Goal: Task Accomplishment & Management: Manage account settings

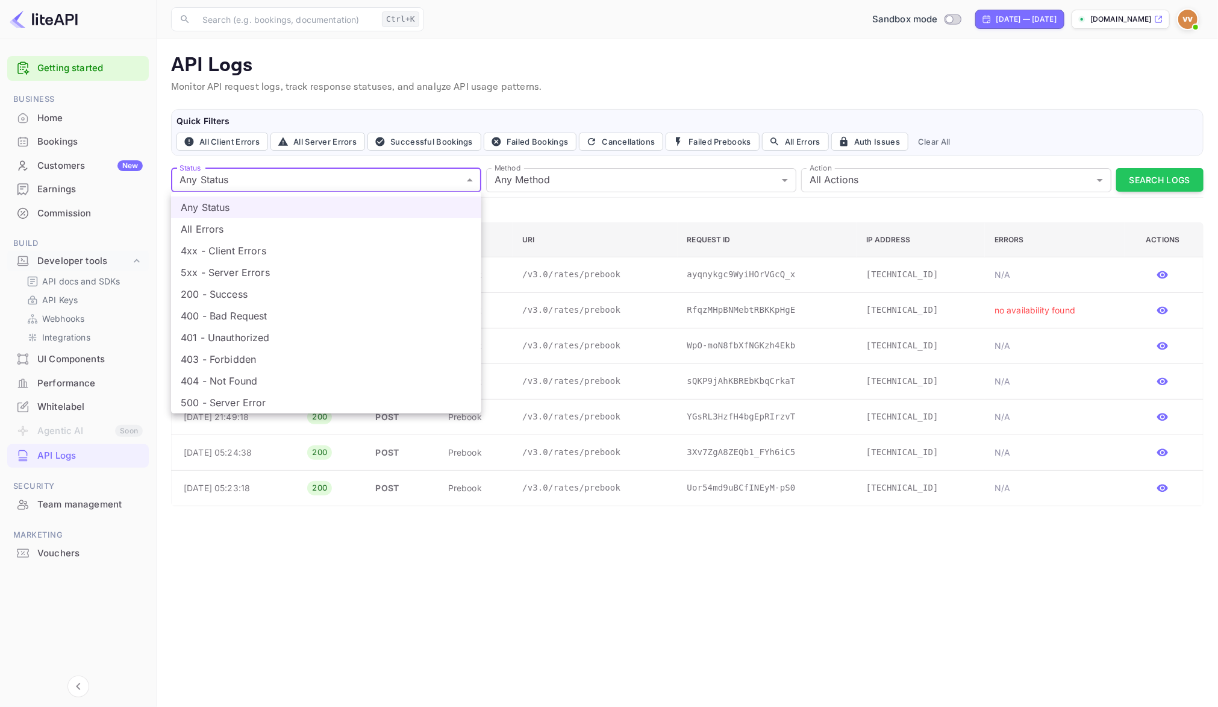
click at [486, 666] on div at bounding box center [609, 353] width 1218 height 707
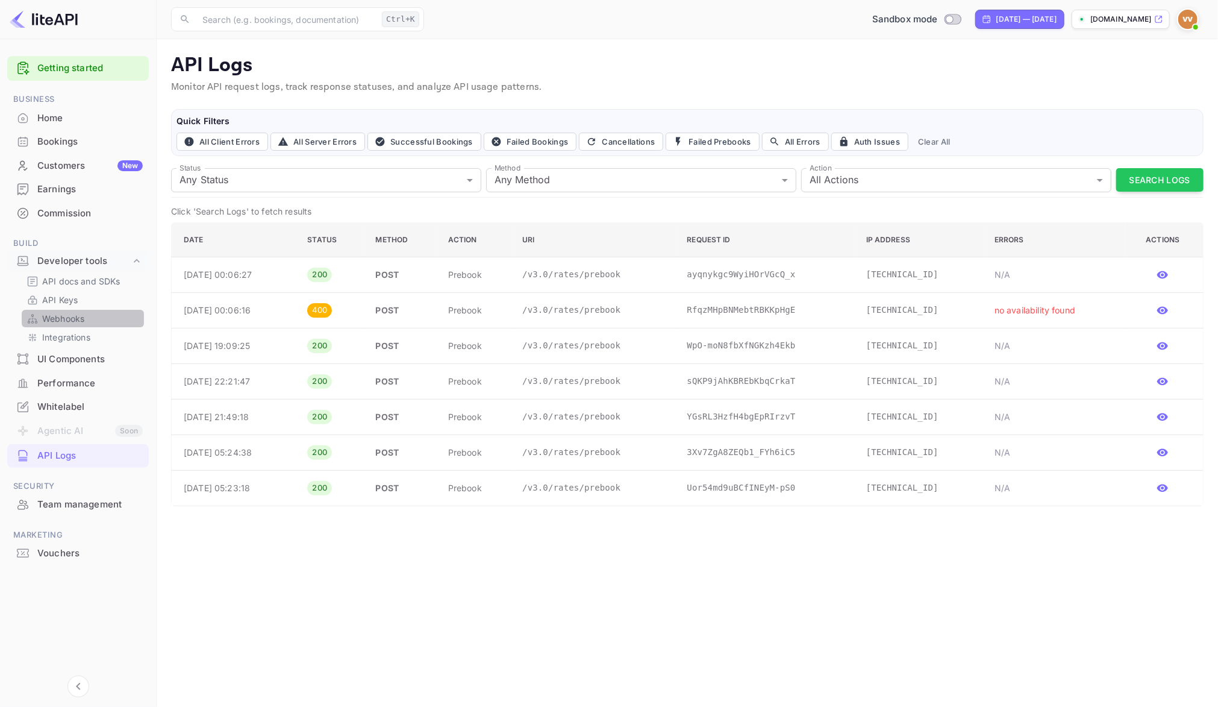
click at [71, 318] on p "Webhooks" at bounding box center [63, 318] width 42 height 13
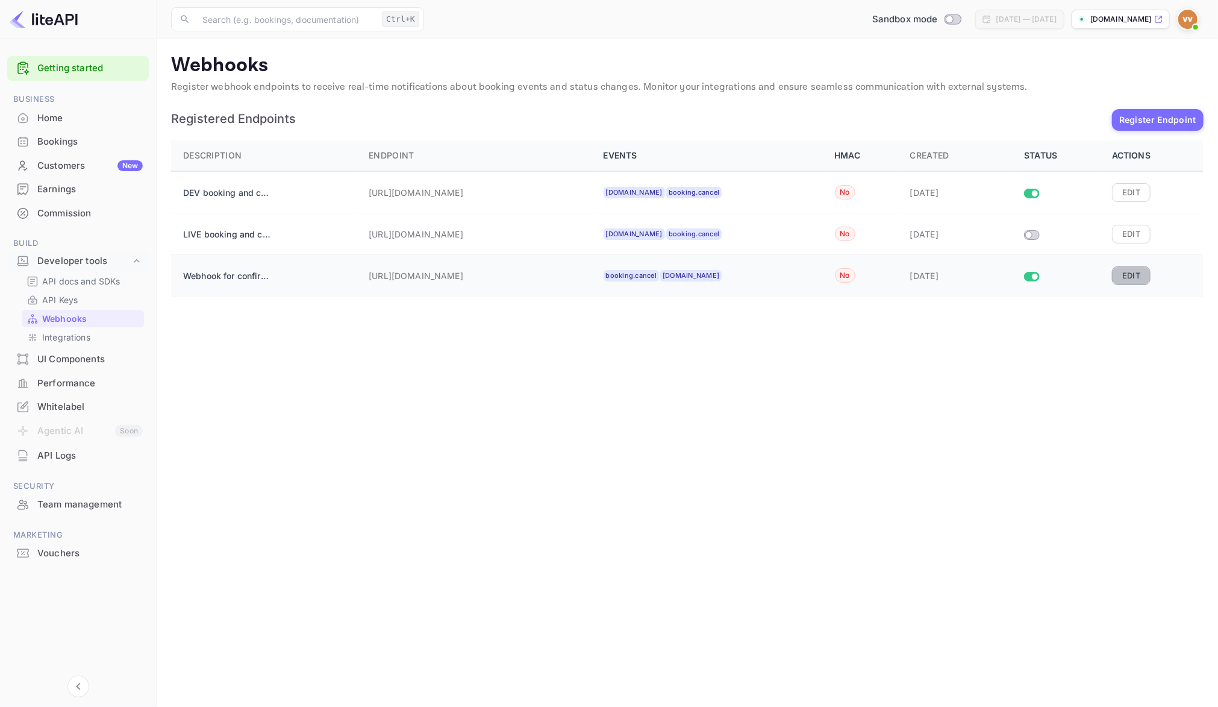
click at [1127, 273] on button "Edit" at bounding box center [1131, 275] width 39 height 18
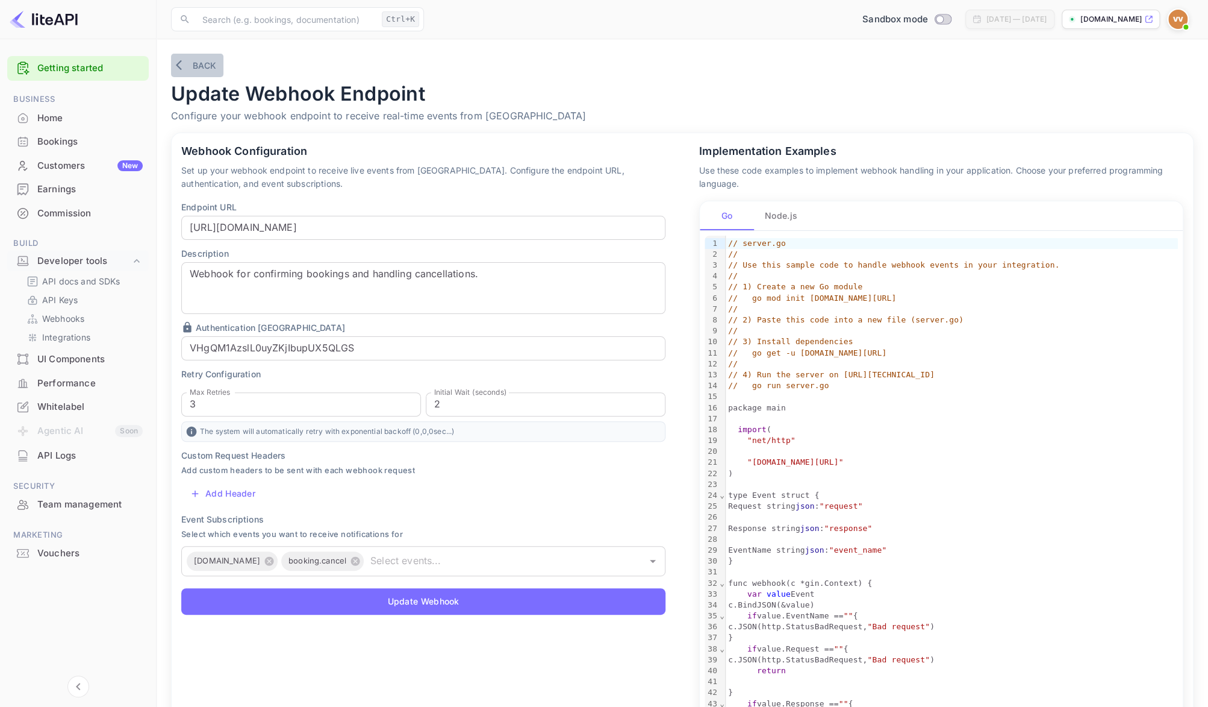
click at [198, 60] on button "Back" at bounding box center [197, 65] width 52 height 23
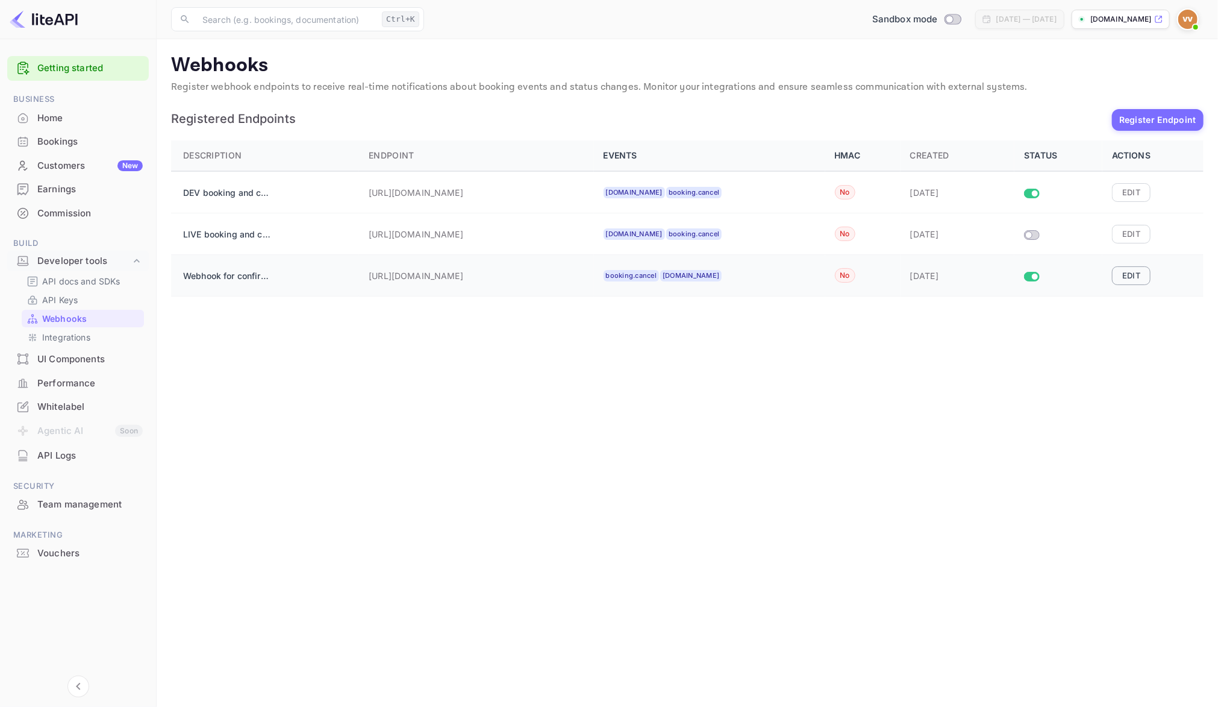
click at [1128, 276] on button "Edit" at bounding box center [1131, 275] width 39 height 18
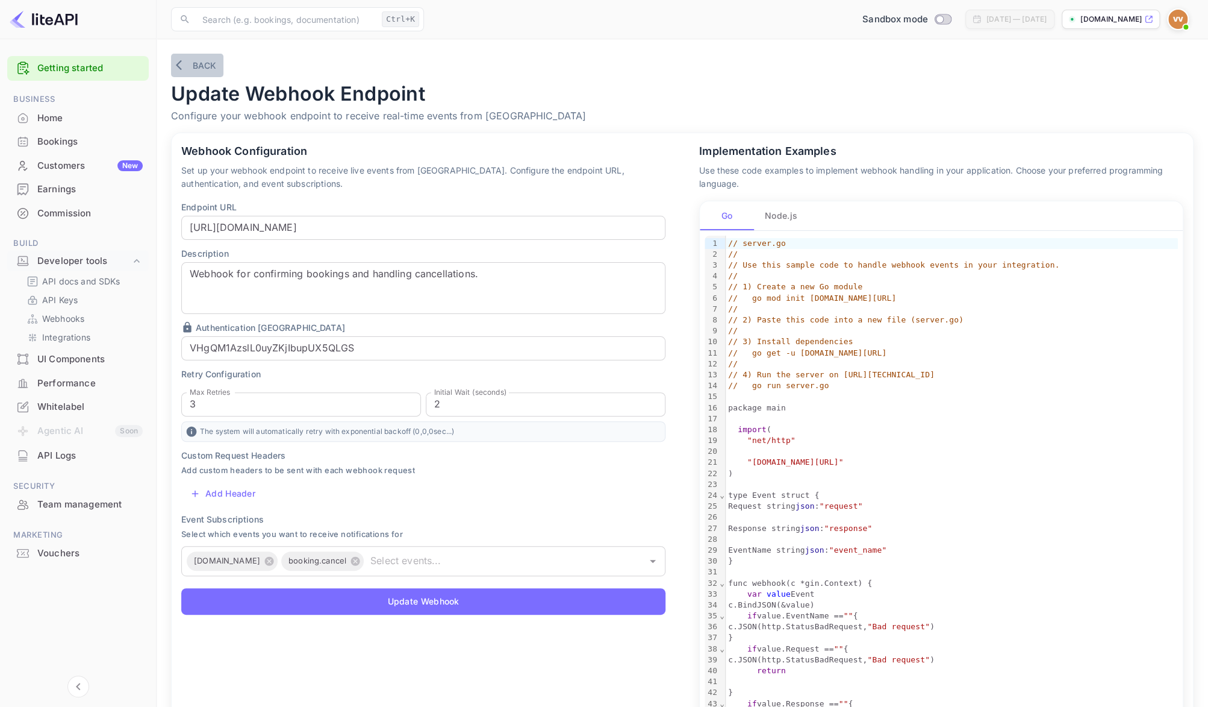
click at [199, 67] on button "Back" at bounding box center [197, 65] width 52 height 23
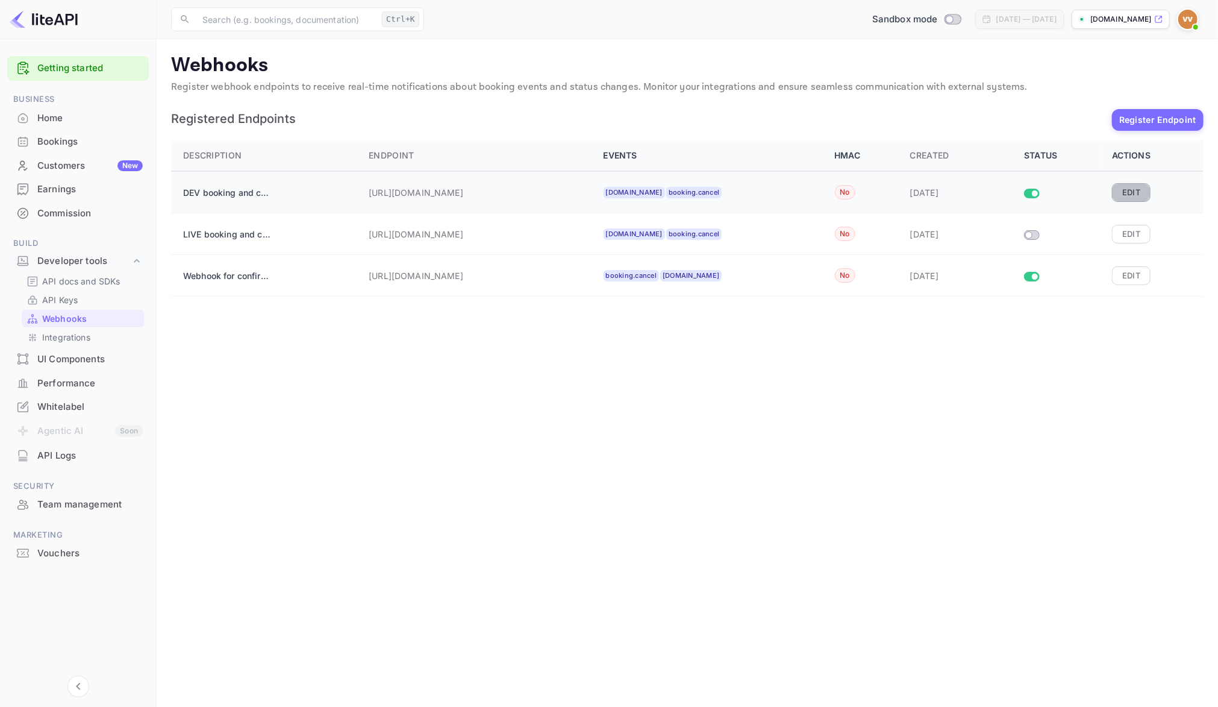
click at [1135, 194] on button "Edit" at bounding box center [1131, 192] width 39 height 18
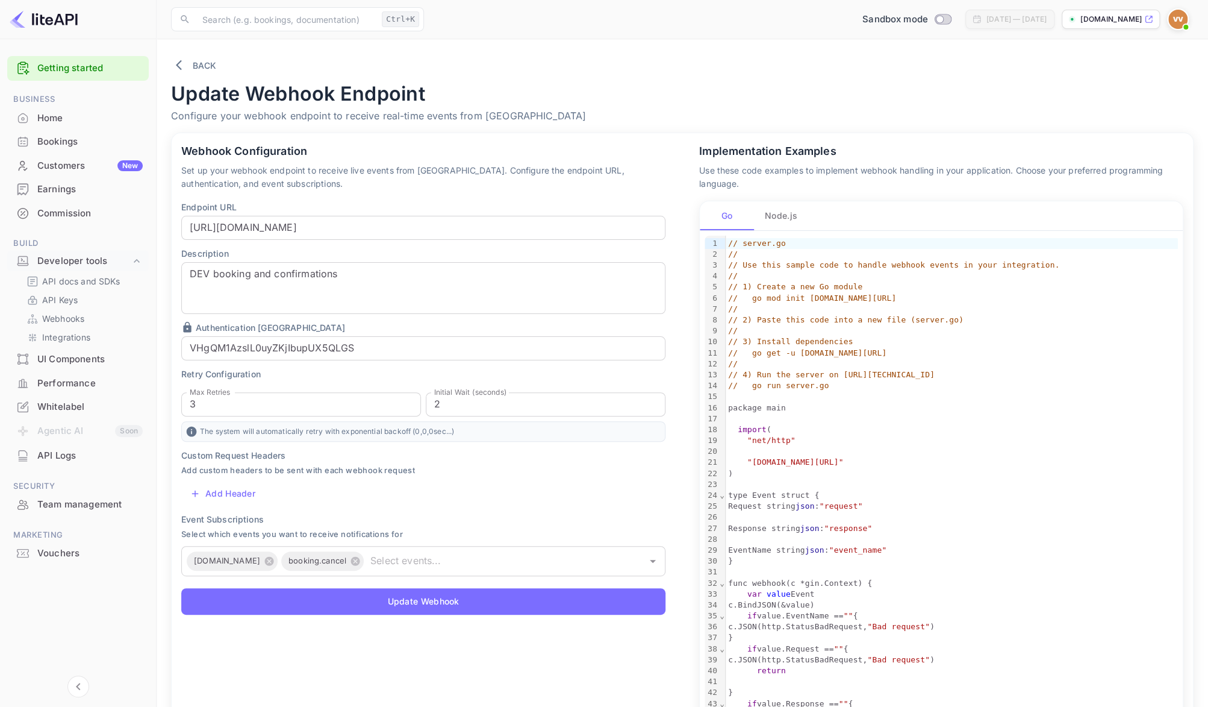
click at [463, 430] on p "The system will automatically retry with exponential backoff ( 0 , 0 , 0 sec...)" at bounding box center [423, 431] width 484 height 20
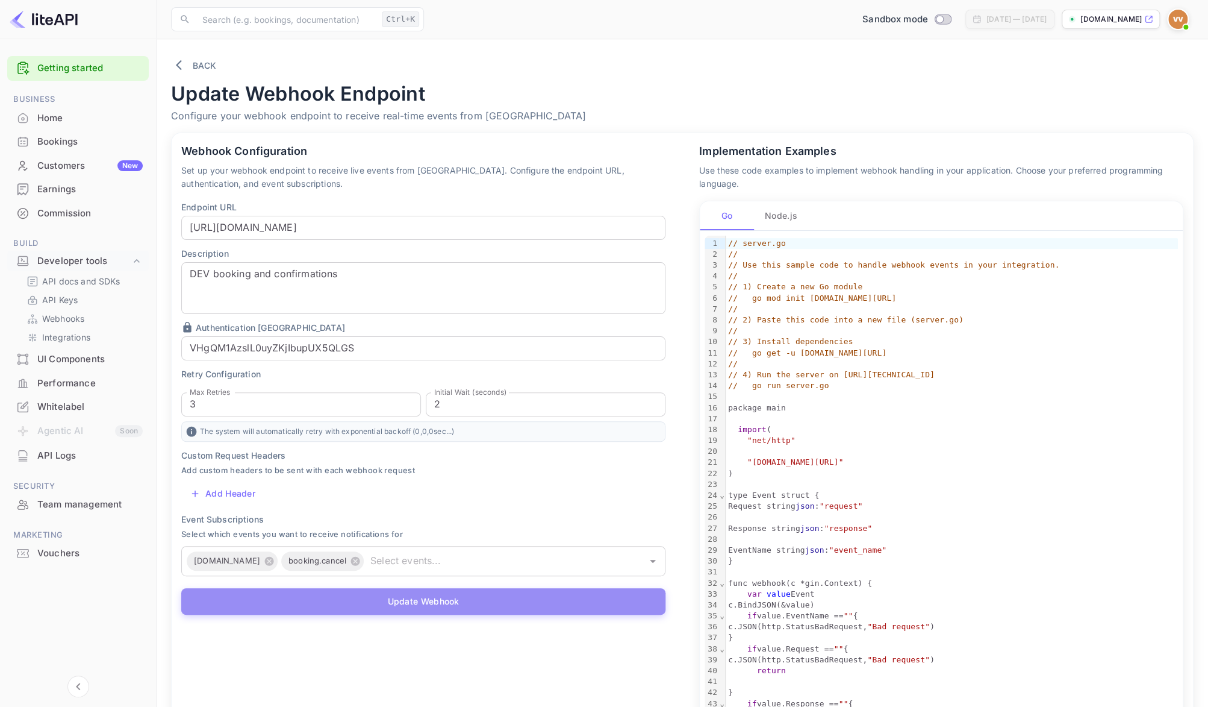
click at [389, 607] on button "Update Webhook" at bounding box center [423, 601] width 484 height 27
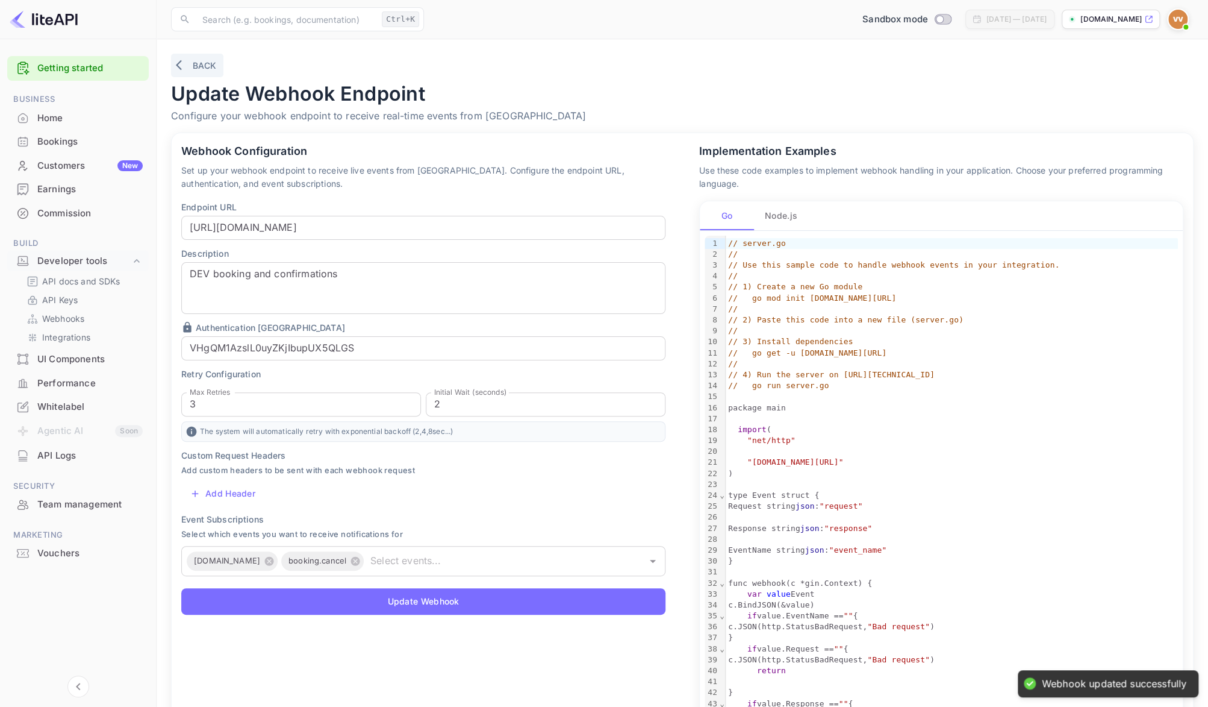
click at [199, 60] on button "Back" at bounding box center [197, 65] width 52 height 23
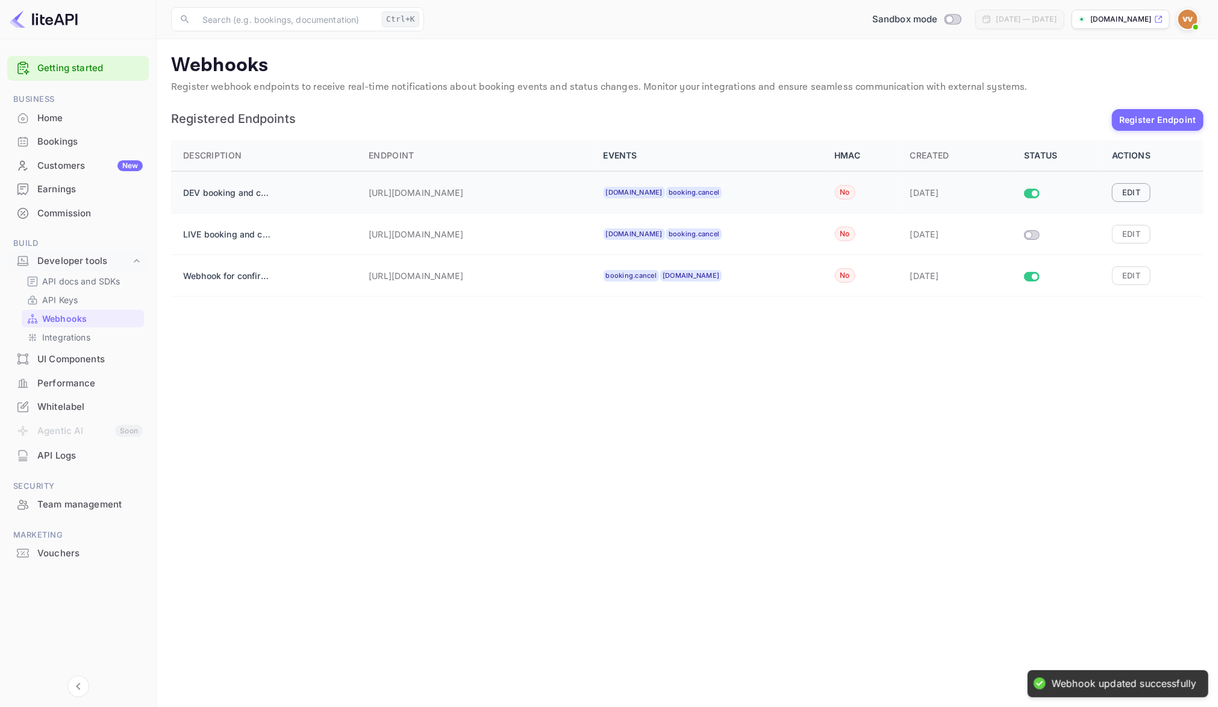
click at [1123, 190] on button "Edit" at bounding box center [1131, 192] width 39 height 18
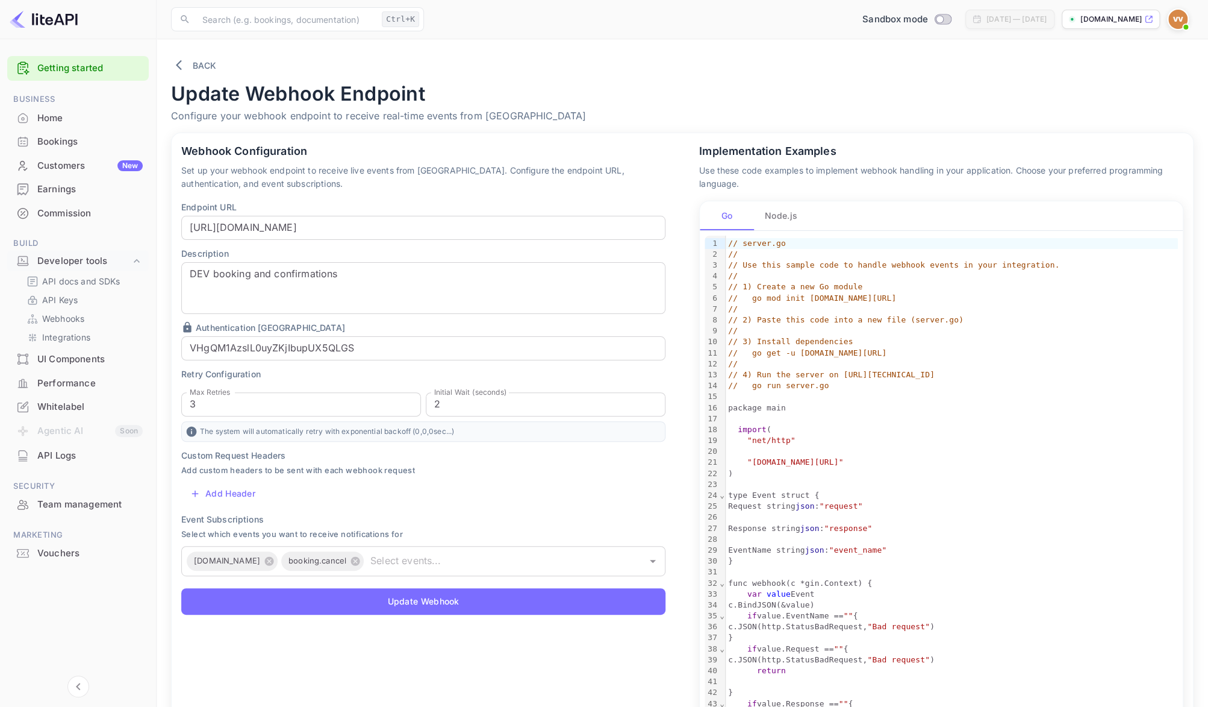
click at [427, 429] on p "The system will automatically retry with exponential backoff ( 0 , 0 , 0 sec...)" at bounding box center [423, 431] width 484 height 20
click at [208, 66] on button "Back" at bounding box center [197, 65] width 52 height 23
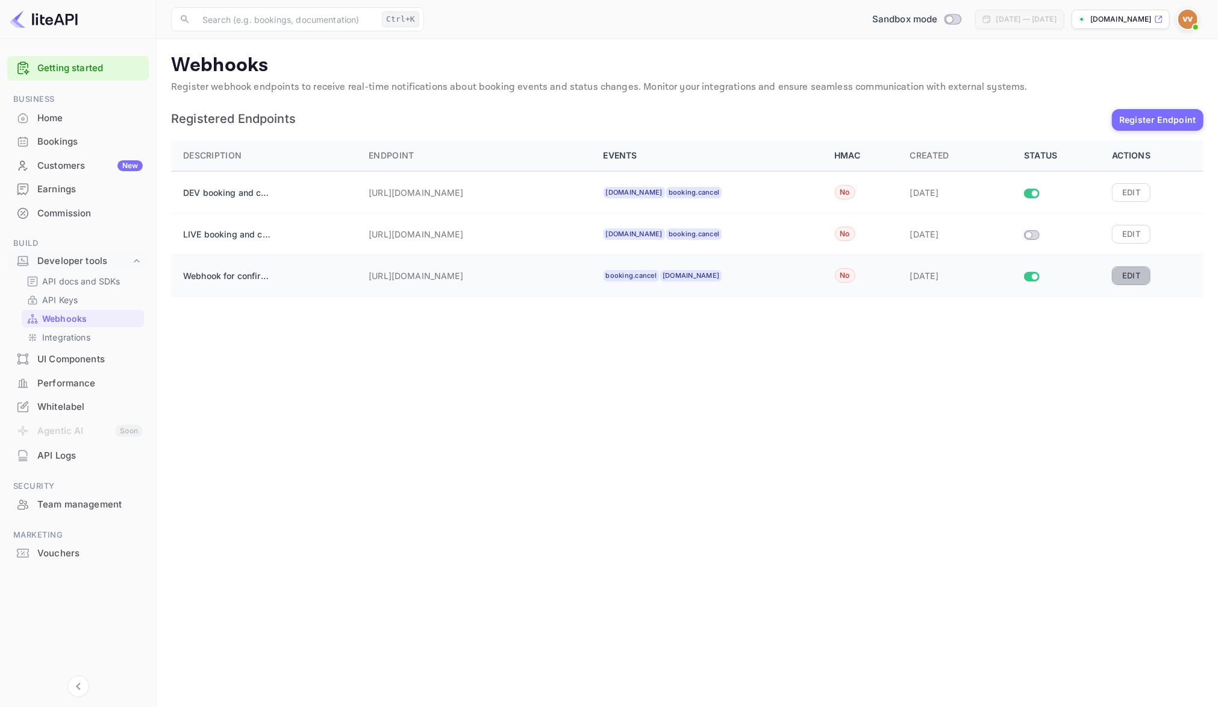
click at [1136, 278] on button "Edit" at bounding box center [1131, 275] width 39 height 18
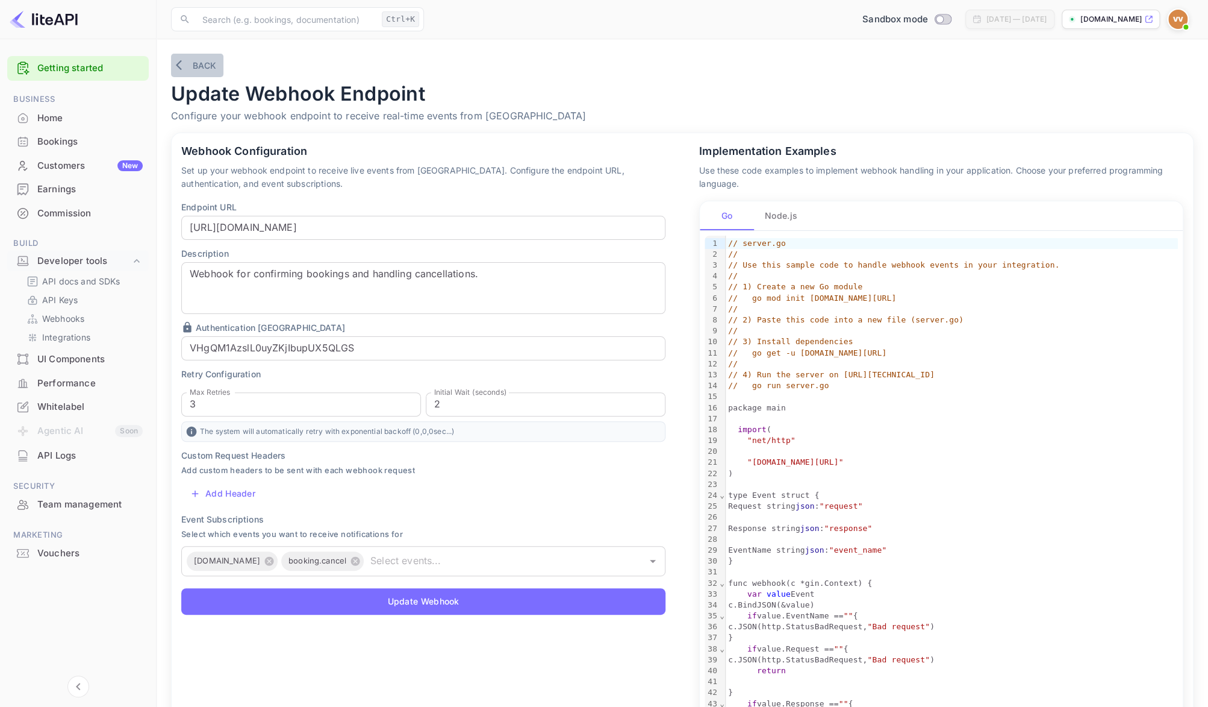
click at [195, 66] on button "Back" at bounding box center [197, 65] width 52 height 23
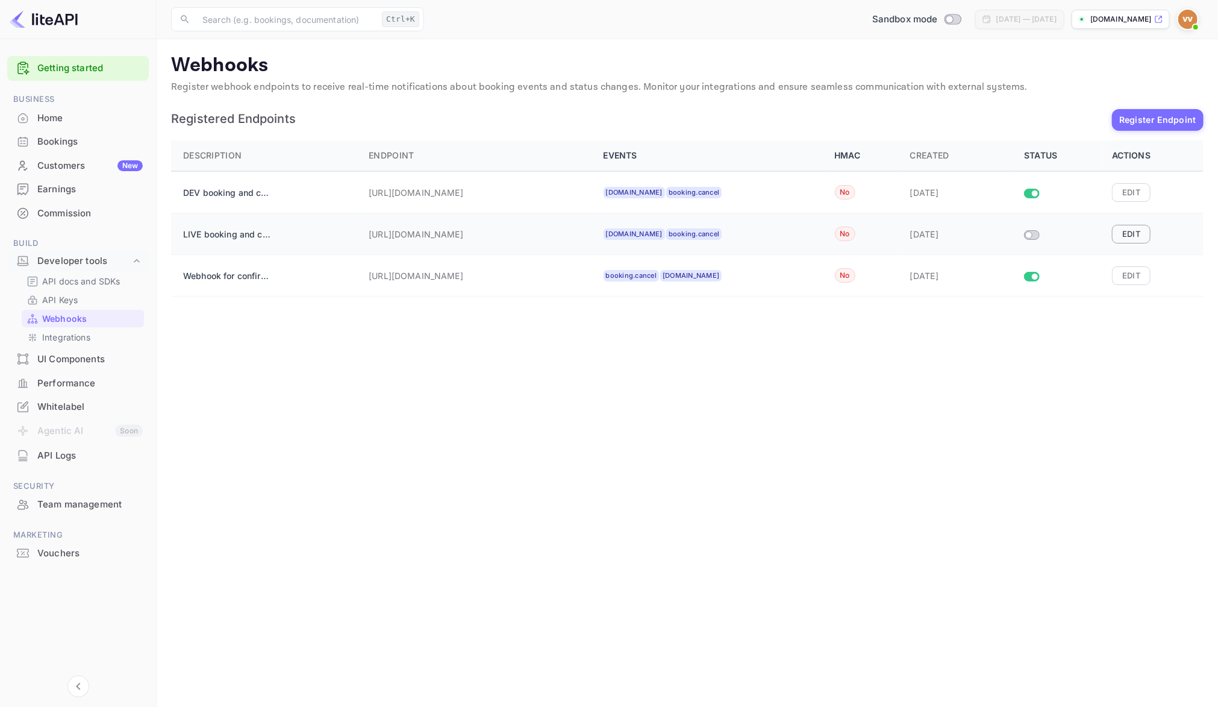
click at [1141, 241] on button "Edit" at bounding box center [1131, 234] width 39 height 18
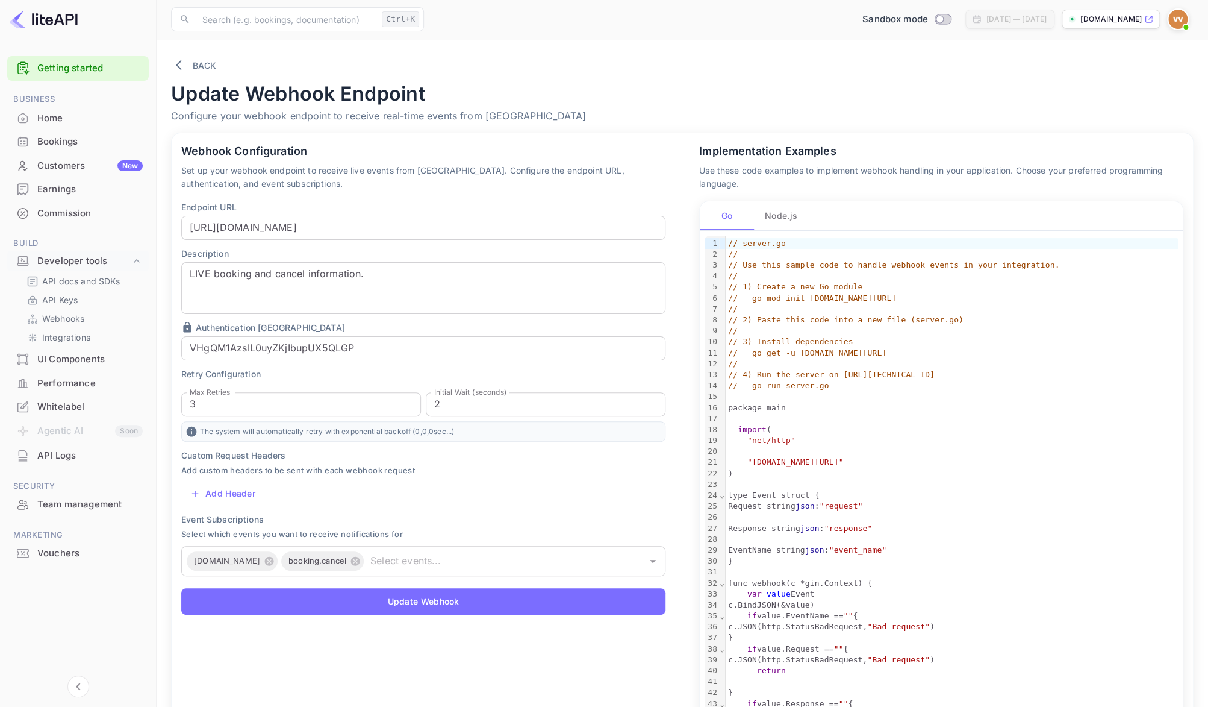
click at [323, 433] on p "The system will automatically retry with exponential backoff ( 0 , 0 , 0 sec...)" at bounding box center [423, 431] width 484 height 20
click at [421, 428] on p "The system will automatically retry with exponential backoff ( 0 , 0 , 0 sec...)" at bounding box center [423, 431] width 484 height 20
drag, startPoint x: 467, startPoint y: 435, endPoint x: 451, endPoint y: 435, distance: 16.3
click at [454, 435] on p "The system will automatically retry with exponential backoff ( 0 , 0 , 0 sec...)" at bounding box center [423, 431] width 484 height 20
click at [162, 447] on div "Webhook Configuration Set up your webhook endpoint to receive live events from …" at bounding box center [416, 490] width 518 height 742
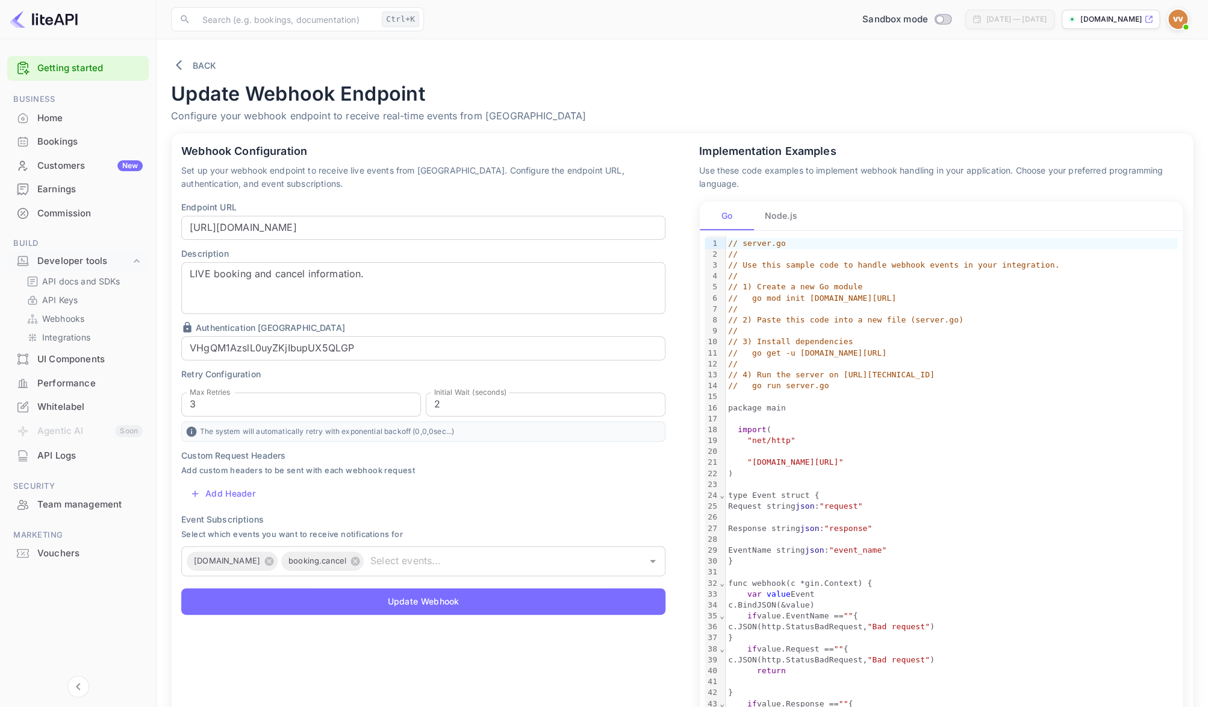
click at [349, 431] on p "The system will automatically retry with exponential backoff ( 0 , 0 , 0 sec...)" at bounding box center [423, 431] width 484 height 20
click at [234, 498] on button "Add Header" at bounding box center [223, 493] width 84 height 24
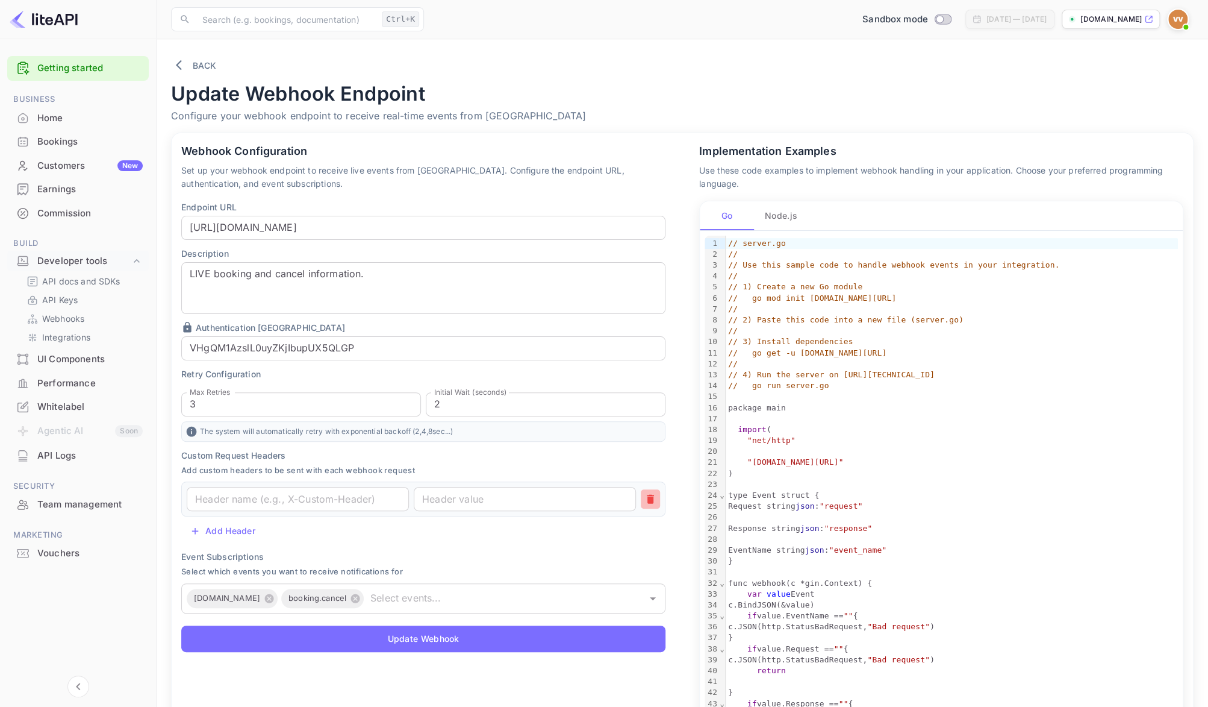
click at [651, 499] on icon "button" at bounding box center [650, 499] width 7 height 9
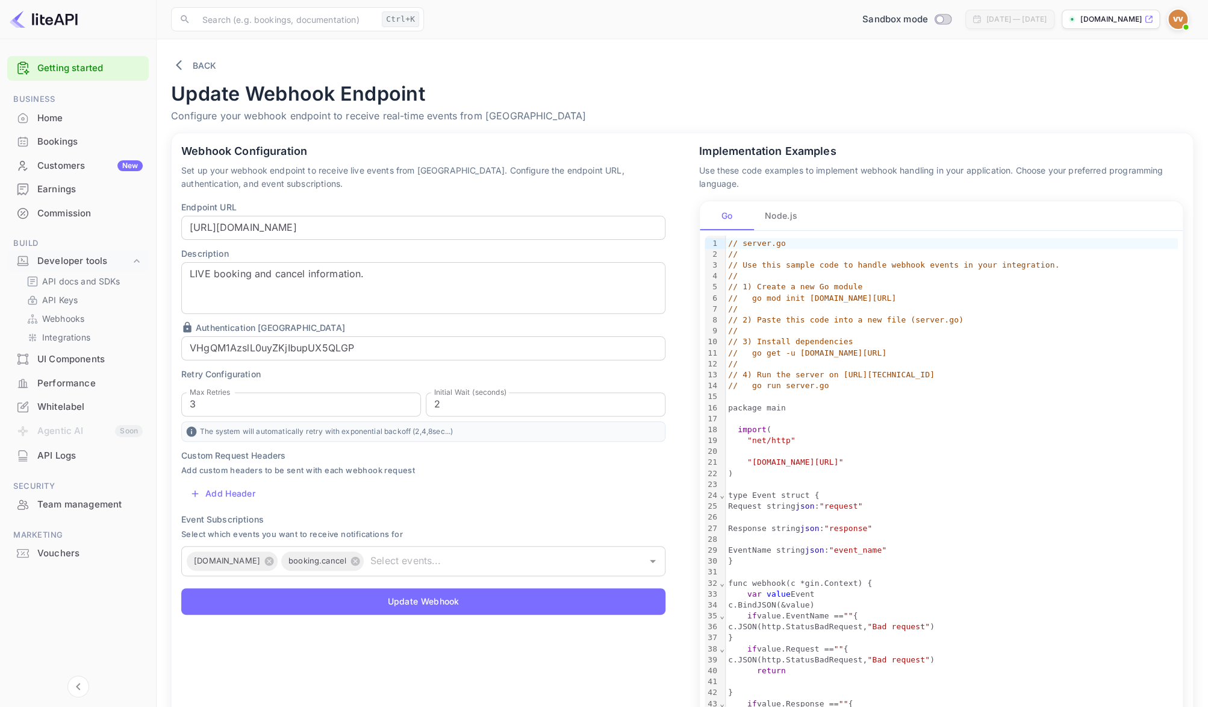
click at [435, 436] on p "The system will automatically retry with exponential backoff ( 2 , 4 , 8 sec...)" at bounding box center [423, 431] width 484 height 20
click at [435, 434] on p "The system will automatically retry with exponential backoff ( 2 , 4 , 8 sec...)" at bounding box center [423, 431] width 484 height 20
click at [201, 57] on button "Back" at bounding box center [197, 65] width 52 height 23
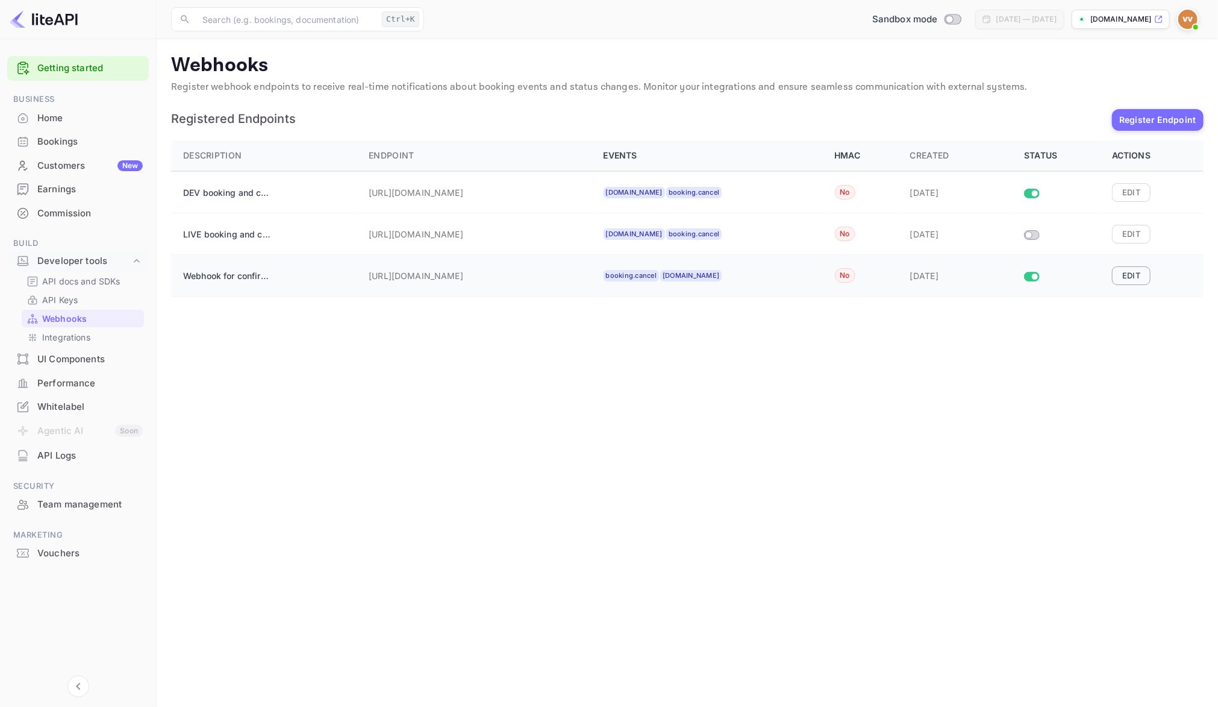
click at [1131, 271] on button "Edit" at bounding box center [1131, 275] width 39 height 18
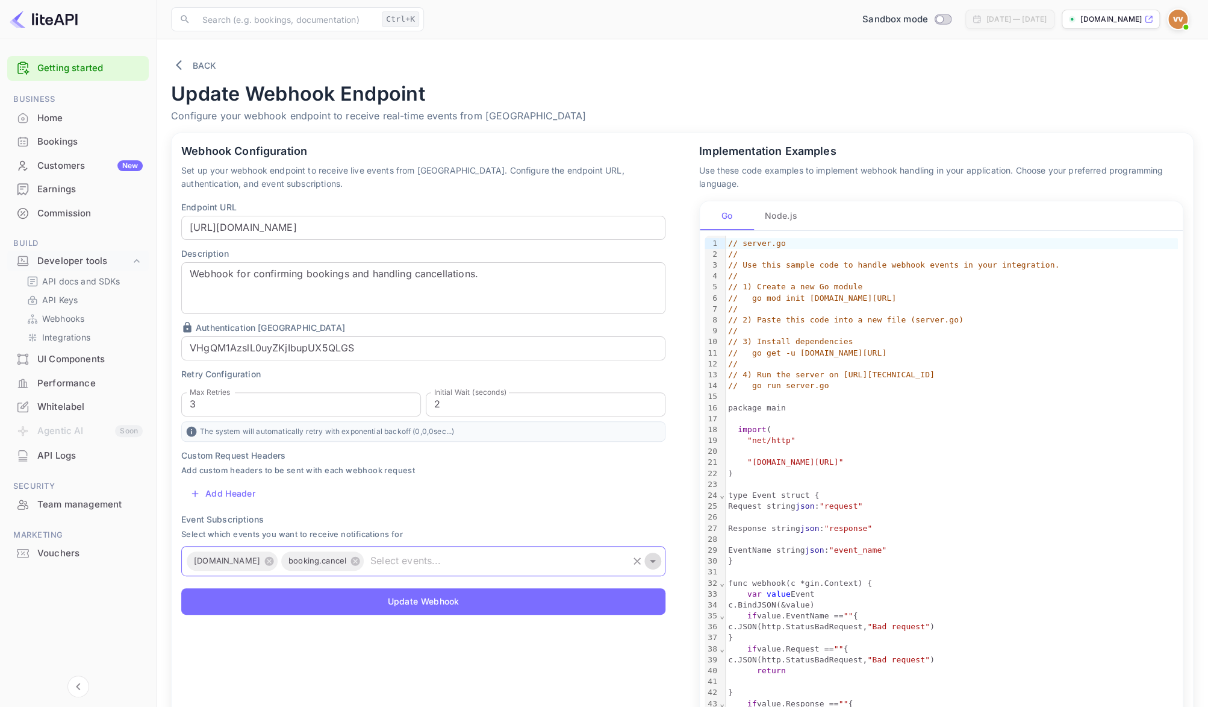
click at [654, 554] on icon "Open" at bounding box center [653, 561] width 14 height 14
click at [385, 255] on p "Description" at bounding box center [423, 253] width 484 height 13
click at [657, 560] on icon "Open" at bounding box center [653, 561] width 14 height 14
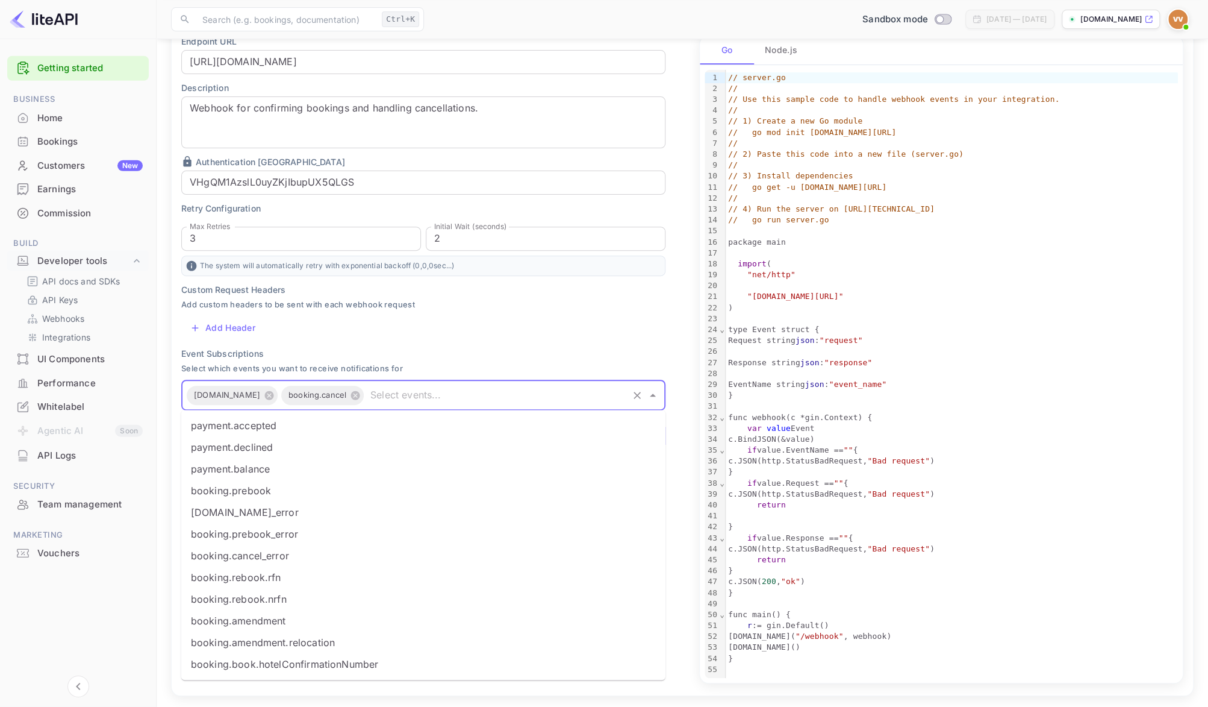
scroll to position [176, 0]
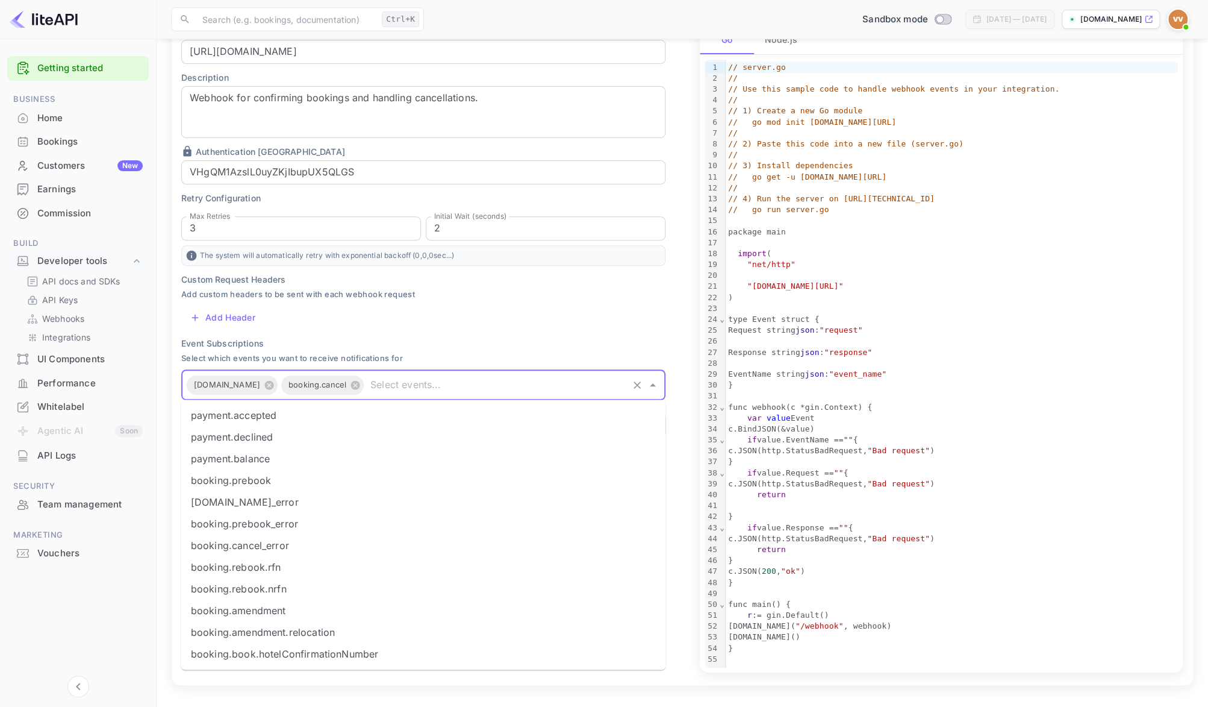
click at [108, 617] on div "Getting started Business Home Bookings Customers New Earnings Commission Build …" at bounding box center [78, 370] width 156 height 639
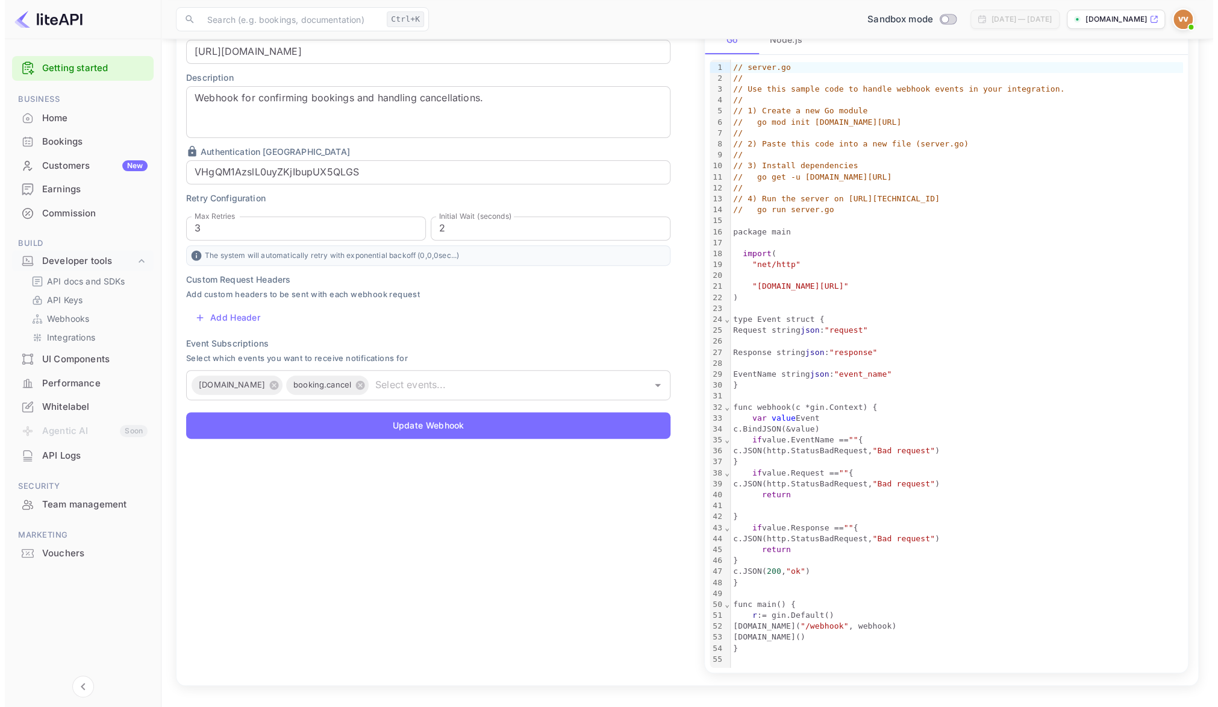
scroll to position [0, 0]
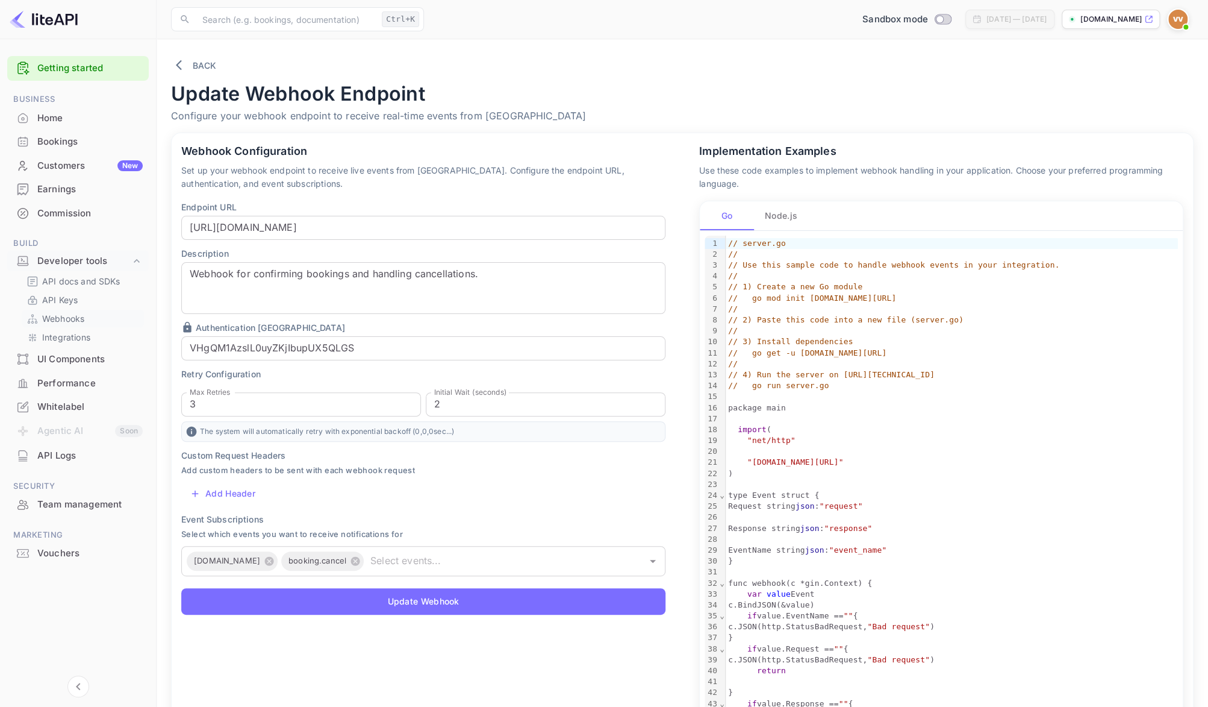
click at [73, 314] on p "Webhooks" at bounding box center [63, 318] width 42 height 13
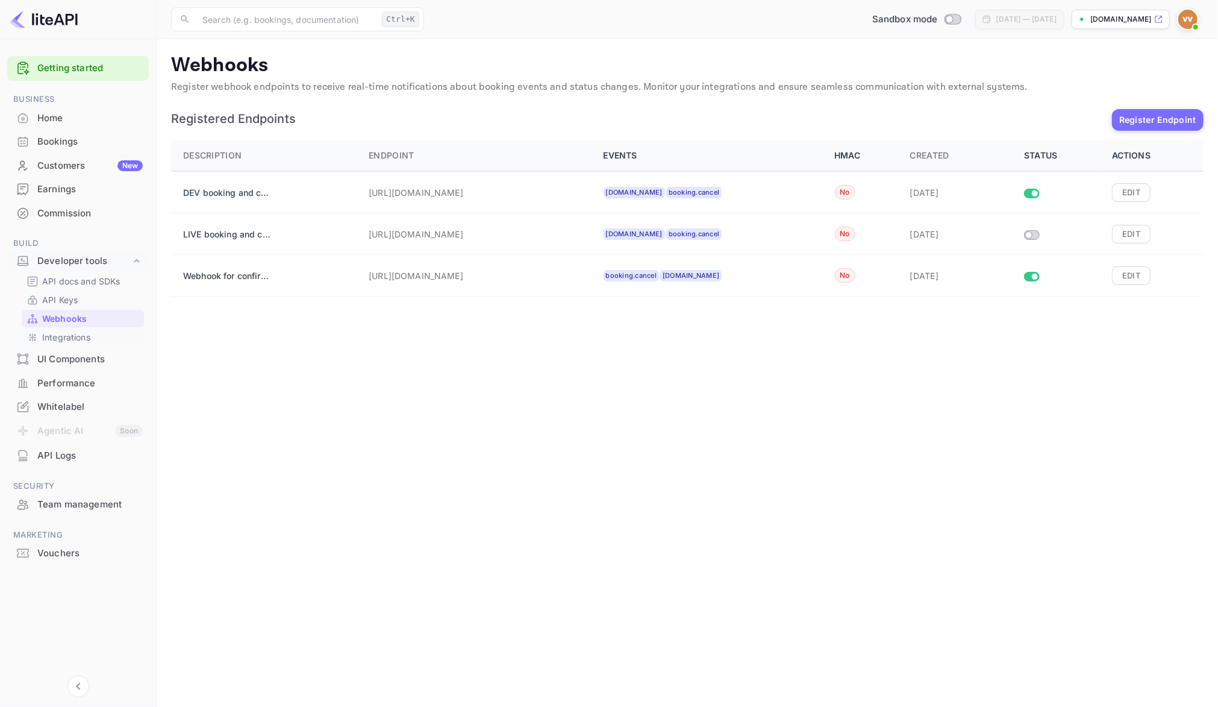
click at [82, 336] on p "Integrations" at bounding box center [66, 337] width 48 height 13
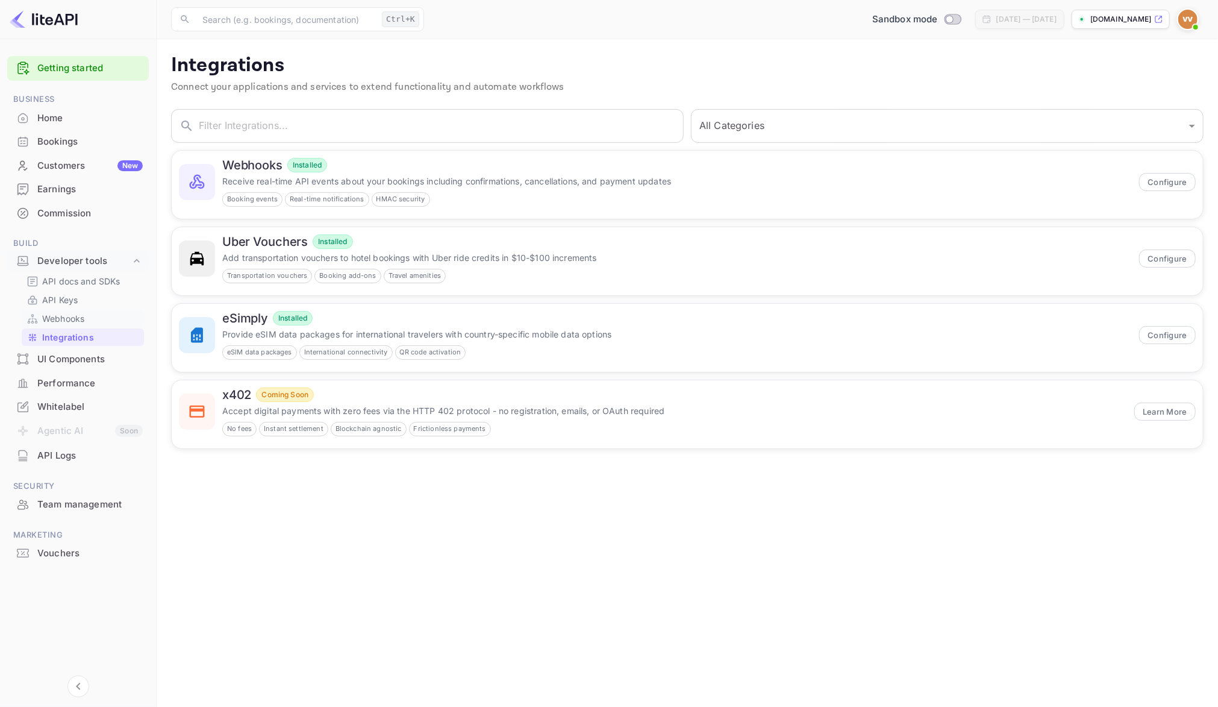
click at [69, 317] on p "Webhooks" at bounding box center [63, 318] width 42 height 13
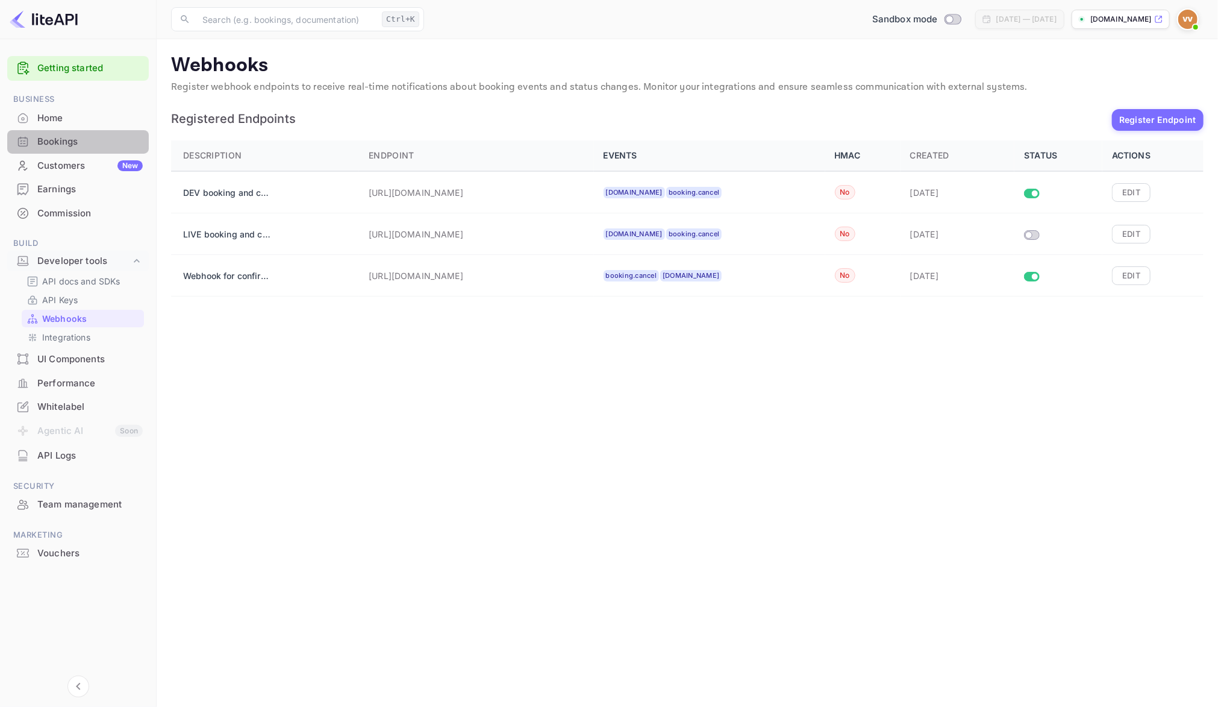
click at [67, 139] on div "Bookings" at bounding box center [89, 142] width 105 height 14
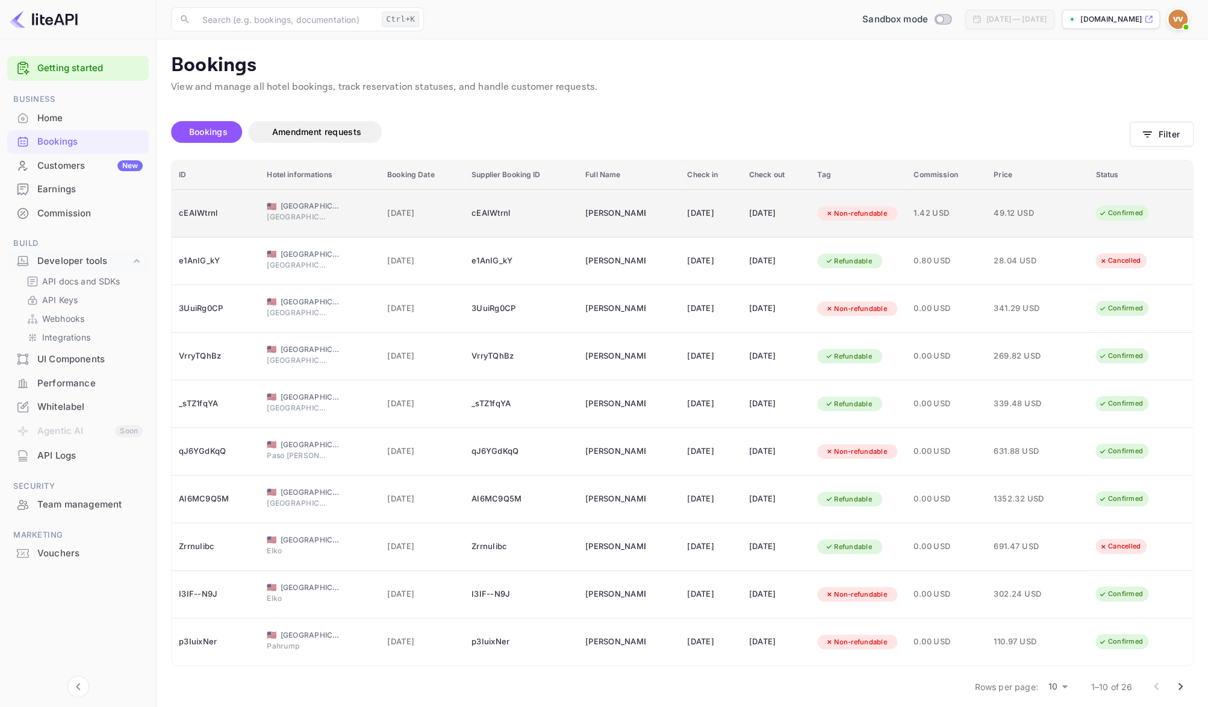
click at [433, 204] on div "[DATE]" at bounding box center [422, 213] width 70 height 19
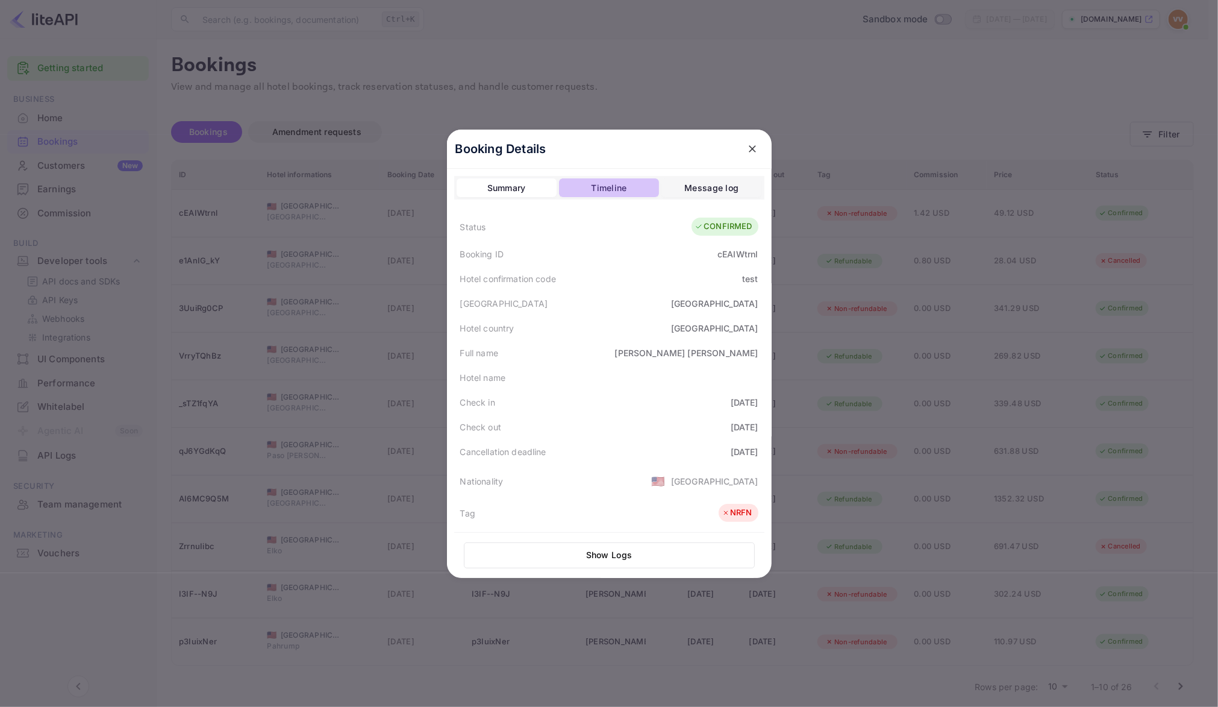
drag, startPoint x: 620, startPoint y: 181, endPoint x: 682, endPoint y: 181, distance: 62.0
click at [622, 181] on div "Timeline" at bounding box center [609, 188] width 36 height 14
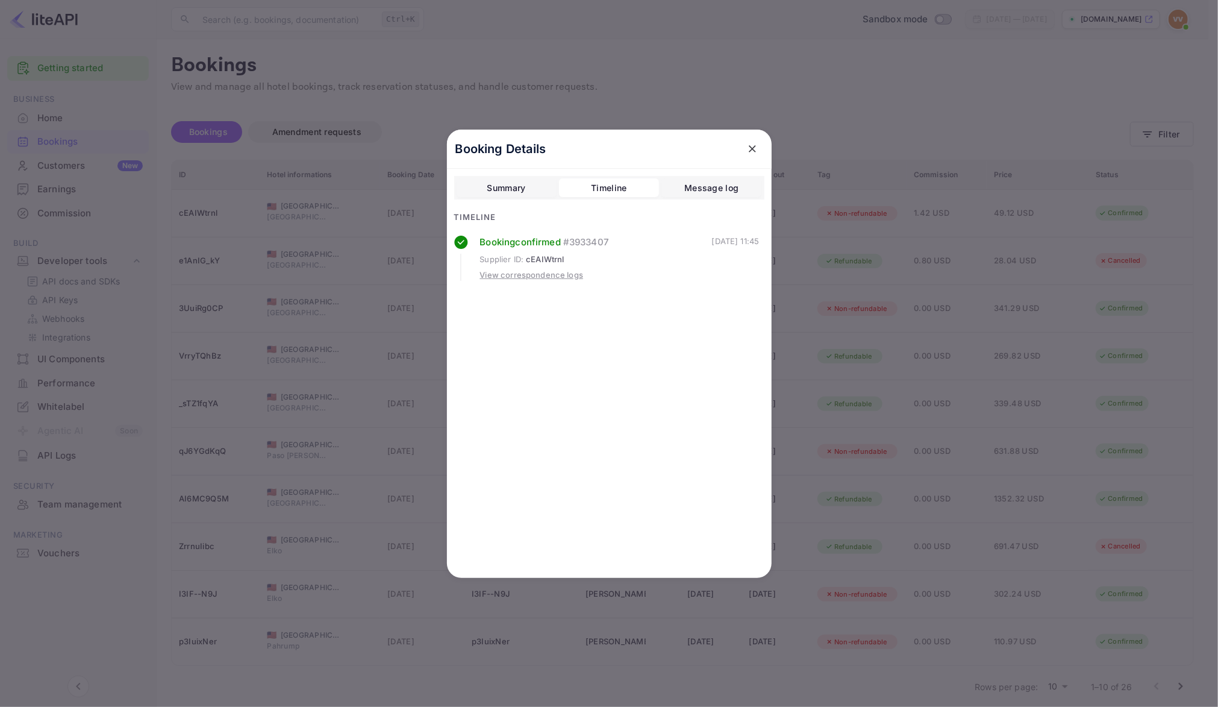
click at [698, 186] on div "Message log" at bounding box center [711, 188] width 54 height 14
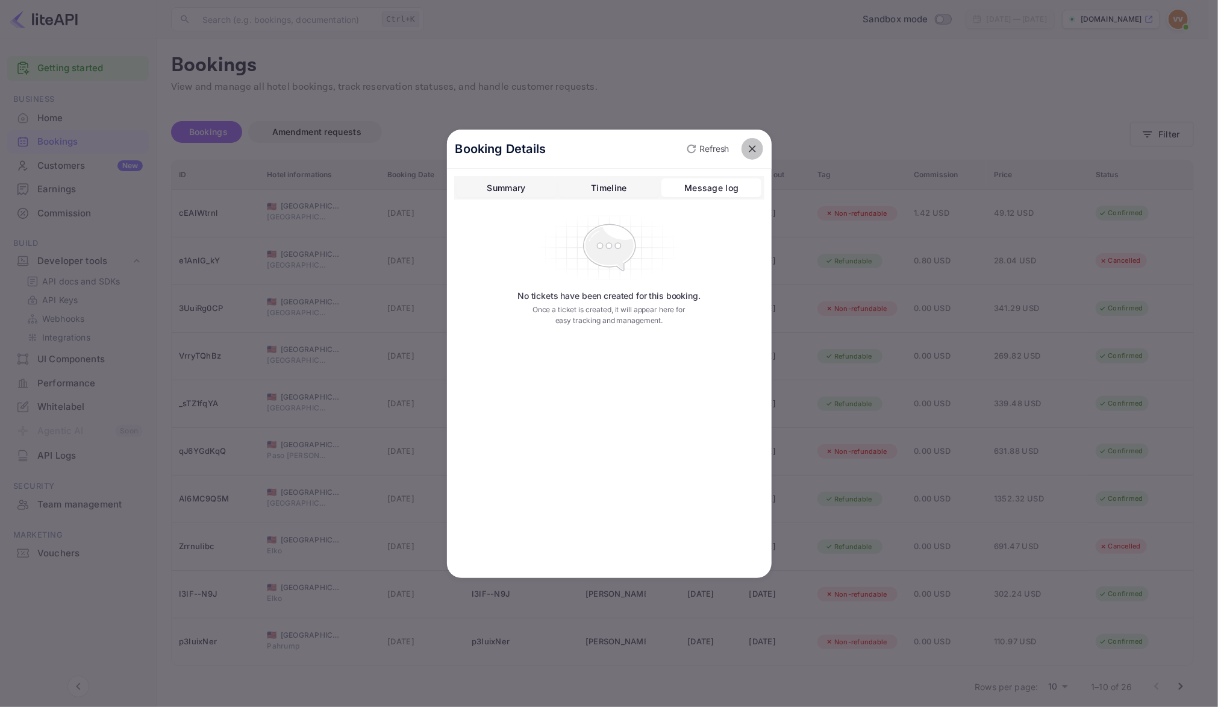
click at [755, 143] on icon "close" at bounding box center [752, 149] width 12 height 12
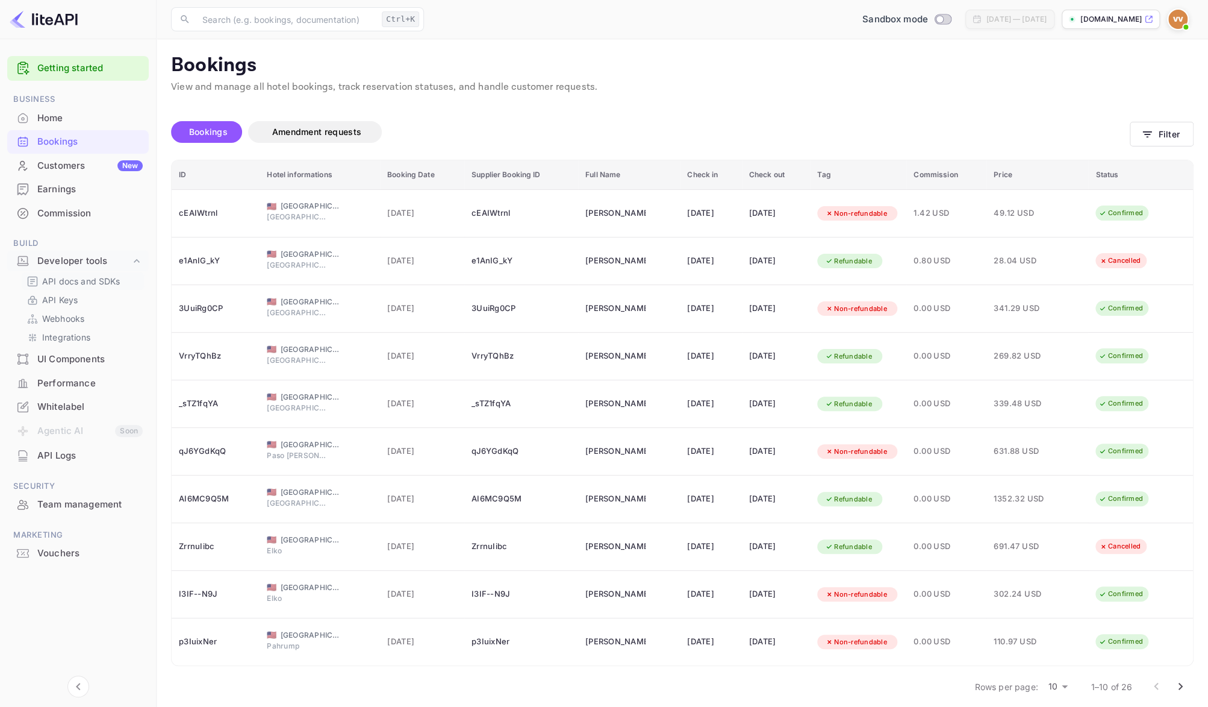
click at [105, 280] on p "API docs and SDKs" at bounding box center [81, 281] width 78 height 13
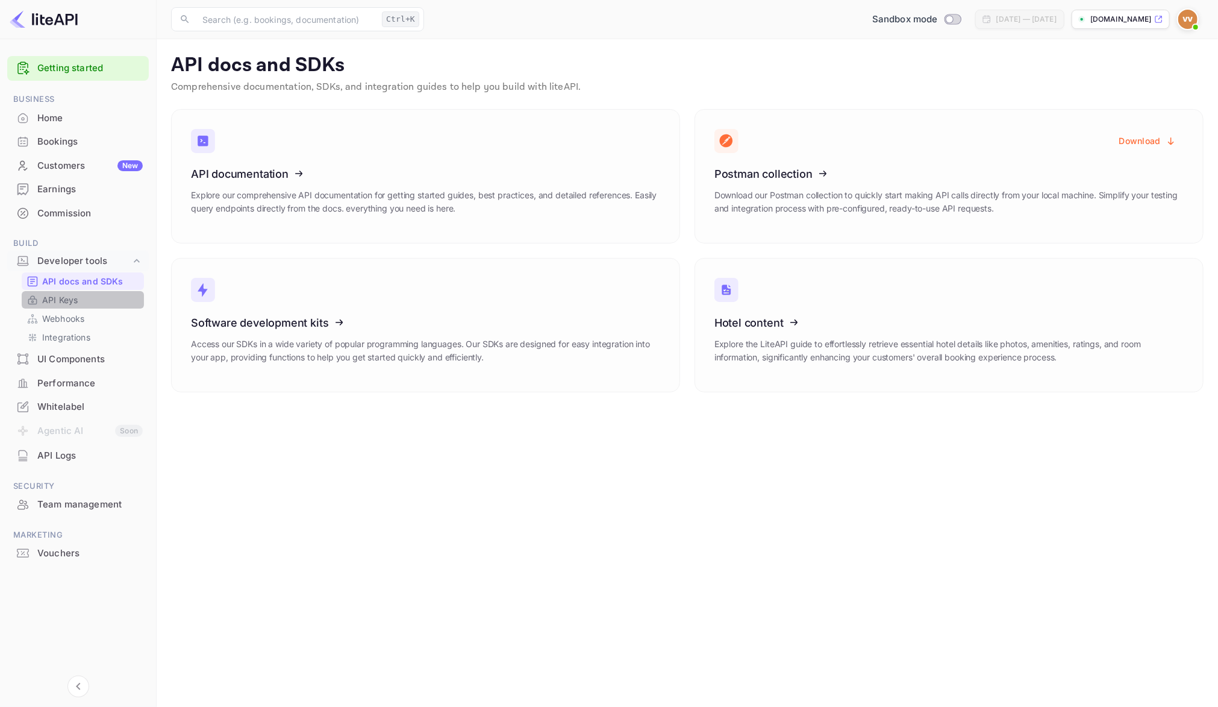
click at [78, 299] on link "API Keys" at bounding box center [83, 299] width 113 height 13
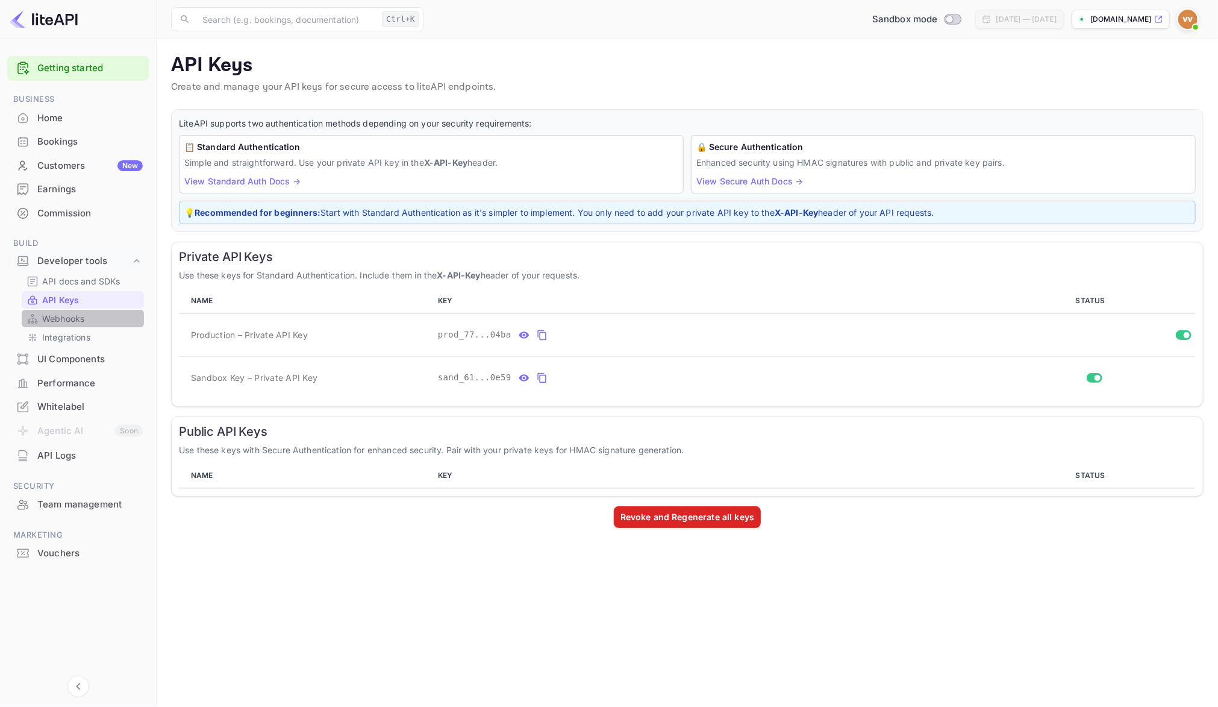
click at [75, 314] on p "Webhooks" at bounding box center [63, 318] width 42 height 13
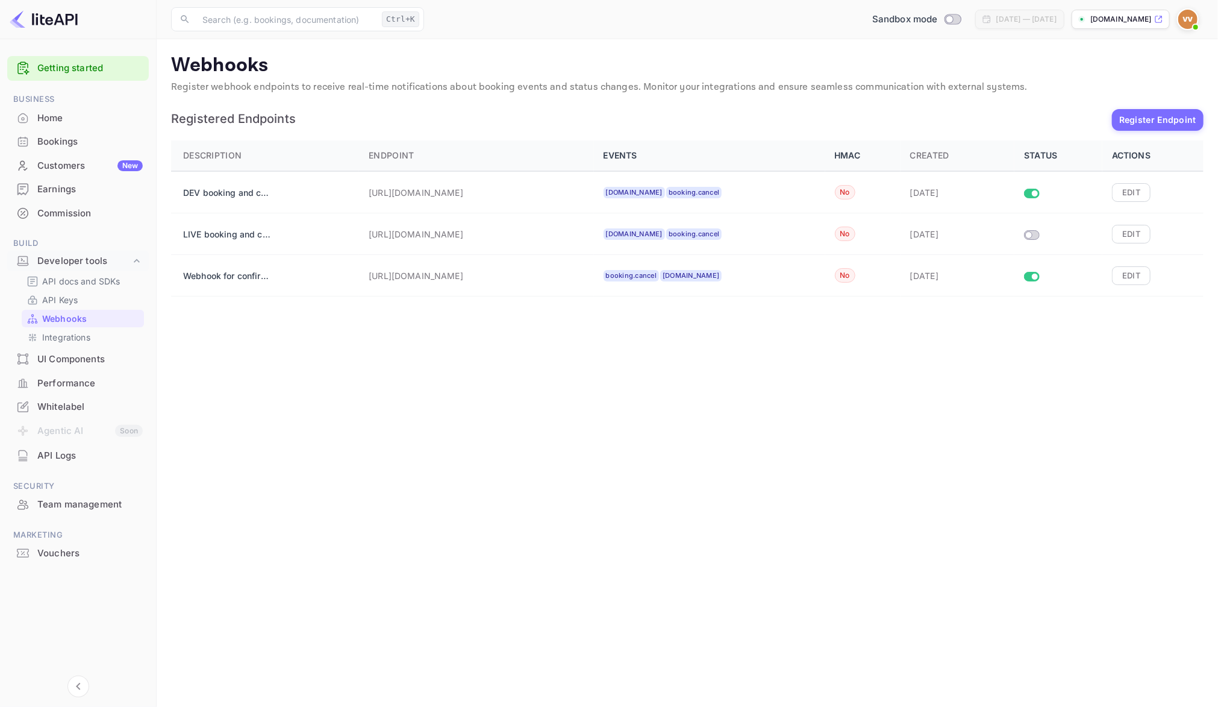
click at [835, 156] on div "HMAC" at bounding box center [863, 155] width 56 height 14
click at [1124, 194] on button "Edit" at bounding box center [1131, 192] width 39 height 18
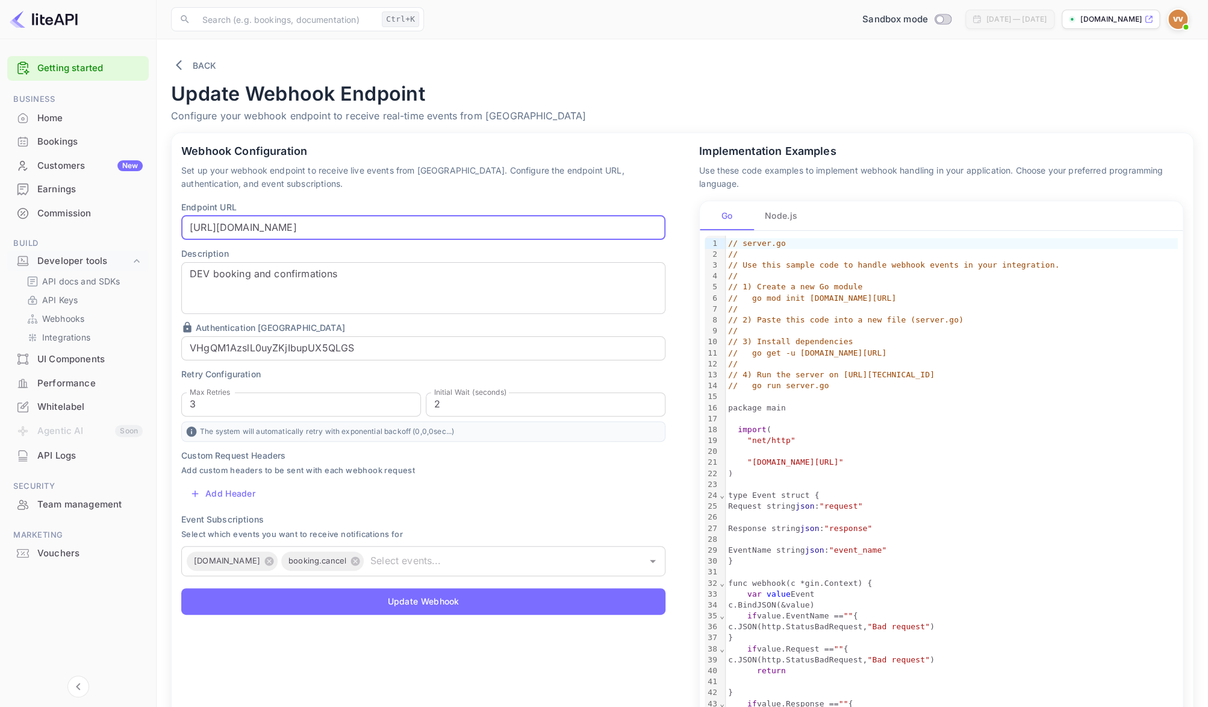
drag, startPoint x: 637, startPoint y: 224, endPoint x: 440, endPoint y: 230, distance: 197.1
click at [440, 230] on input "[URL][DOMAIN_NAME]" at bounding box center [423, 228] width 484 height 24
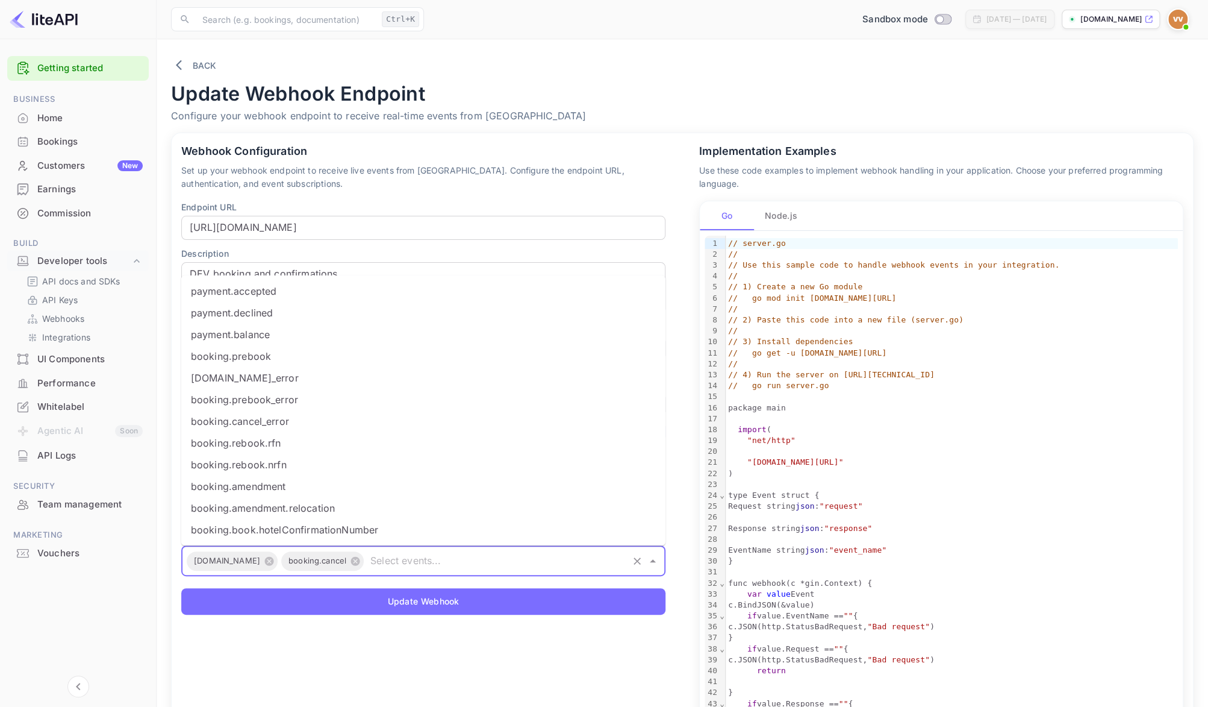
click at [385, 557] on input "text" at bounding box center [496, 560] width 261 height 17
type input "b"
click at [452, 631] on div "Webhook Configuration Set up your webhook endpoint to receive live events from …" at bounding box center [416, 490] width 518 height 742
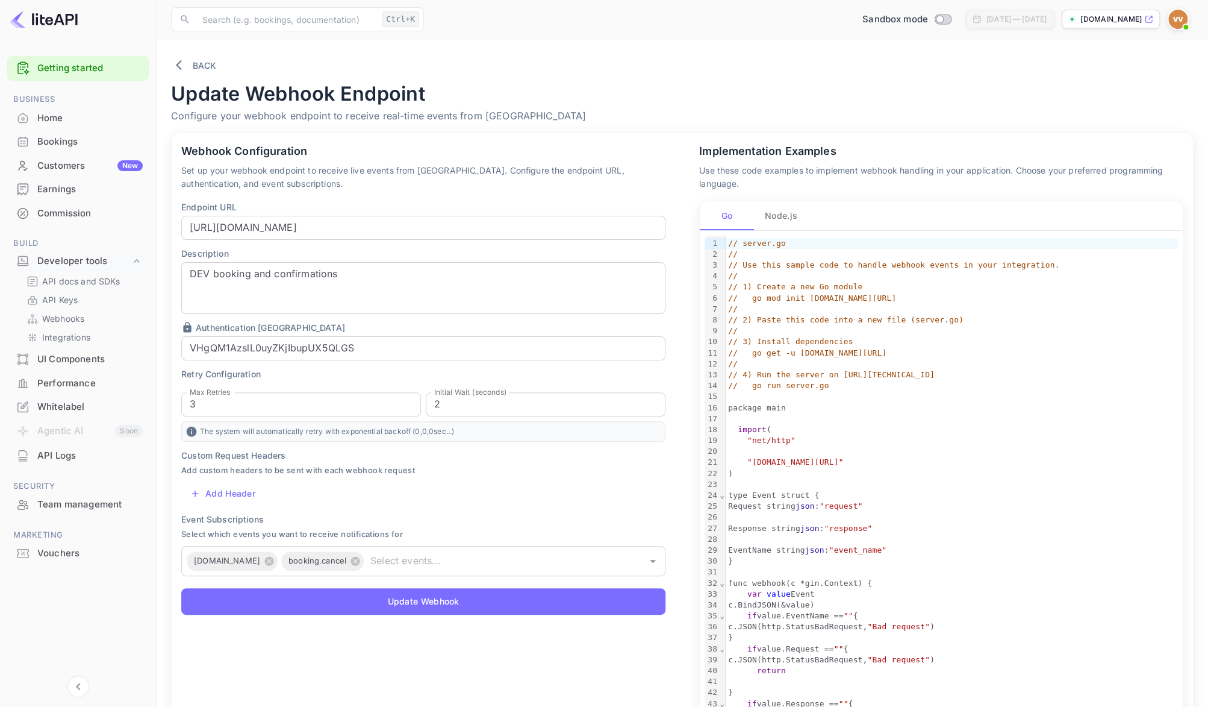
click at [55, 452] on div "API Logs" at bounding box center [89, 456] width 105 height 14
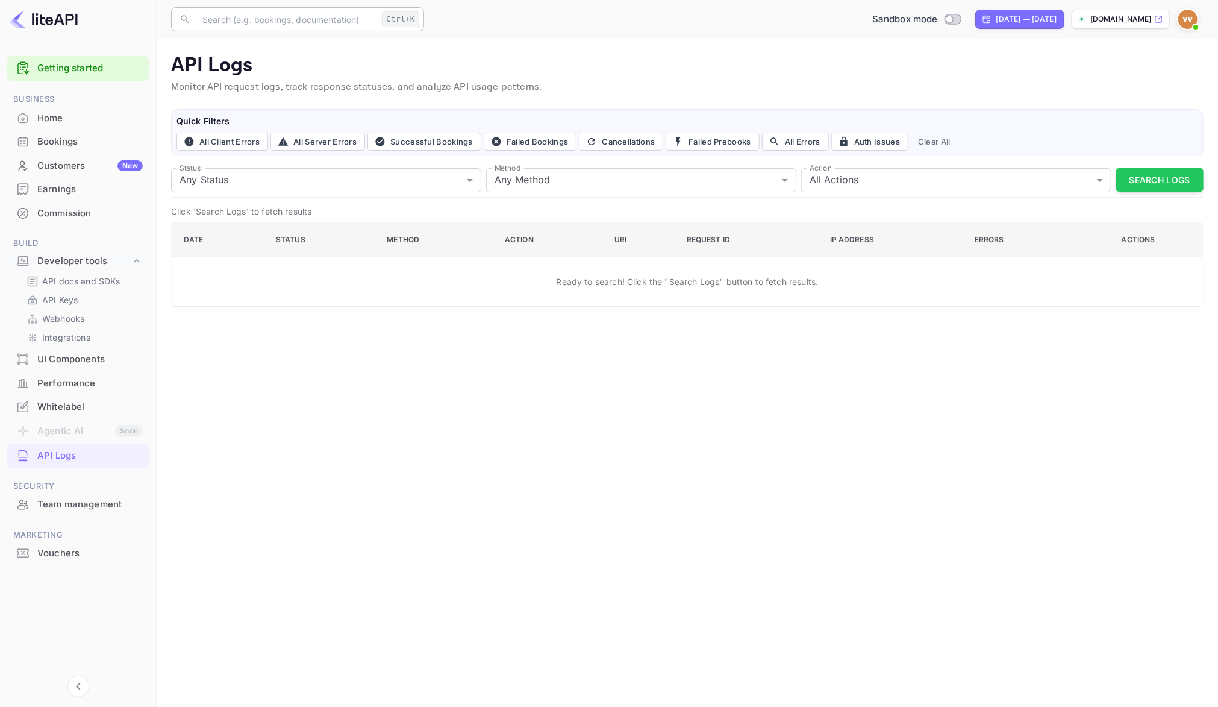
click at [239, 17] on input "text" at bounding box center [286, 19] width 182 height 24
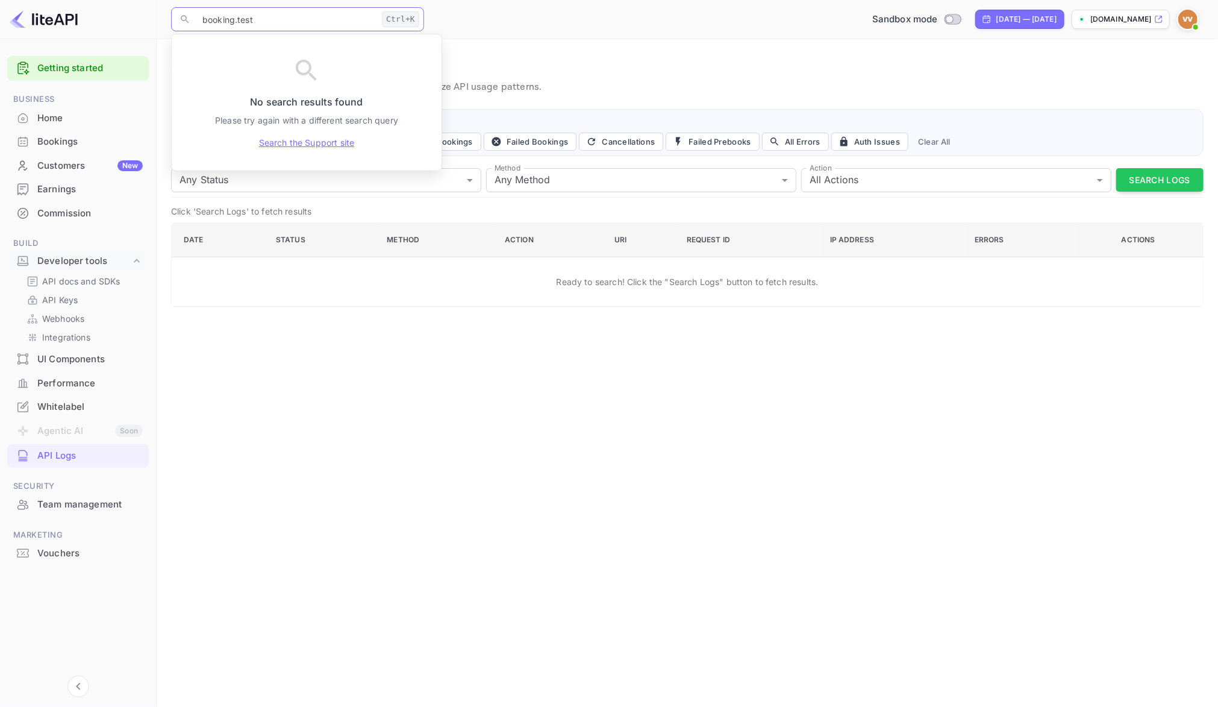
type input "booking.test"
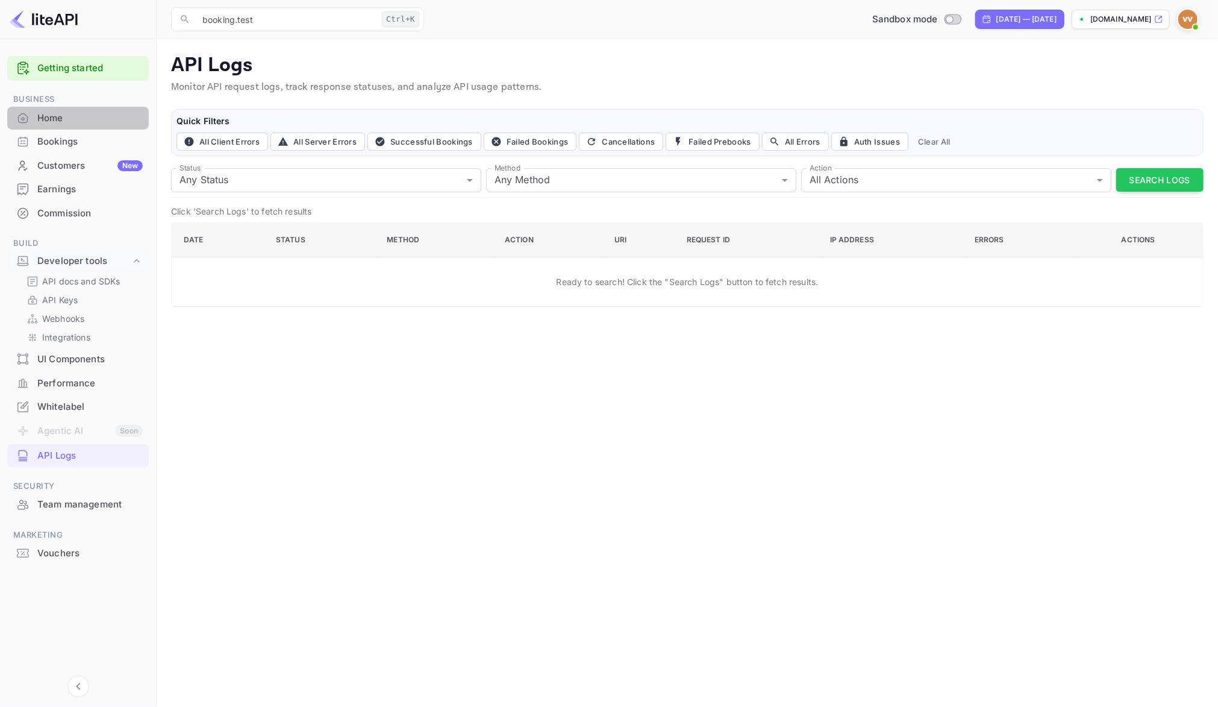
click at [61, 117] on div "Home" at bounding box center [89, 118] width 105 height 14
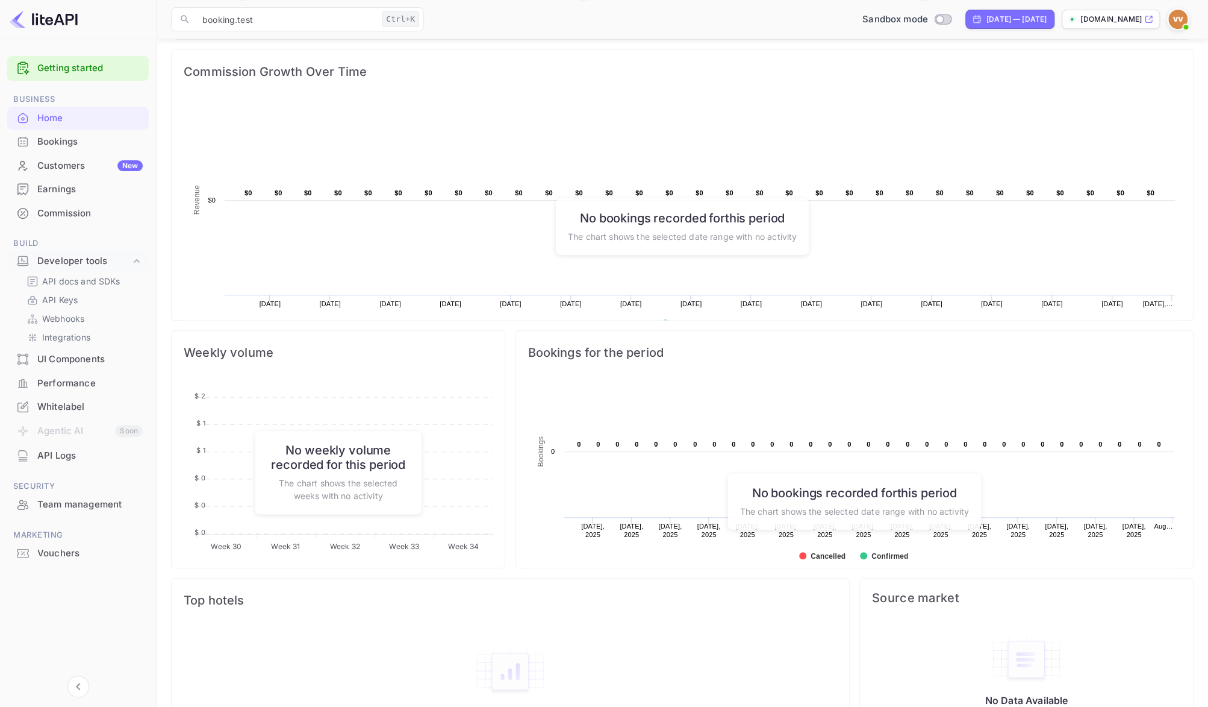
scroll to position [213, 0]
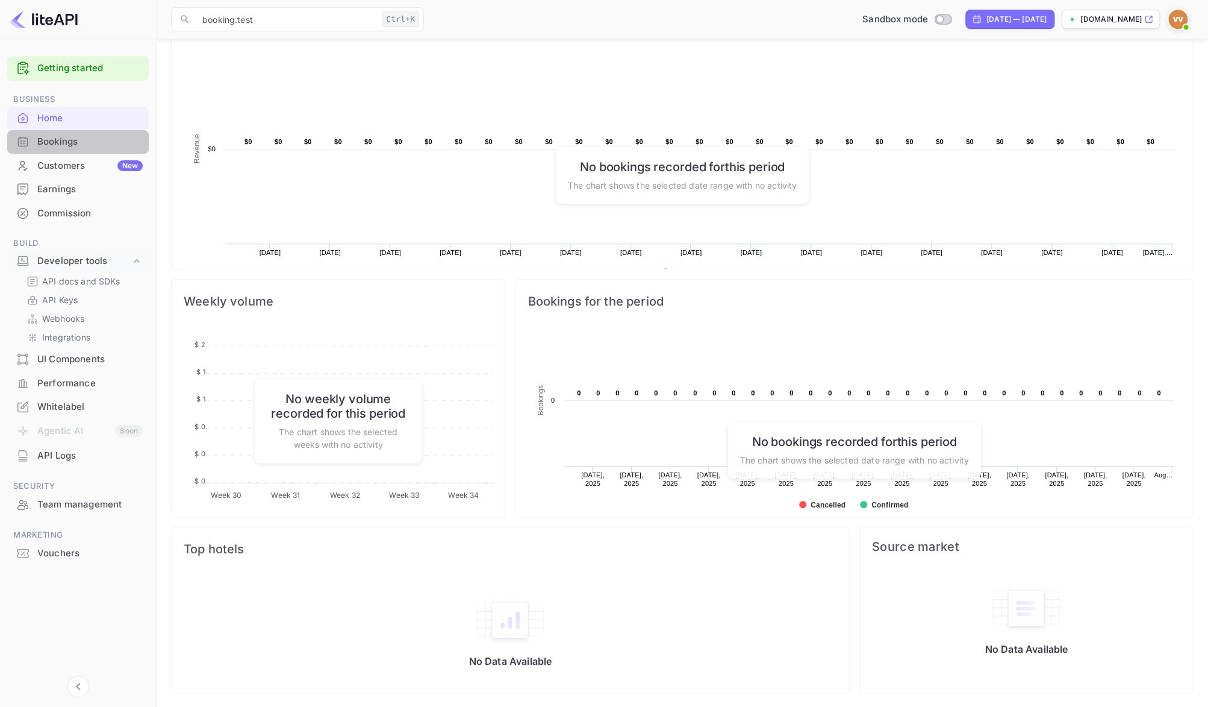
click at [57, 141] on div "Bookings" at bounding box center [89, 142] width 105 height 14
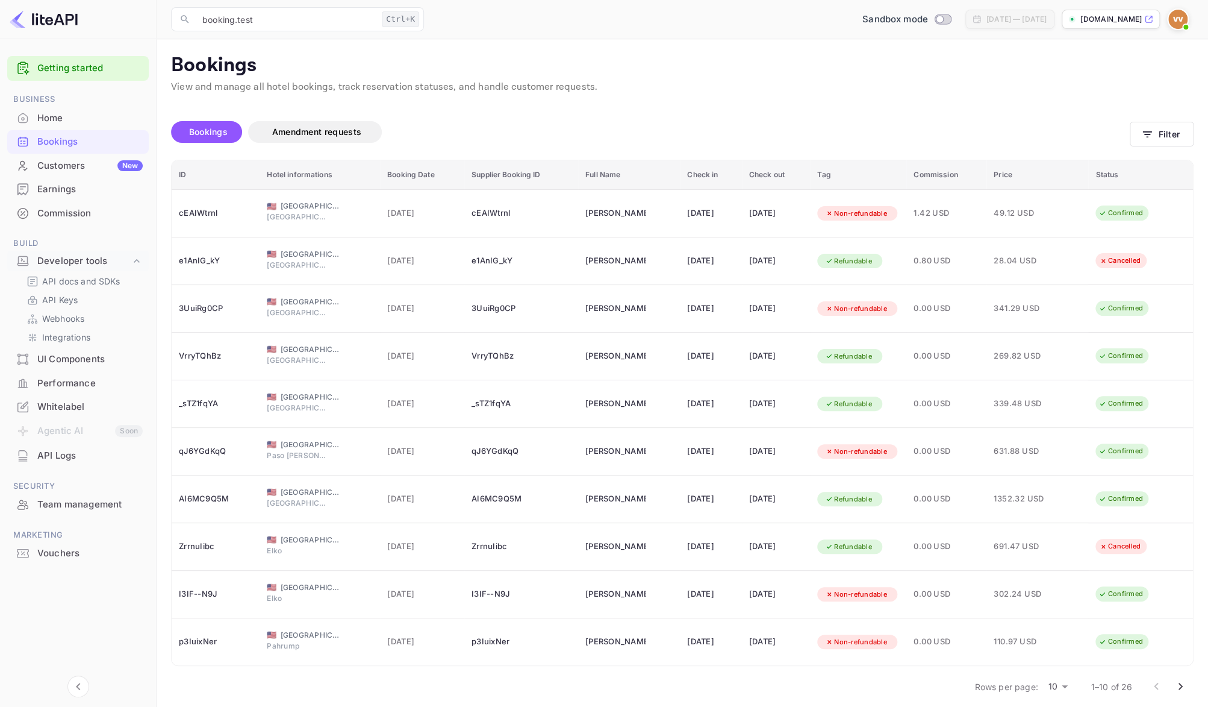
click at [46, 164] on div "Customers New" at bounding box center [89, 166] width 105 height 14
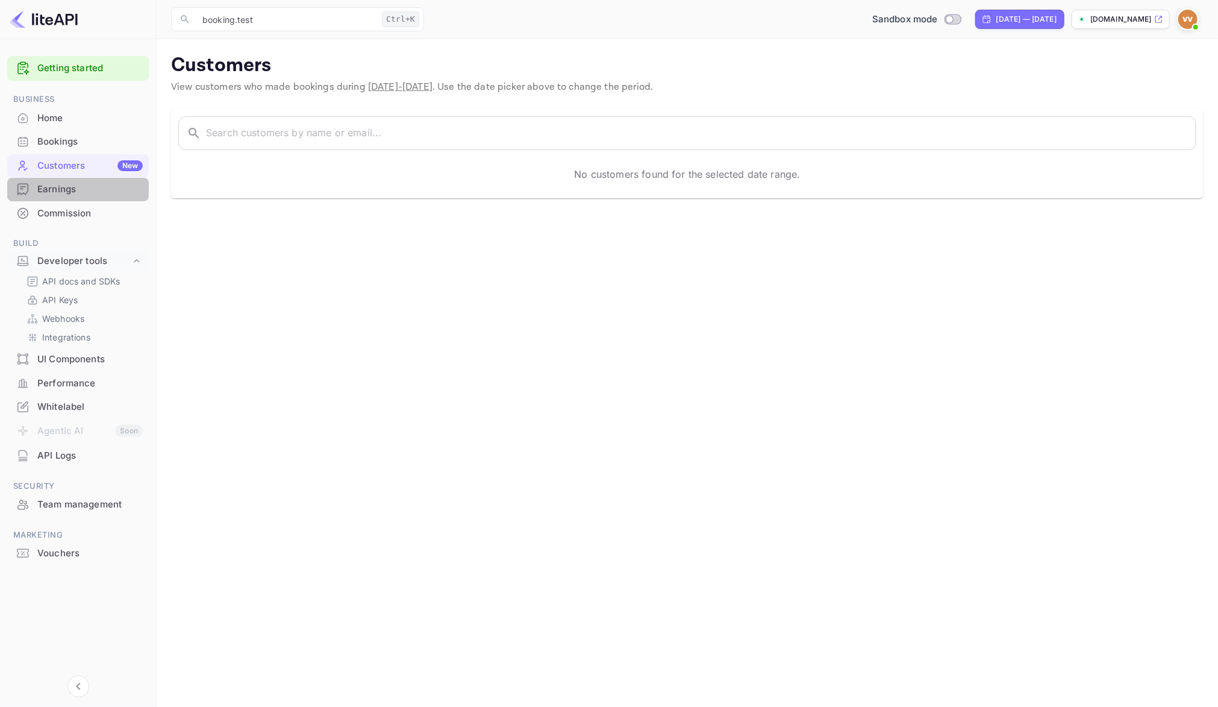
click at [52, 189] on div "Earnings" at bounding box center [89, 190] width 105 height 14
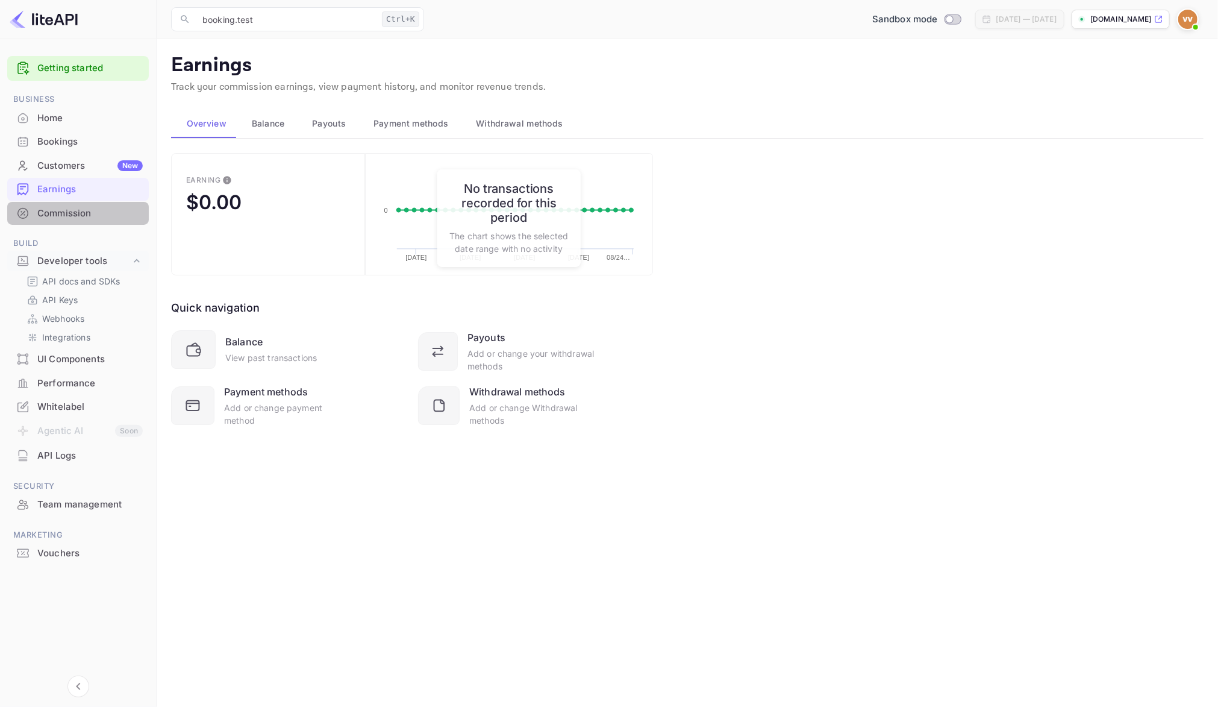
click at [65, 213] on div "Commission" at bounding box center [89, 214] width 105 height 14
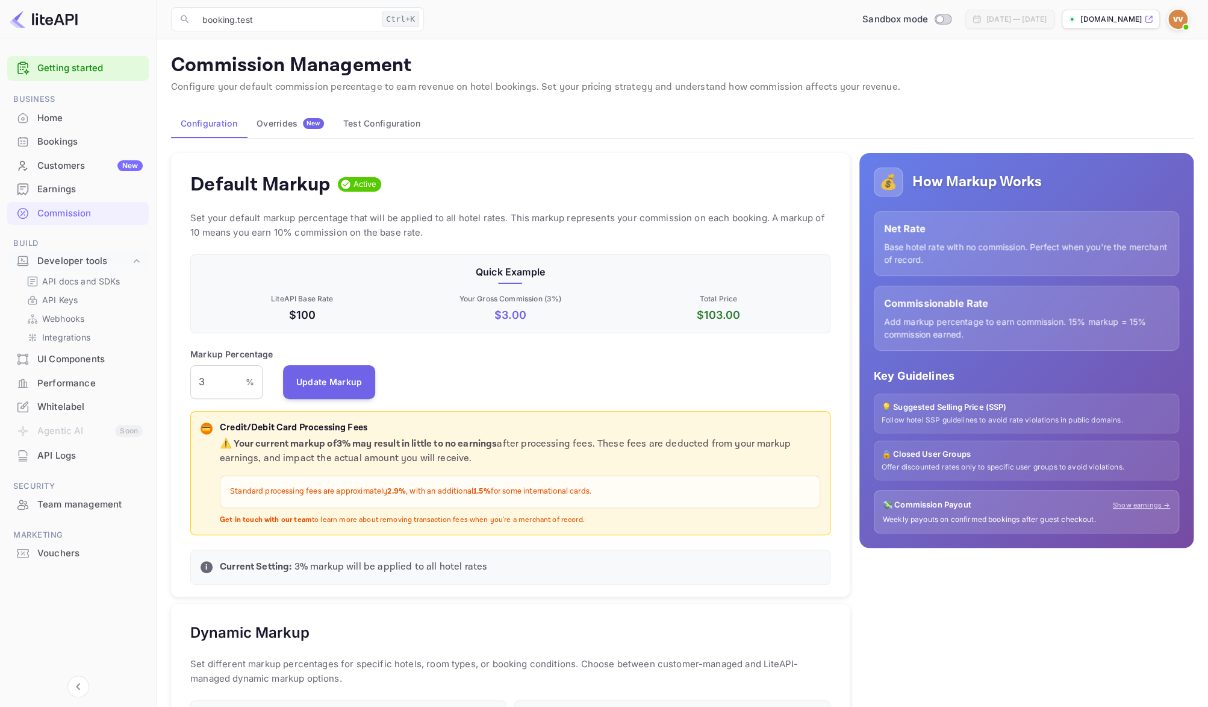
click at [387, 123] on button "Test Configuration" at bounding box center [382, 123] width 96 height 29
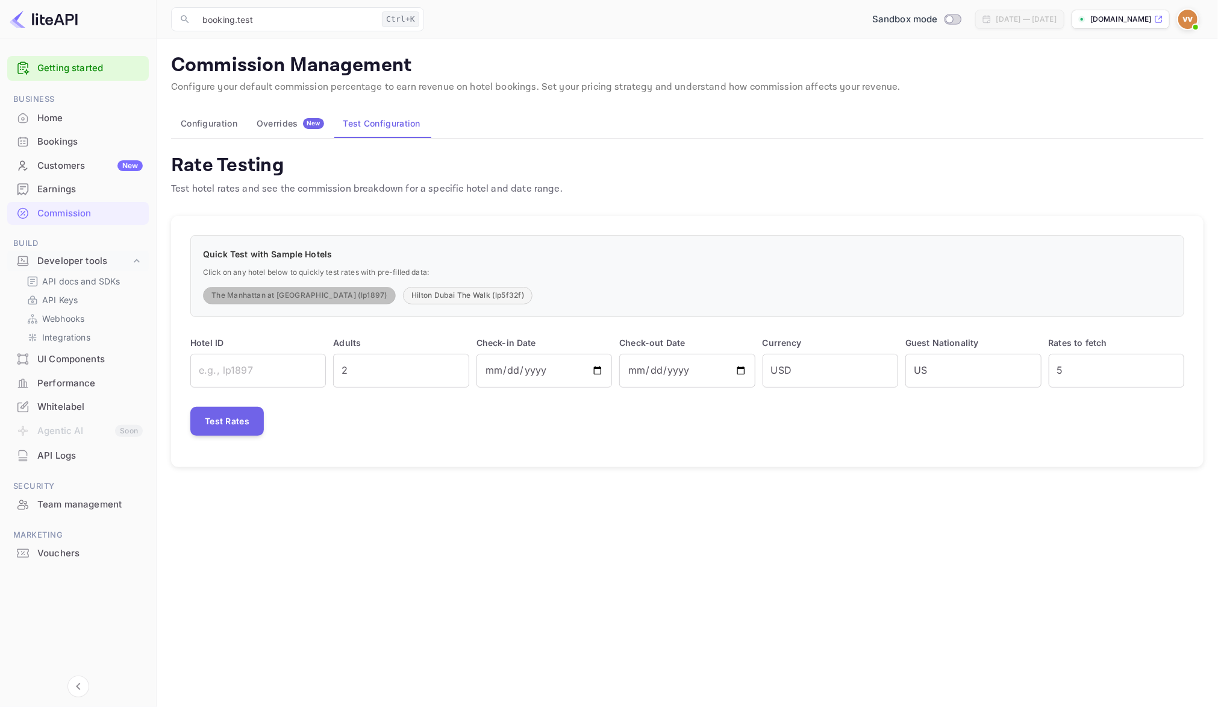
click at [307, 295] on button "The Manhattan at [GEOGRAPHIC_DATA] (lp1897)" at bounding box center [299, 295] width 193 height 17
type input "lp1897"
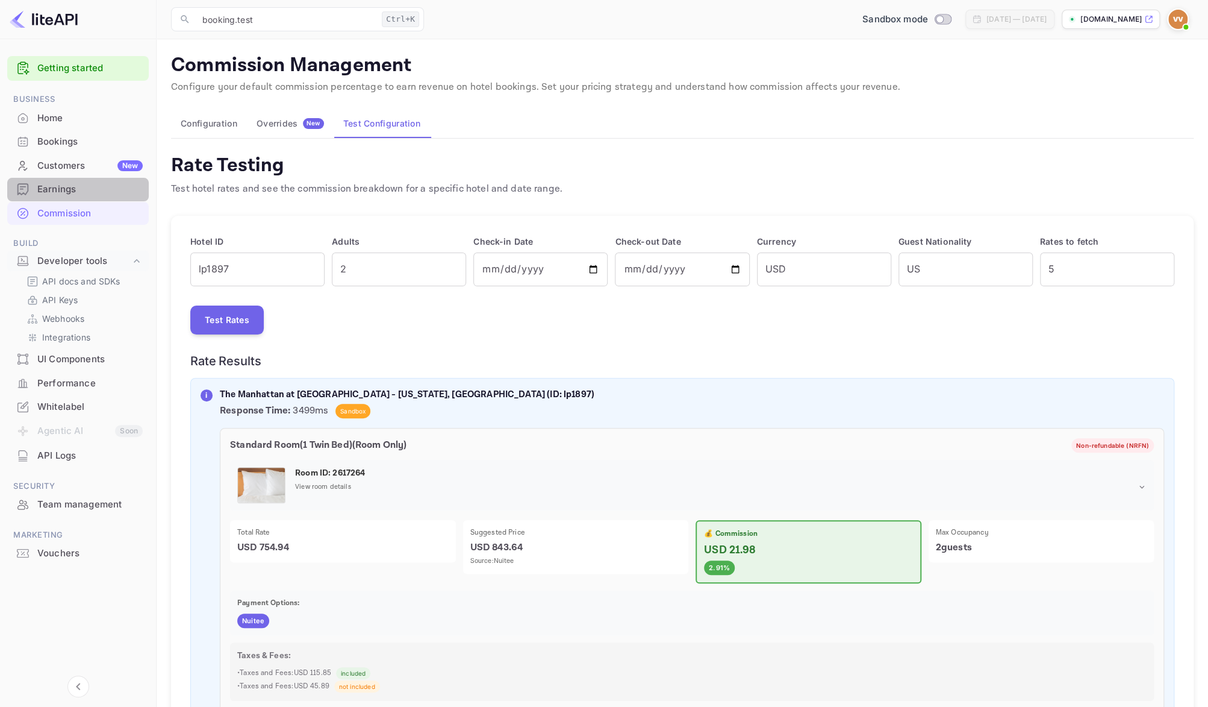
click at [64, 192] on div "Earnings" at bounding box center [89, 190] width 105 height 14
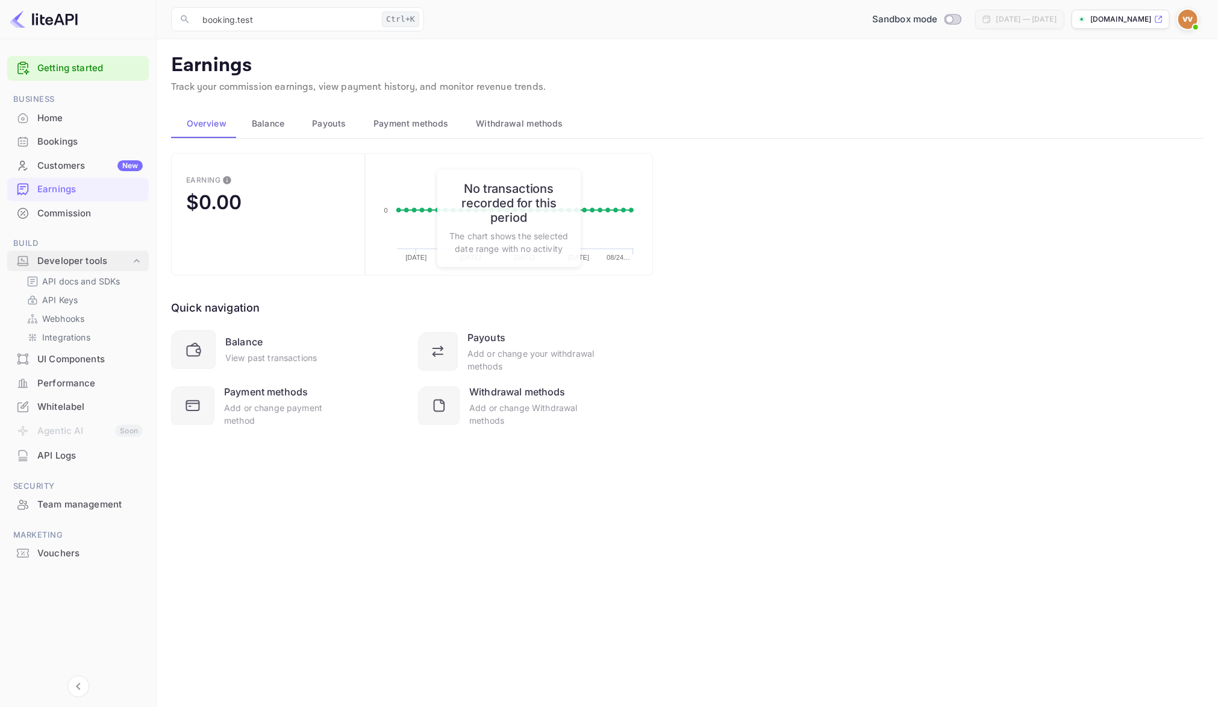
click at [76, 260] on div "Developer tools" at bounding box center [83, 261] width 93 height 14
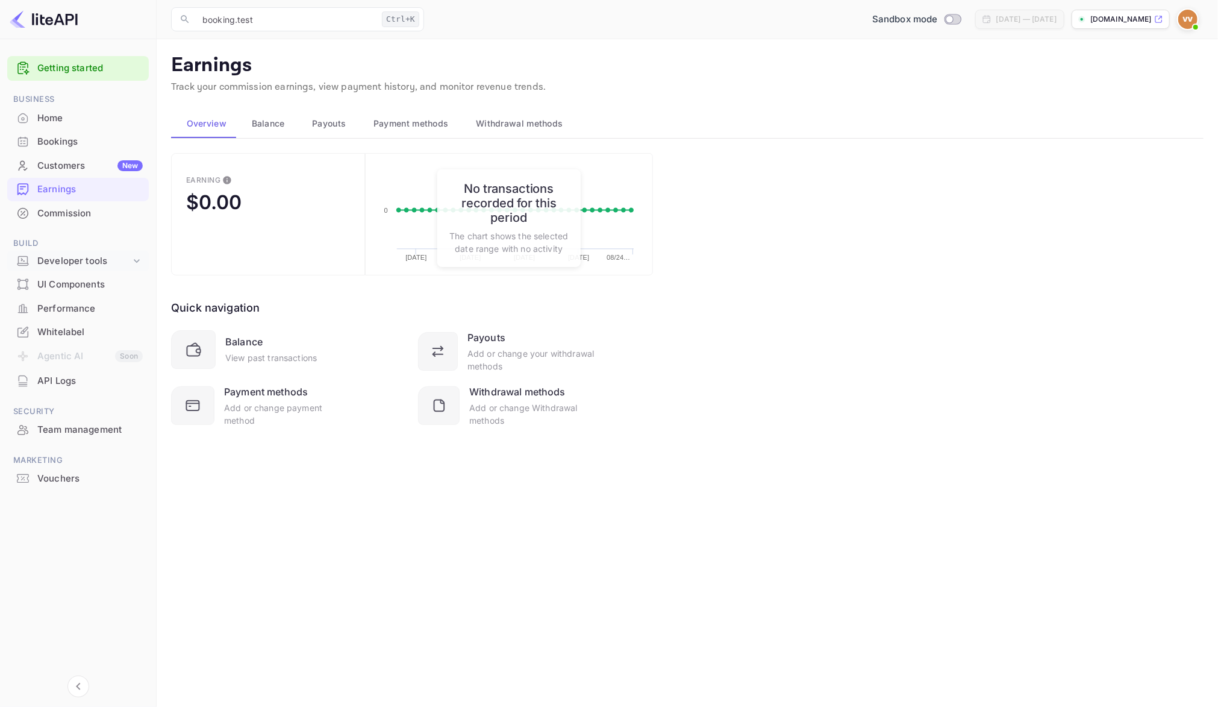
click at [76, 260] on div "Developer tools" at bounding box center [83, 261] width 93 height 14
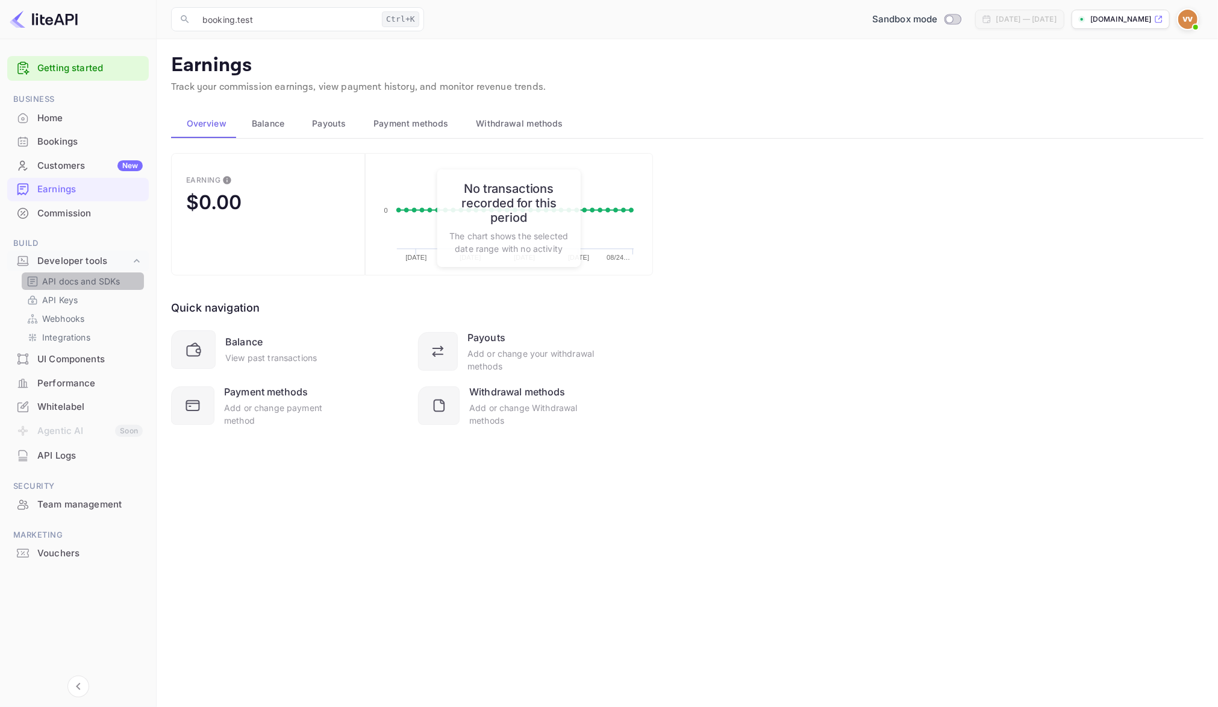
click at [77, 276] on p "API docs and SDKs" at bounding box center [81, 281] width 78 height 13
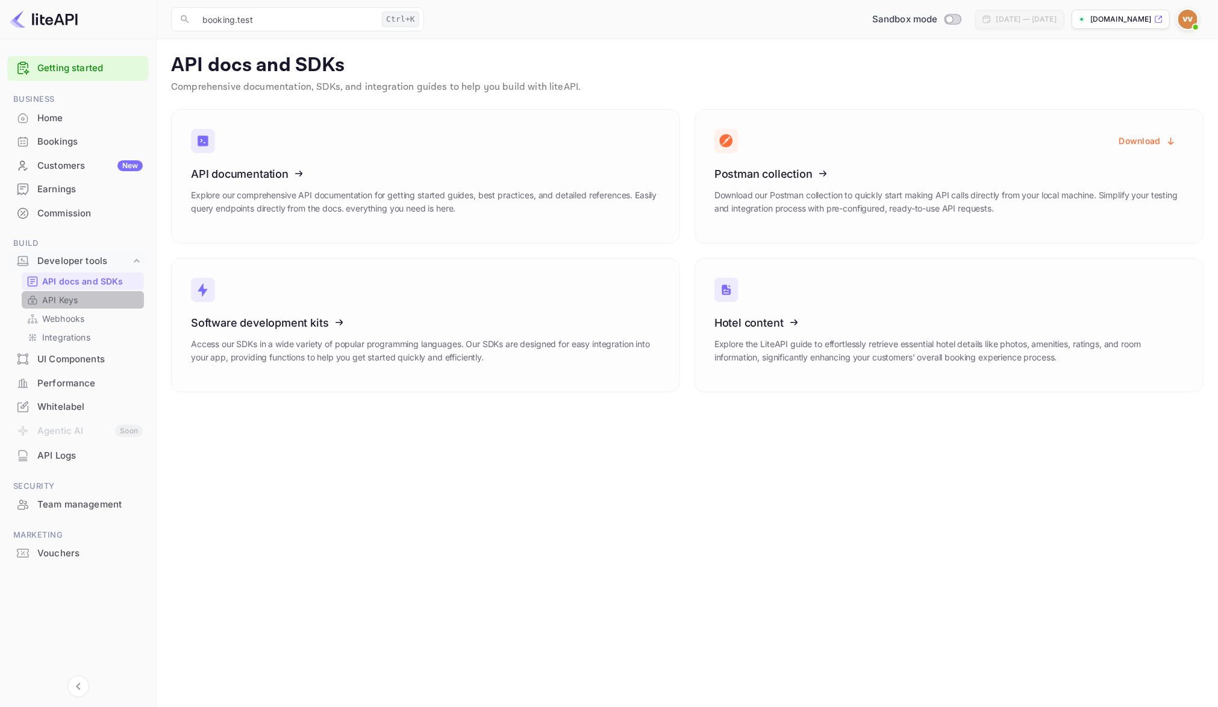
click at [64, 305] on p "API Keys" at bounding box center [60, 299] width 36 height 13
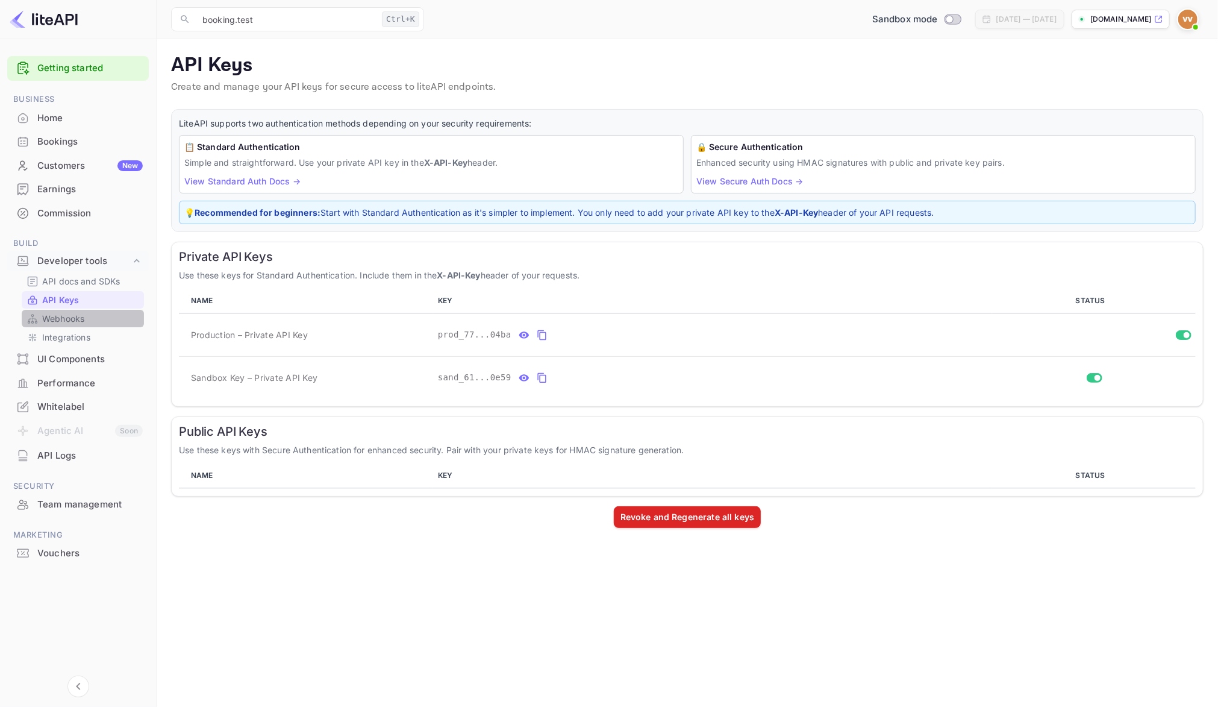
click at [66, 317] on p "Webhooks" at bounding box center [63, 318] width 42 height 13
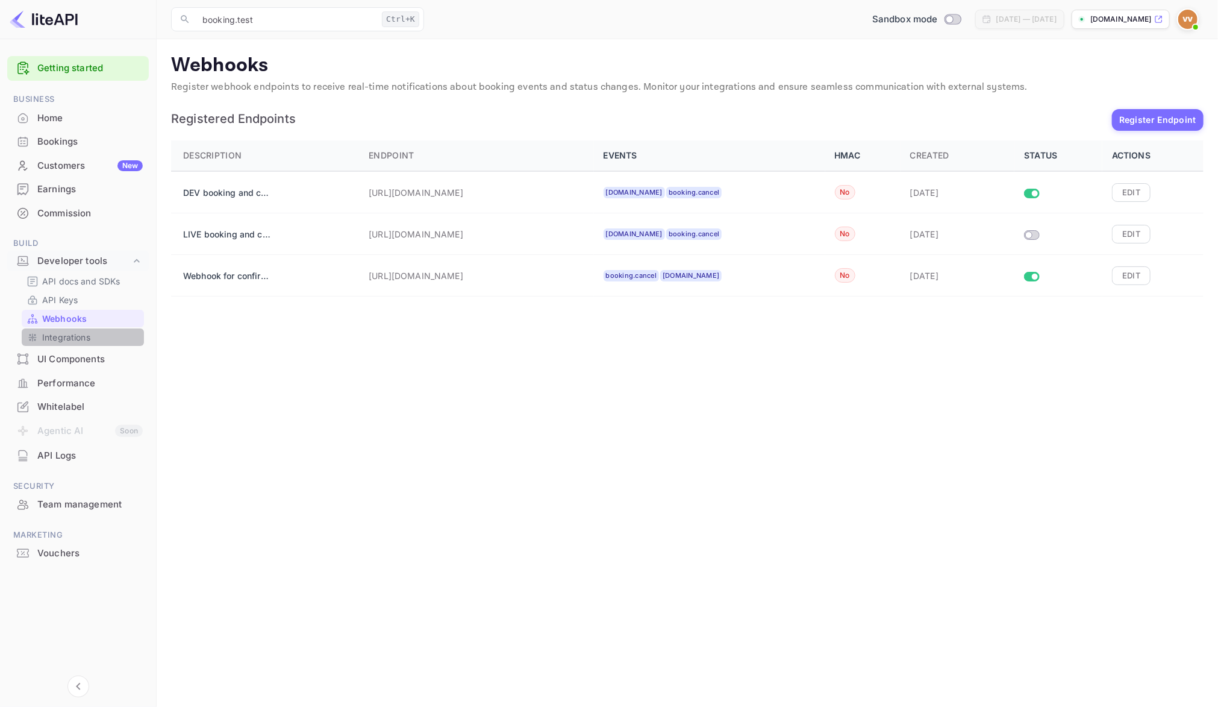
click at [61, 333] on p "Integrations" at bounding box center [66, 337] width 48 height 13
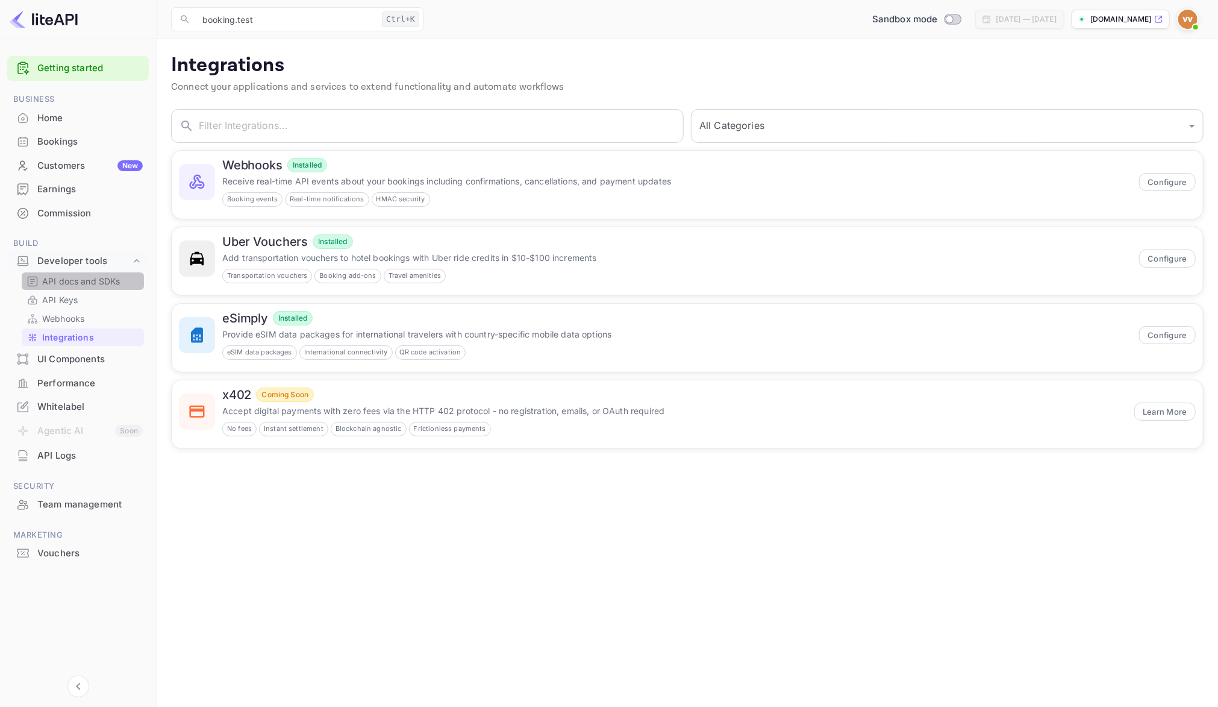
click at [67, 283] on p "API docs and SDKs" at bounding box center [81, 281] width 78 height 13
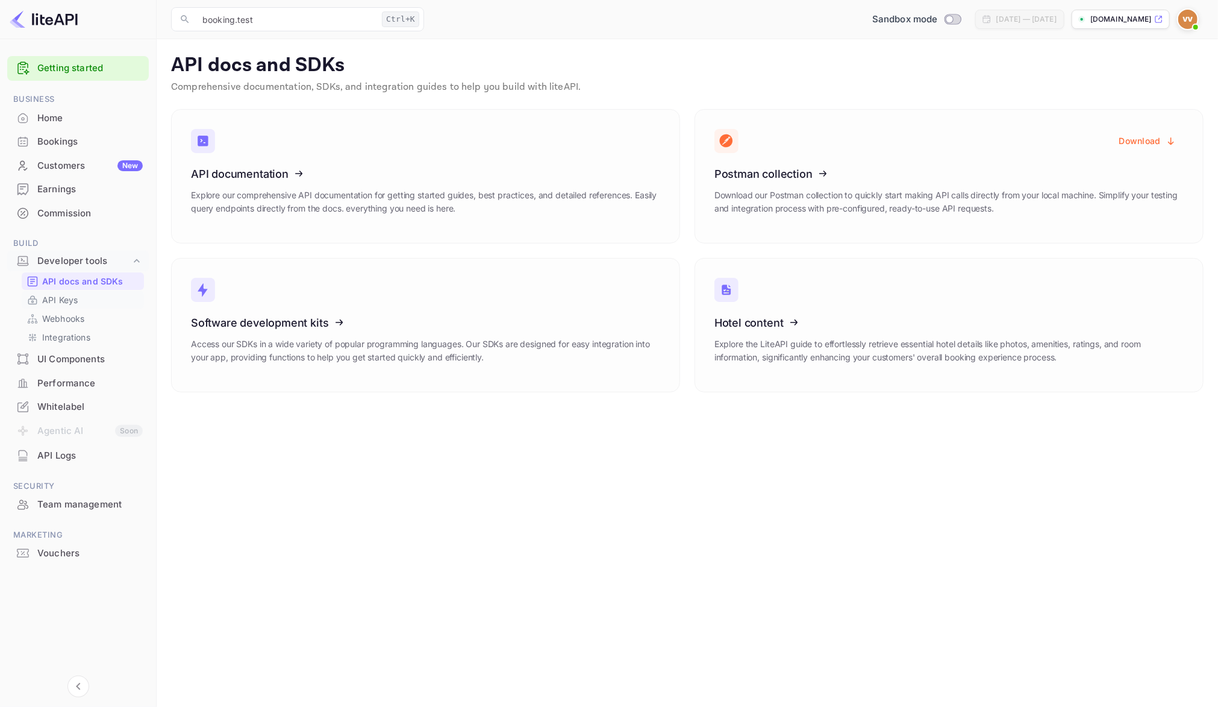
click at [66, 299] on p "API Keys" at bounding box center [60, 299] width 36 height 13
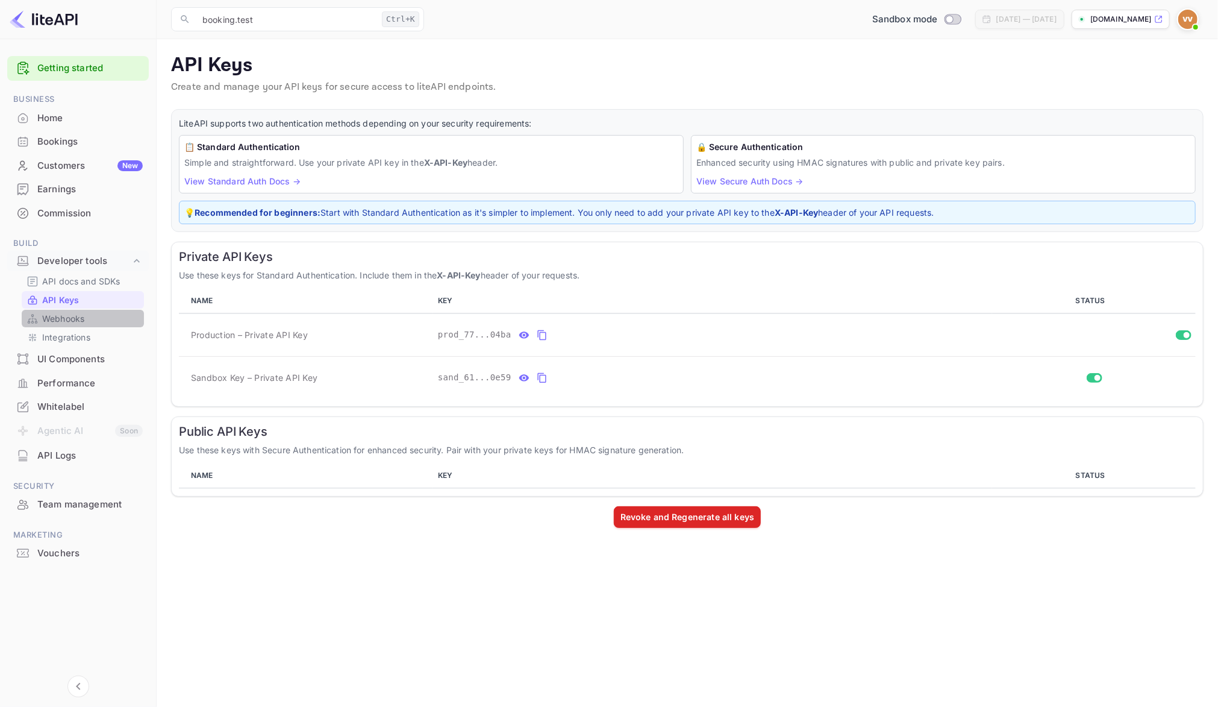
click at [57, 316] on p "Webhooks" at bounding box center [63, 318] width 42 height 13
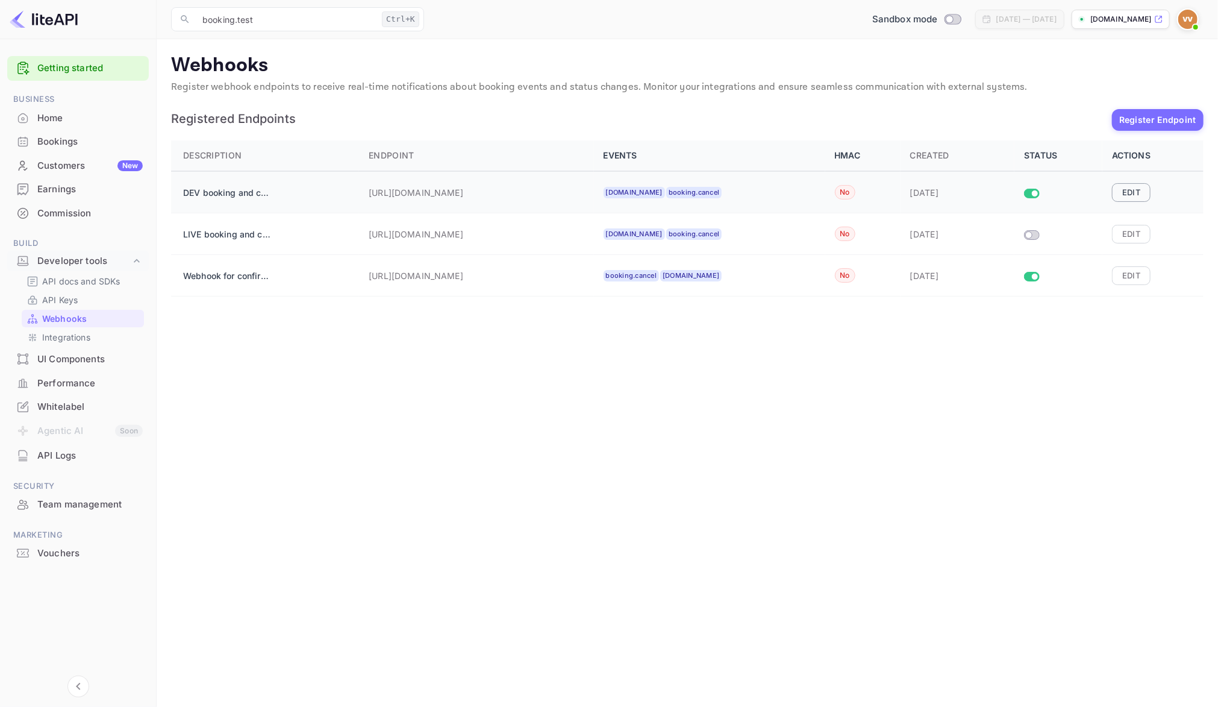
click at [1121, 194] on button "Edit" at bounding box center [1131, 192] width 39 height 18
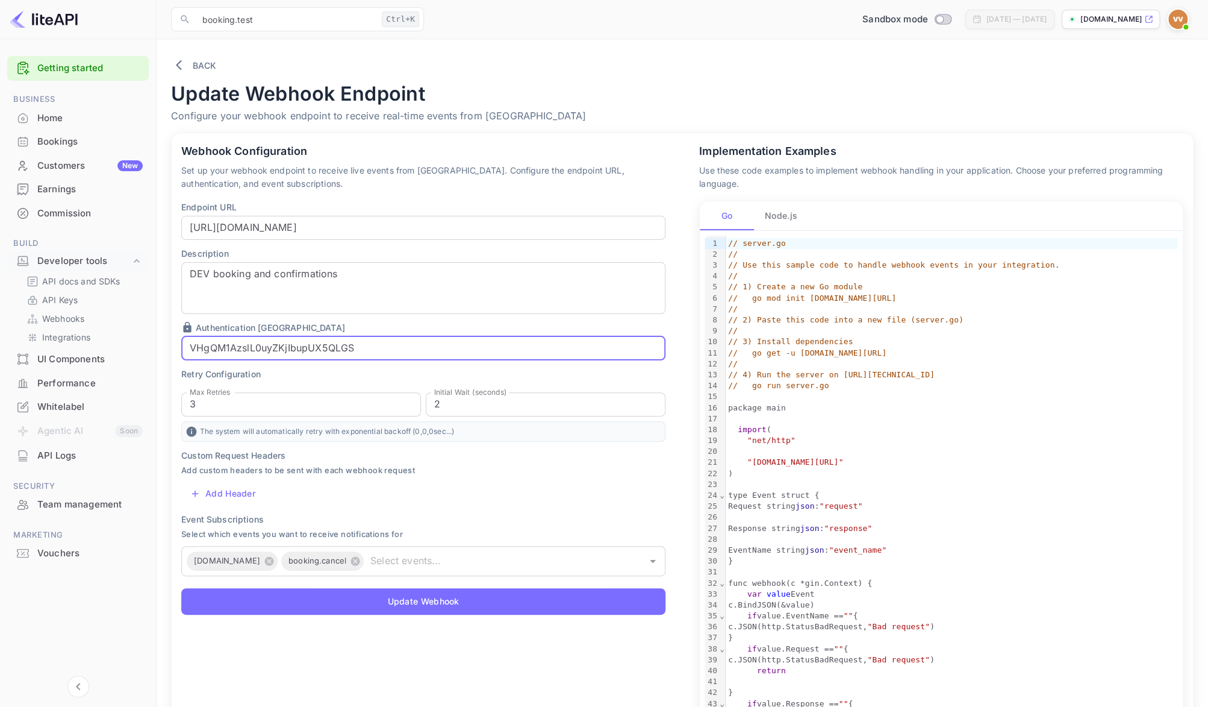
click at [190, 350] on input "VHgQM1AzslL0uyZKjIbupUX5QLGS" at bounding box center [423, 348] width 484 height 24
type input "[AUTH_TOKEN]"
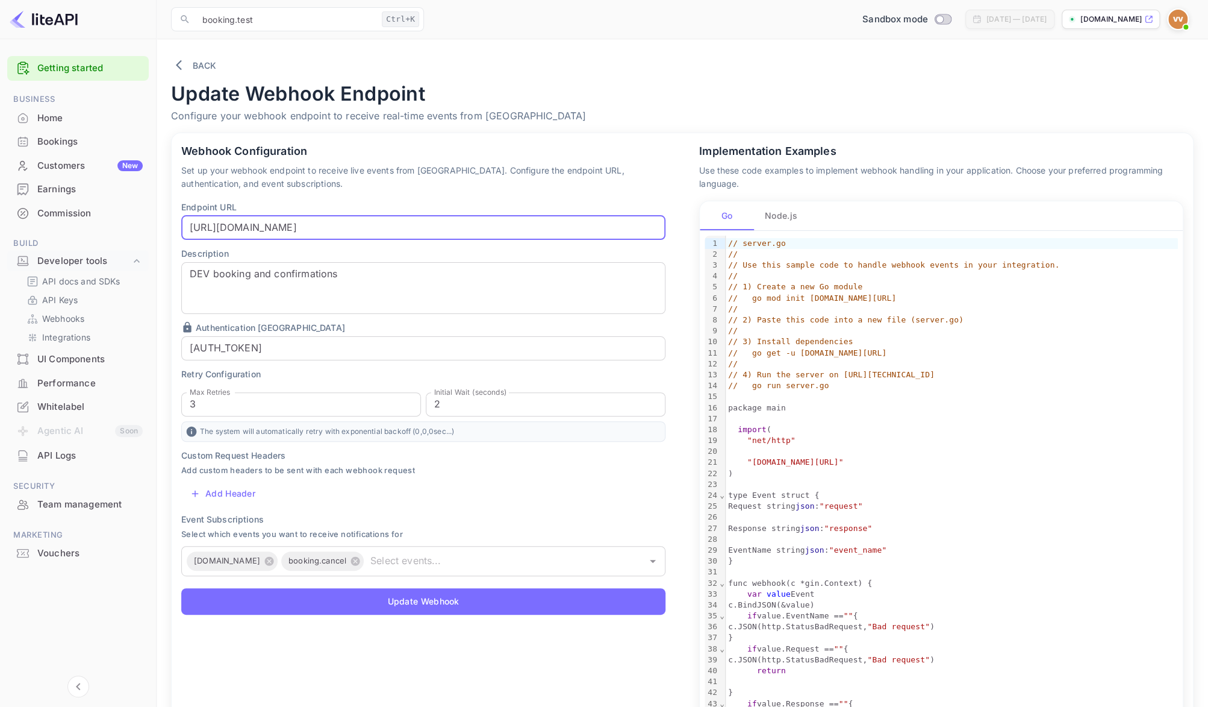
drag, startPoint x: 644, startPoint y: 225, endPoint x: 437, endPoint y: 231, distance: 206.7
click at [437, 231] on input "[URL][DOMAIN_NAME]" at bounding box center [423, 228] width 484 height 24
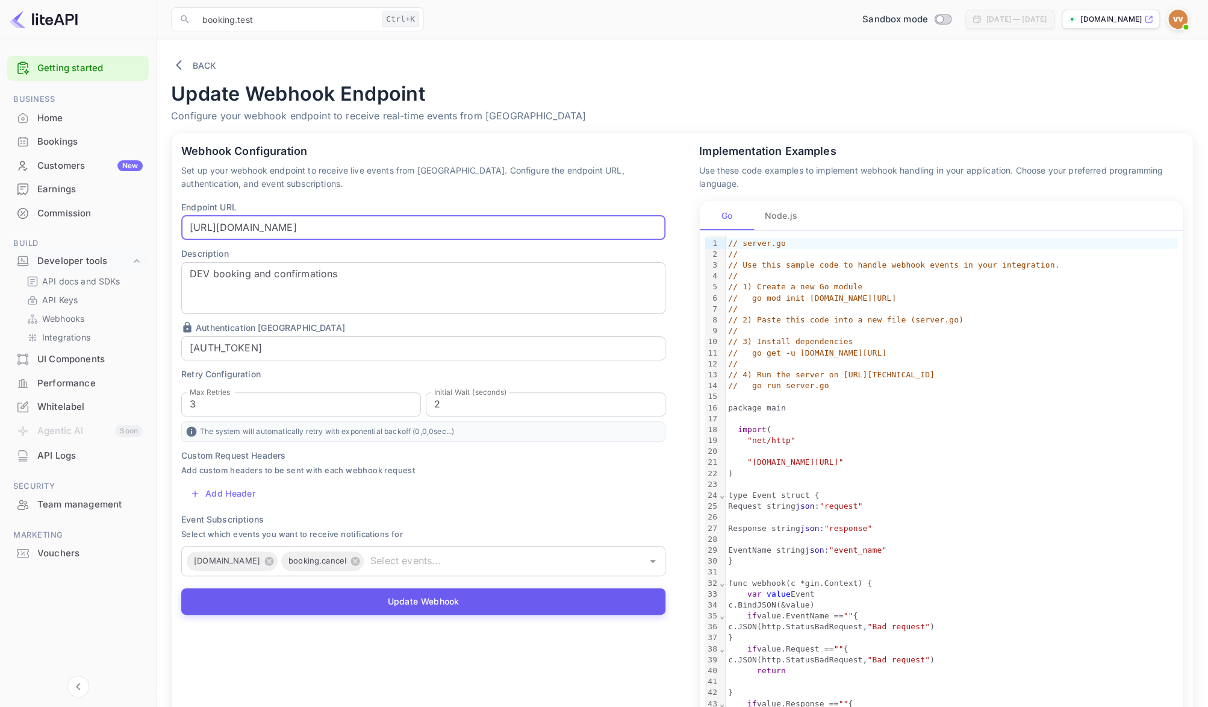
type input "[URL][DOMAIN_NAME]"
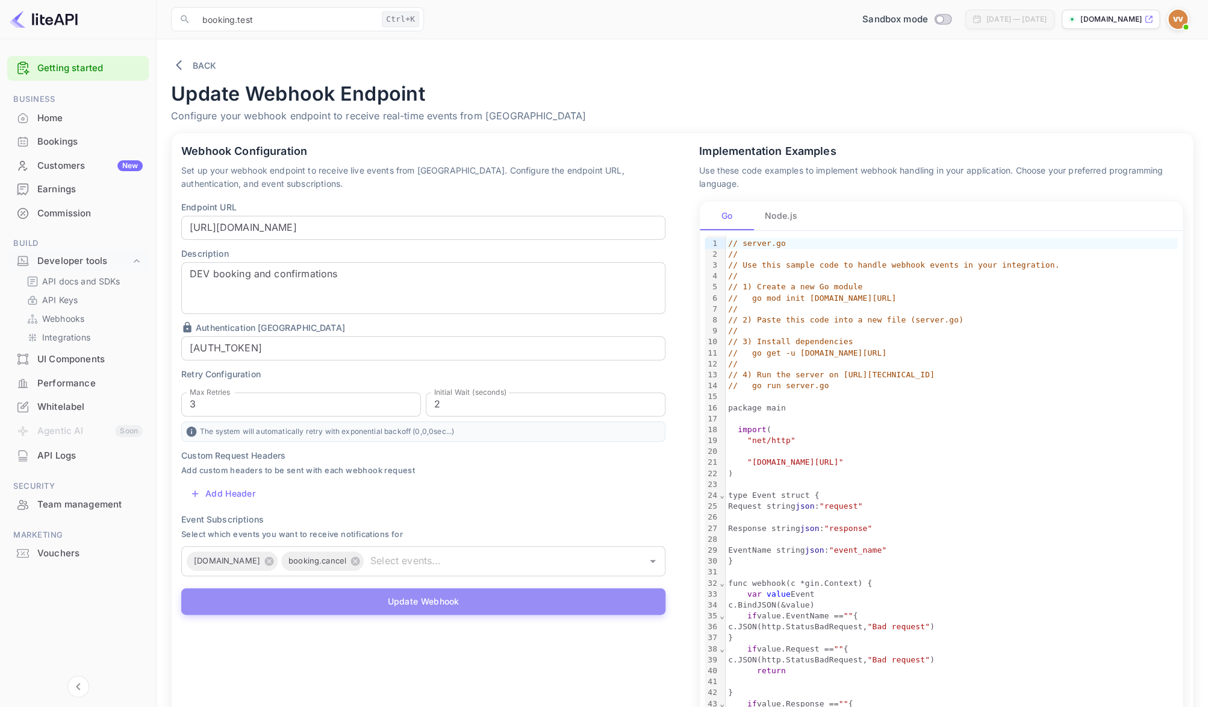
click at [257, 599] on button "Update Webhook" at bounding box center [423, 601] width 484 height 27
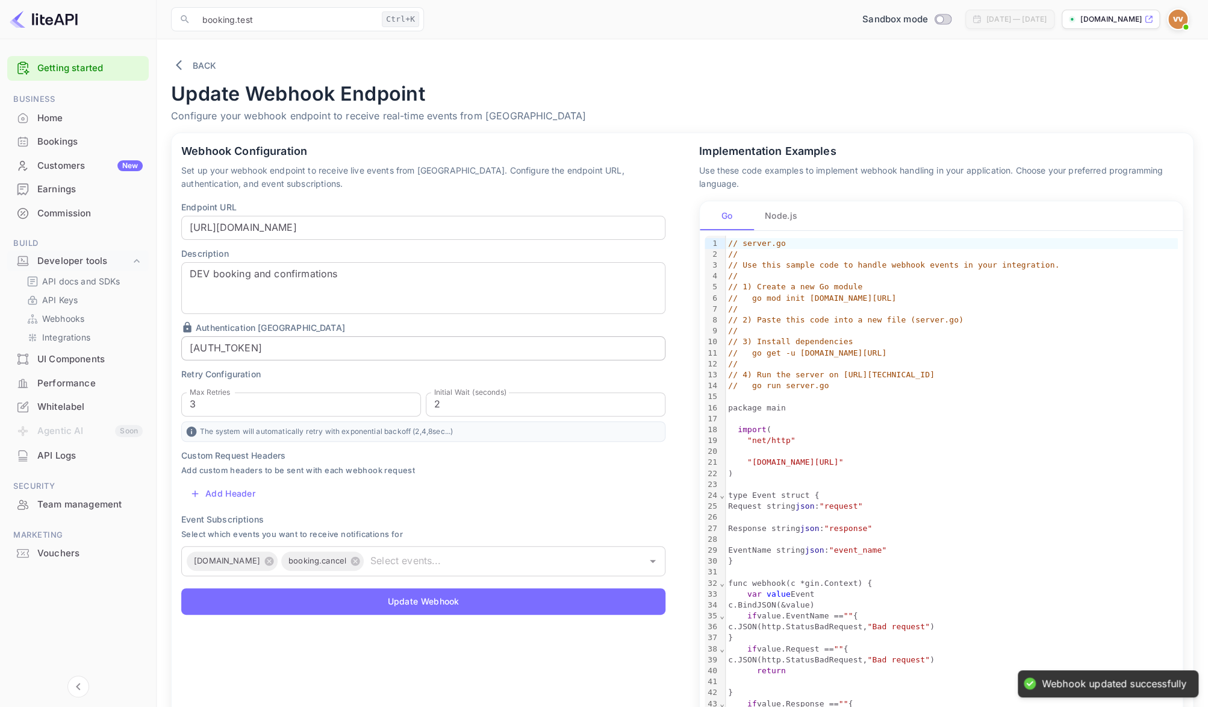
click at [223, 352] on input "[AUTH_TOKEN]" at bounding box center [423, 348] width 484 height 24
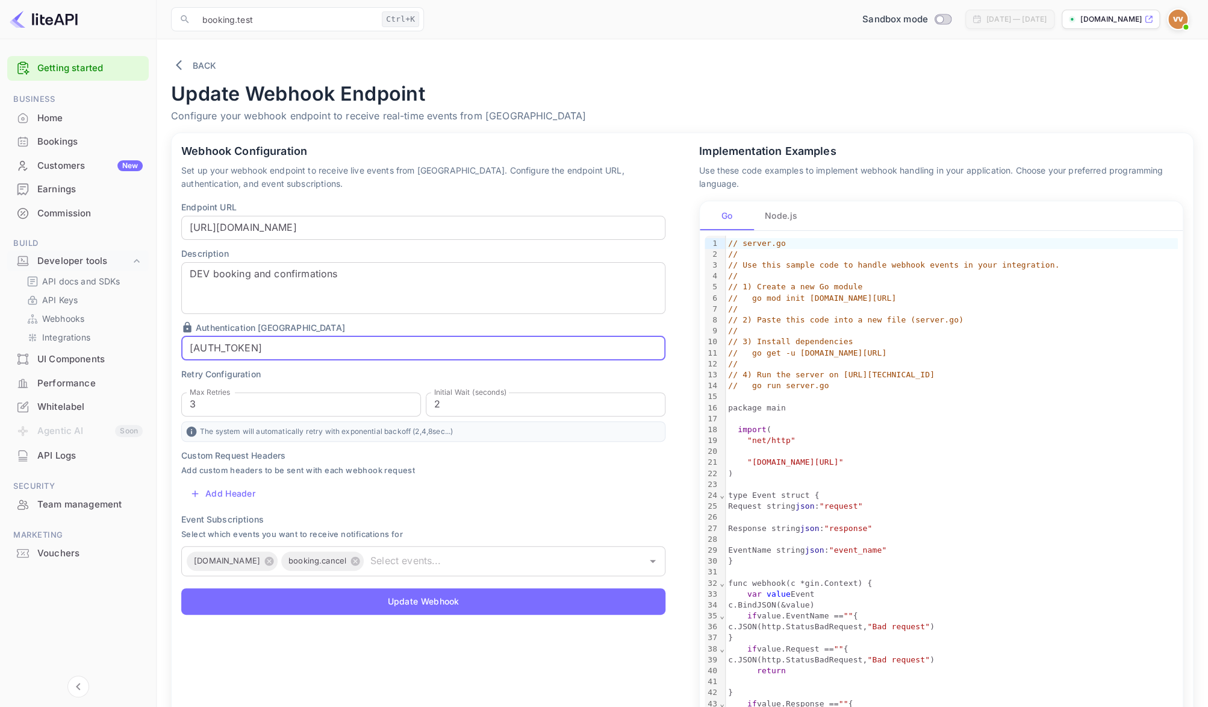
drag, startPoint x: 224, startPoint y: 351, endPoint x: 169, endPoint y: 348, distance: 55.5
click at [181, 348] on input "[AUTH_TOKEN]" at bounding box center [423, 348] width 484 height 24
click at [563, 62] on div "Back Update Webhook Endpoint Configure your webhook endpoint to receive real-ti…" at bounding box center [682, 88] width 1023 height 69
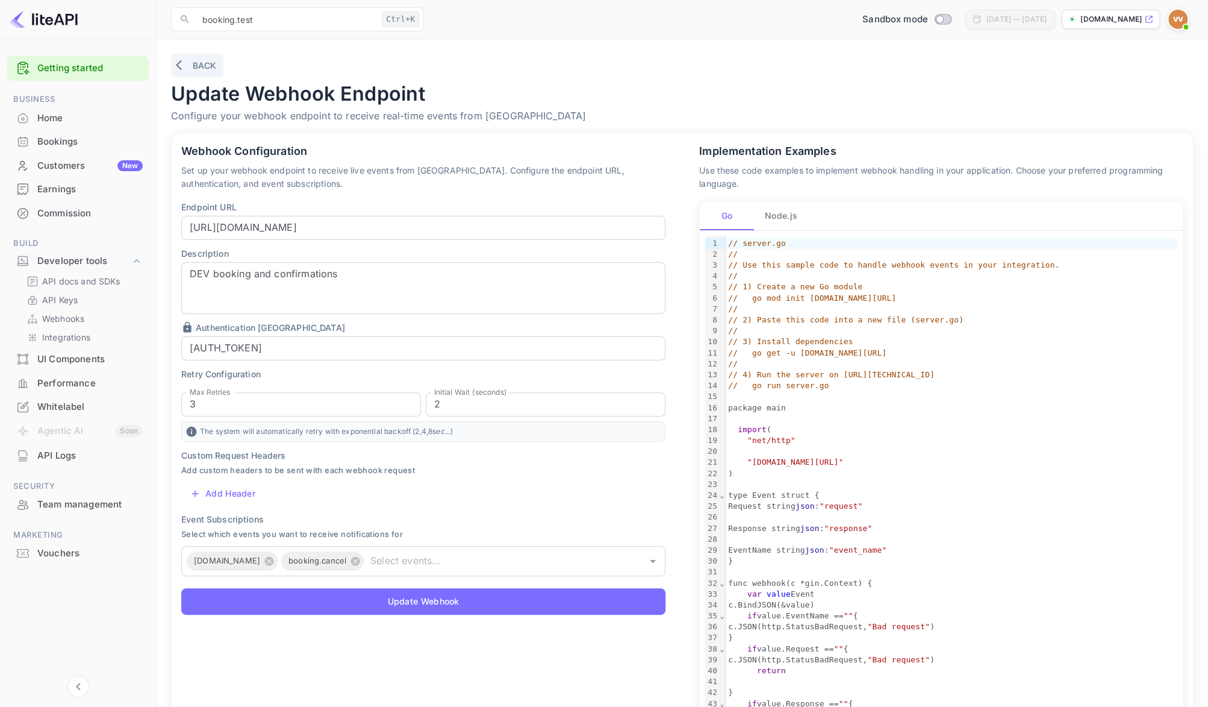
click at [204, 70] on button "Back" at bounding box center [197, 65] width 52 height 23
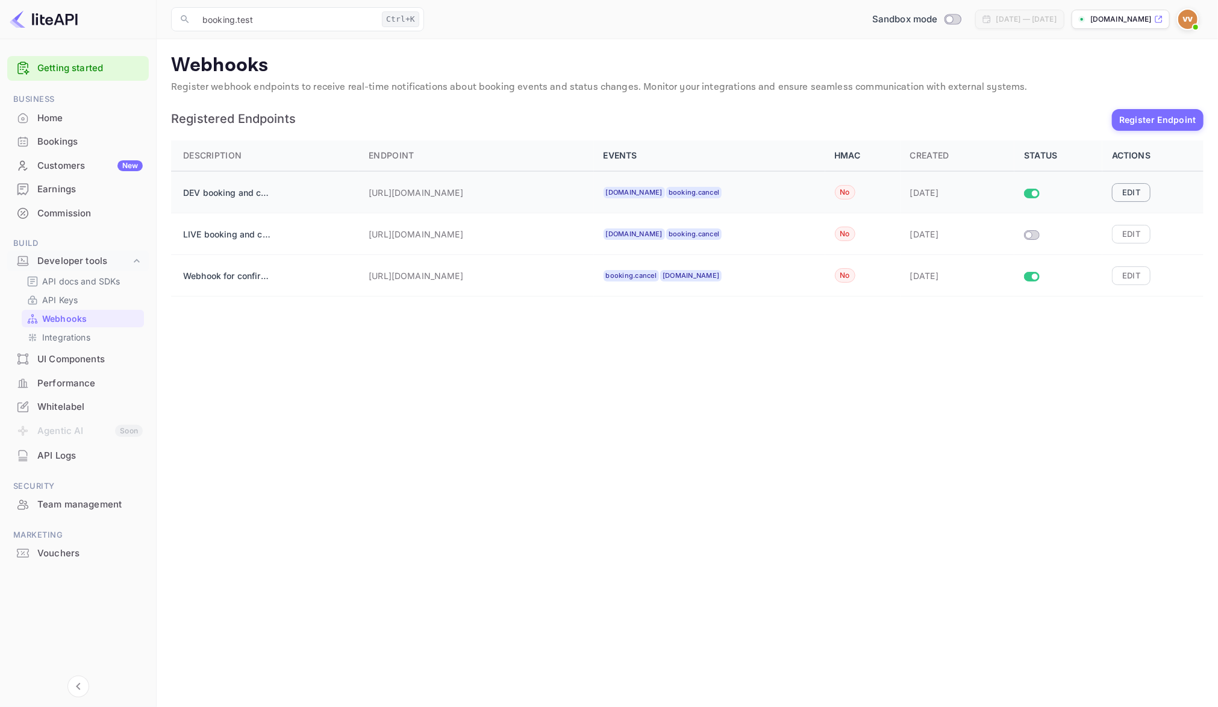
click at [1121, 187] on button "Edit" at bounding box center [1131, 192] width 39 height 18
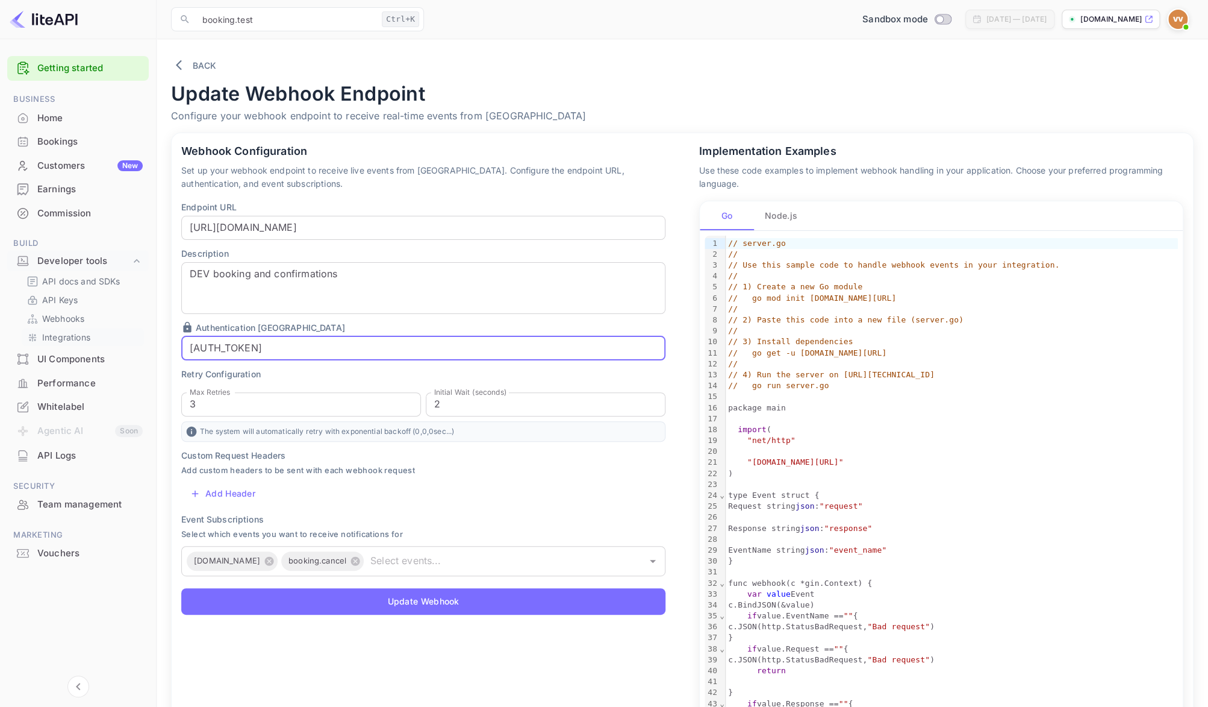
drag, startPoint x: 225, startPoint y: 342, endPoint x: 118, endPoint y: 340, distance: 106.6
click at [181, 340] on input "[AUTH_TOKEN]" at bounding box center [423, 348] width 484 height 24
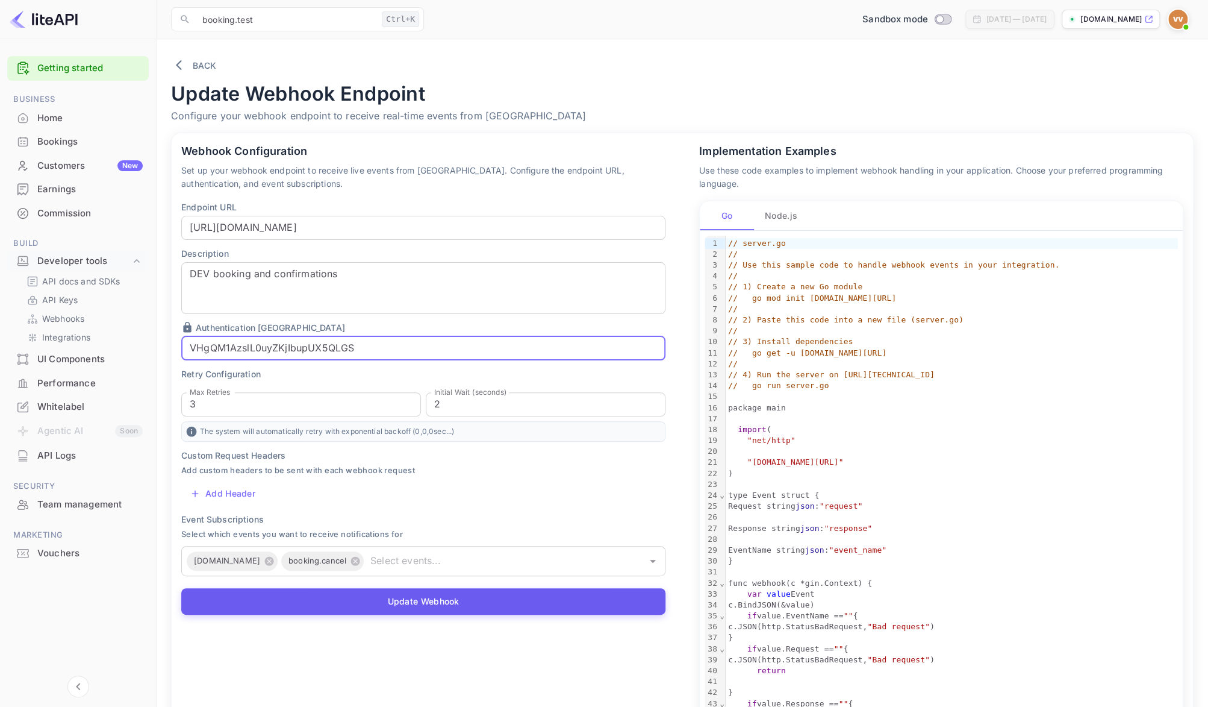
type input "VHgQM1AzslL0uyZKjIbupUX5QLGS"
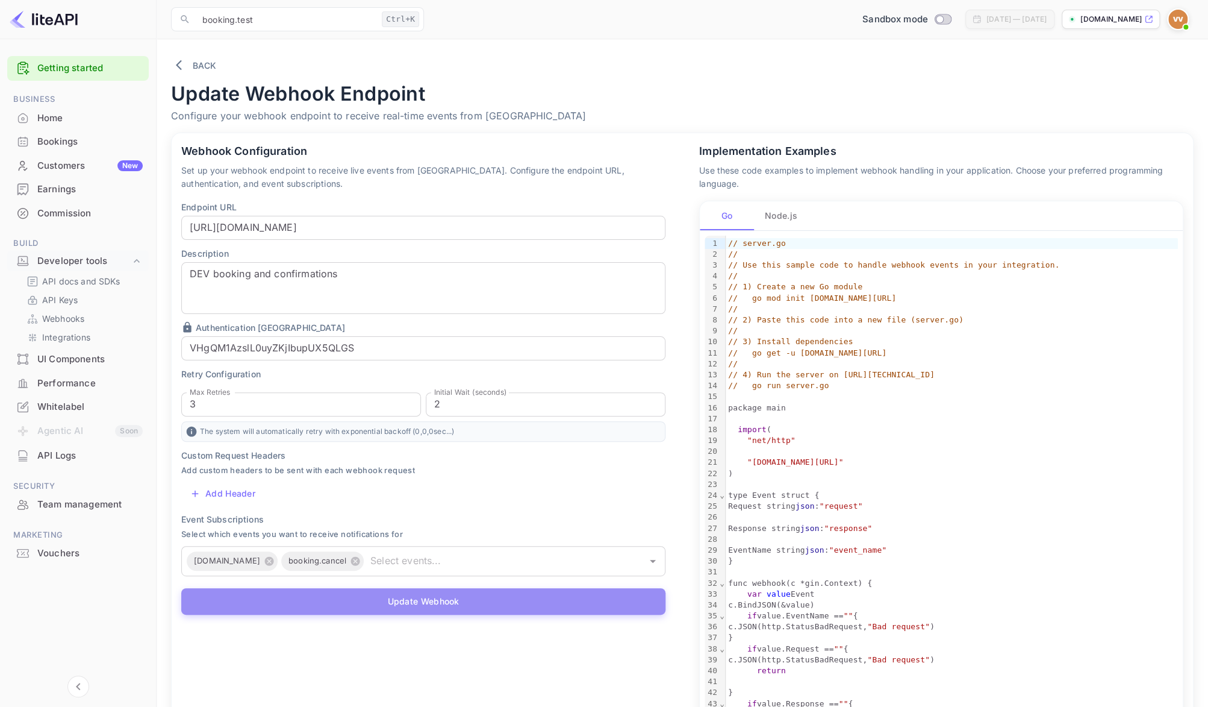
click at [337, 602] on button "Update Webhook" at bounding box center [423, 601] width 484 height 27
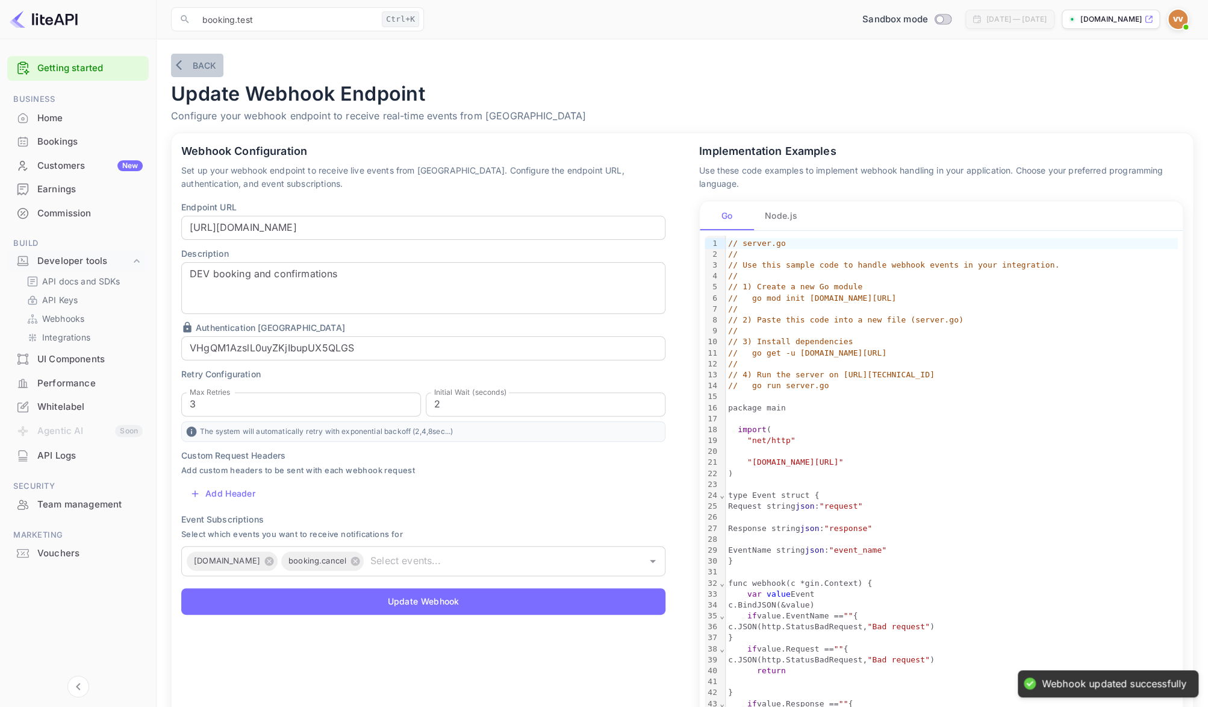
click at [199, 67] on button "Back" at bounding box center [197, 65] width 52 height 23
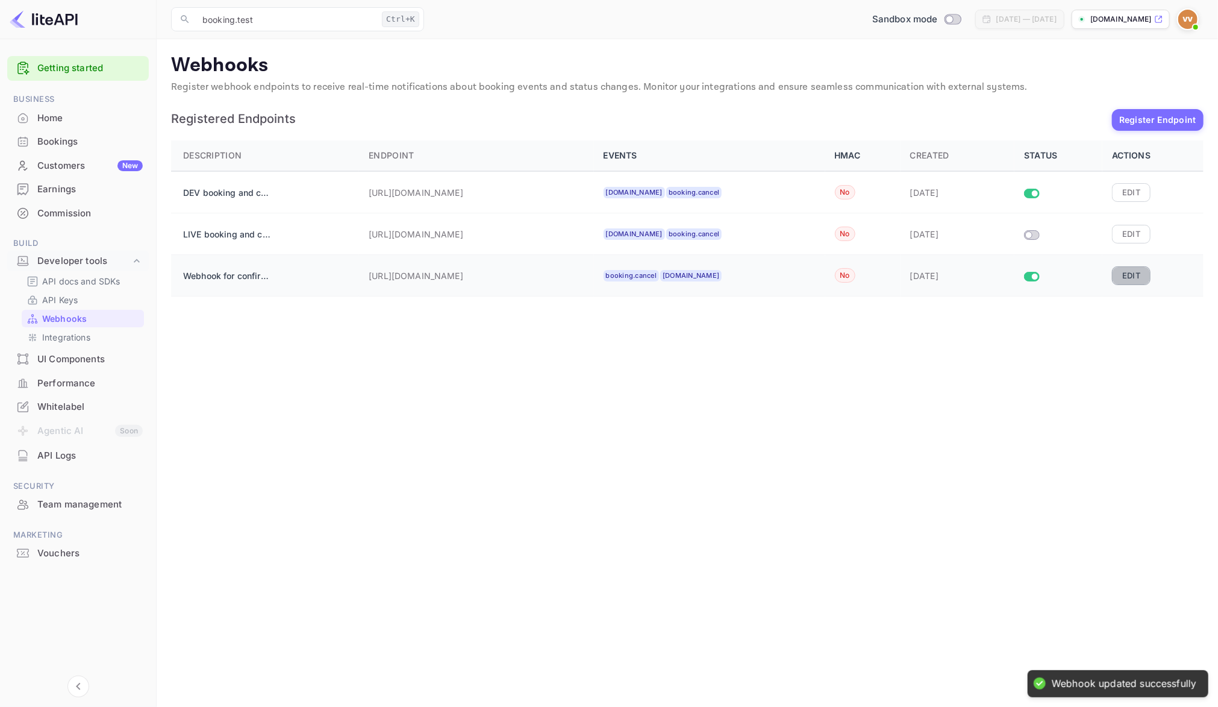
click at [1120, 274] on button "Edit" at bounding box center [1131, 275] width 39 height 18
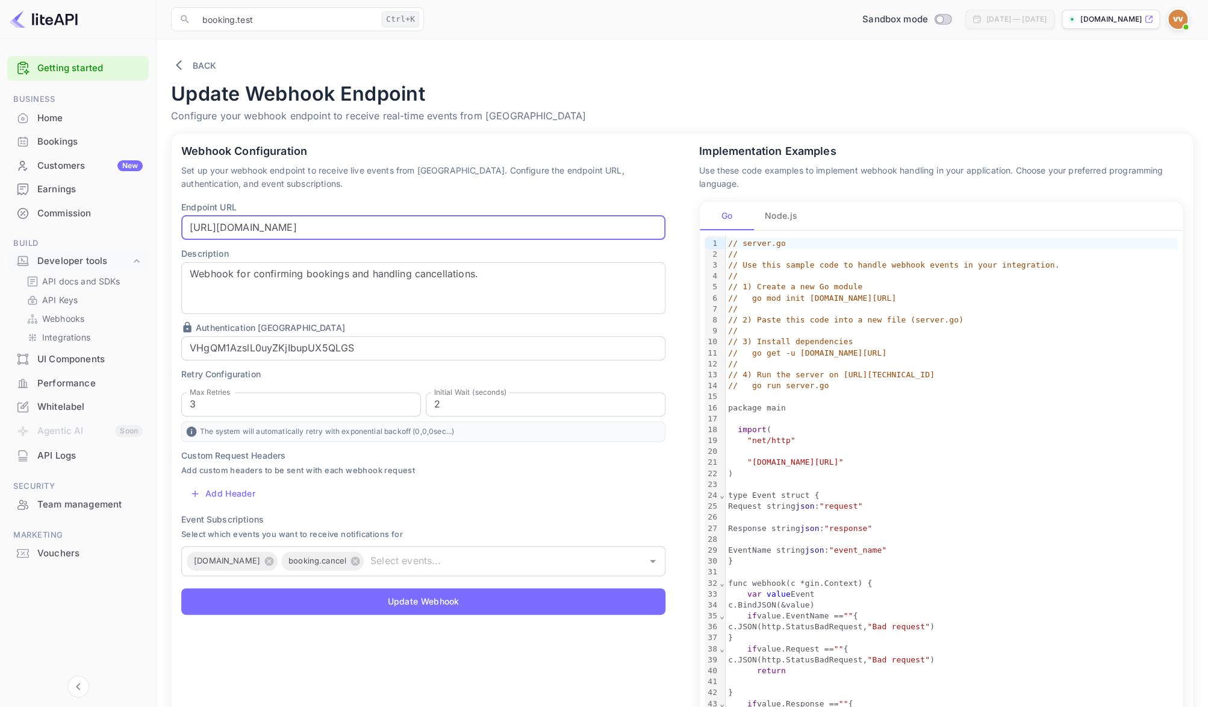
drag, startPoint x: 640, startPoint y: 228, endPoint x: 441, endPoint y: 228, distance: 198.8
click at [441, 228] on input "[URL][DOMAIN_NAME]" at bounding box center [423, 228] width 484 height 24
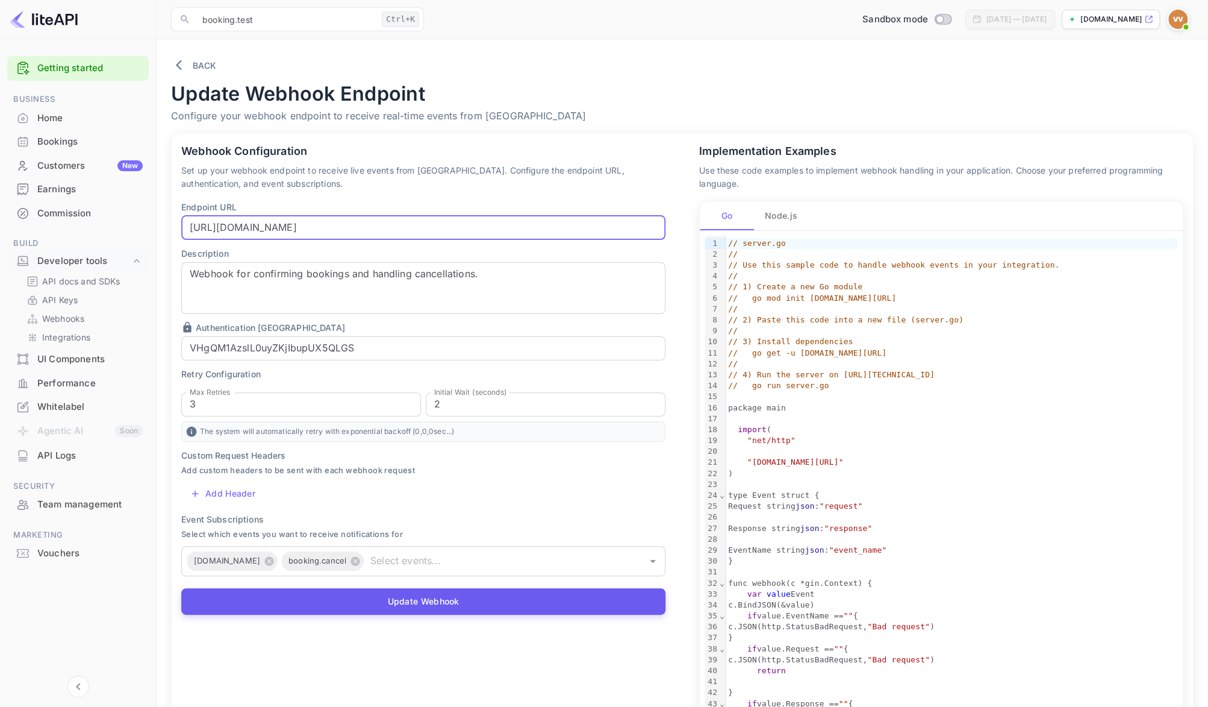
type input "[URL][DOMAIN_NAME]"
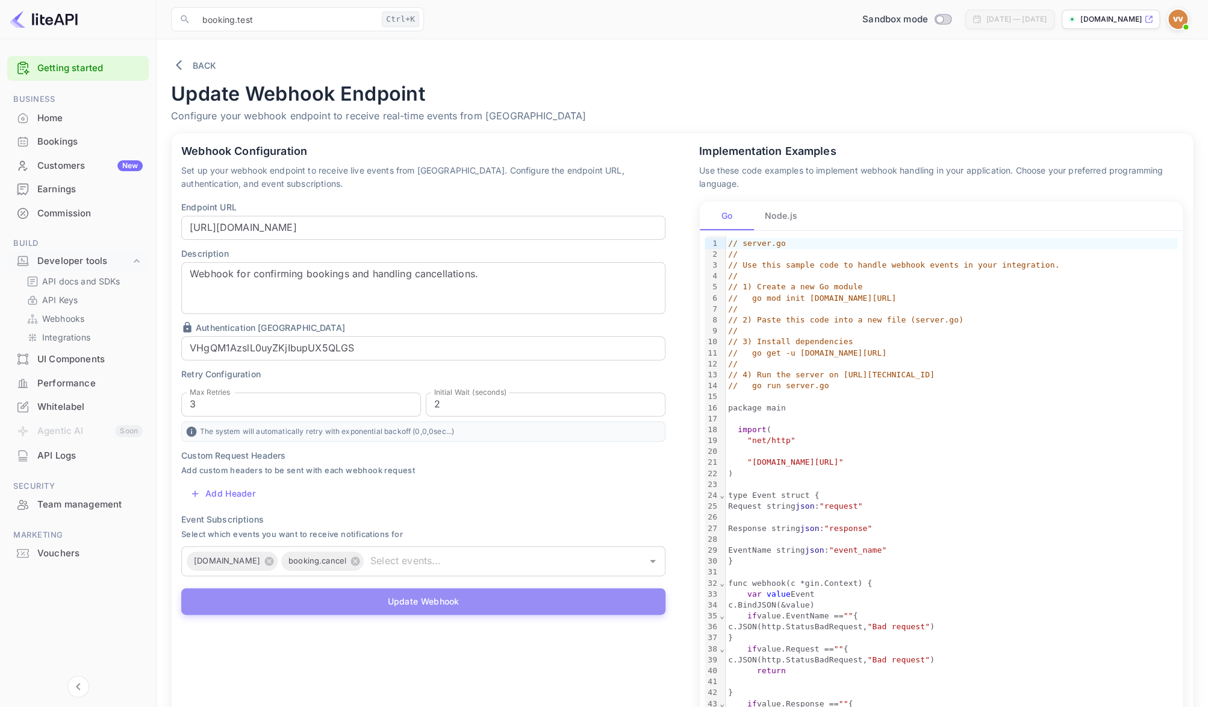
click at [287, 599] on button "Update Webhook" at bounding box center [423, 601] width 484 height 27
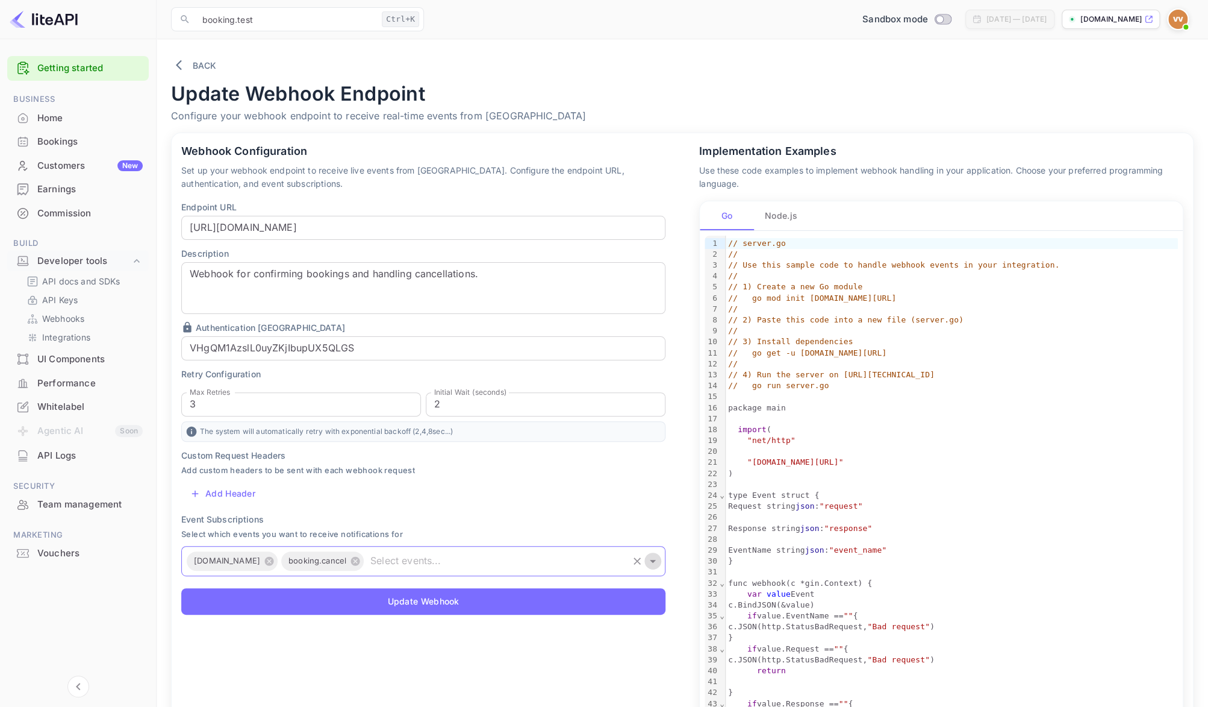
click at [658, 558] on icon "Open" at bounding box center [653, 561] width 14 height 14
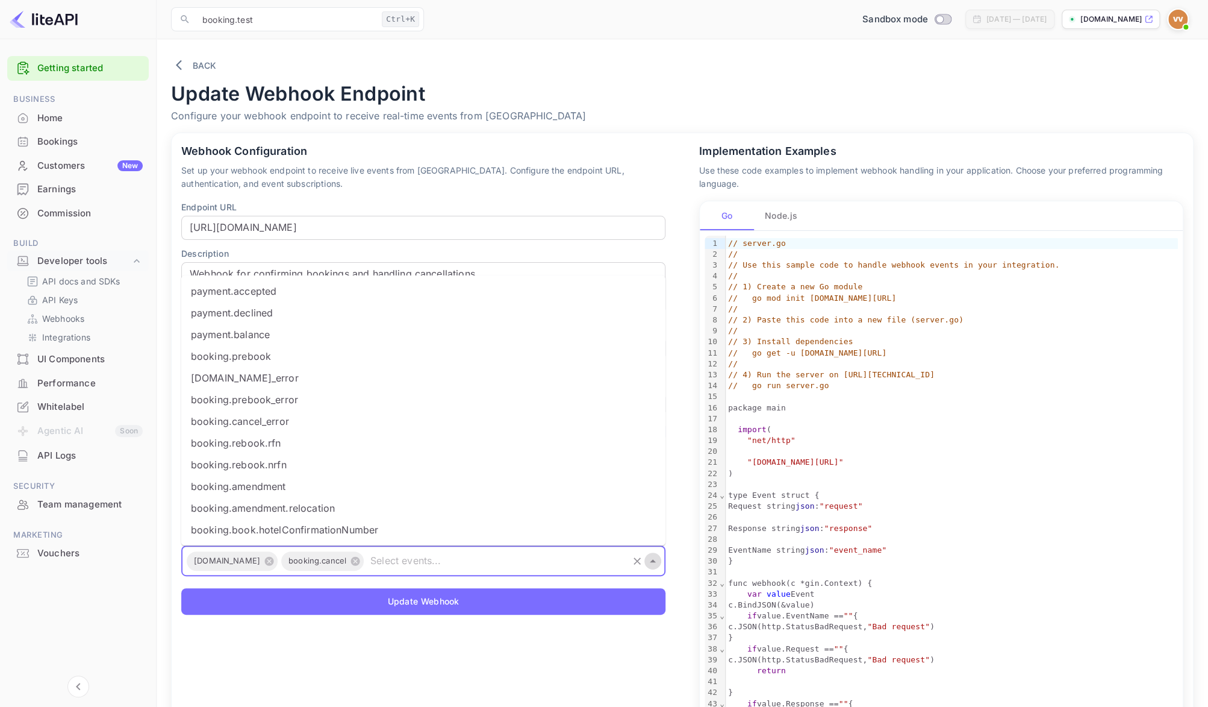
click at [659, 558] on icon "Close" at bounding box center [653, 561] width 14 height 14
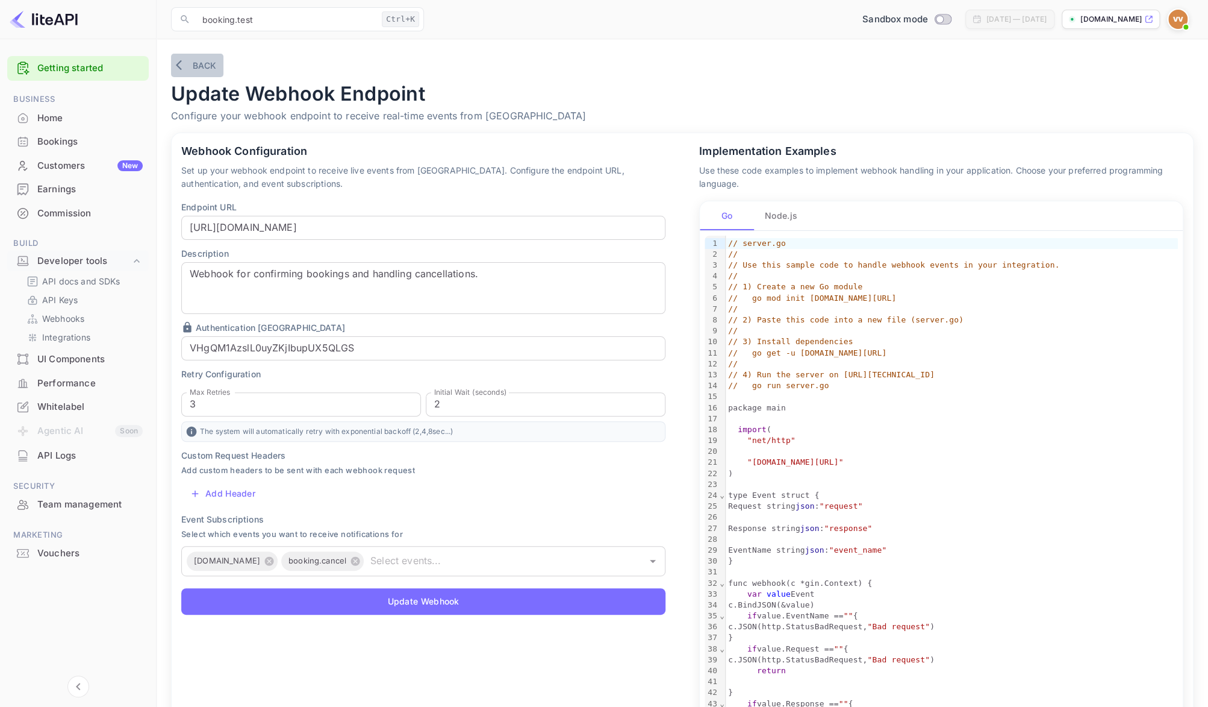
click at [199, 63] on button "Back" at bounding box center [197, 65] width 52 height 23
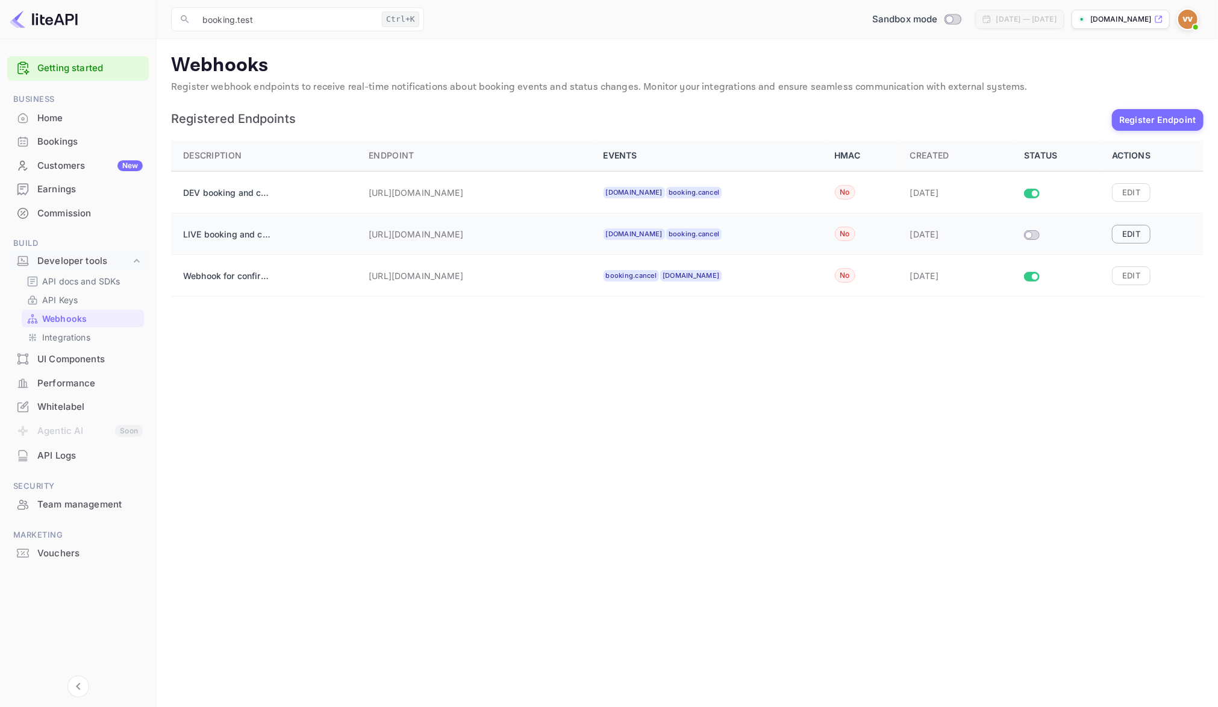
click at [1129, 232] on button "Edit" at bounding box center [1131, 234] width 39 height 18
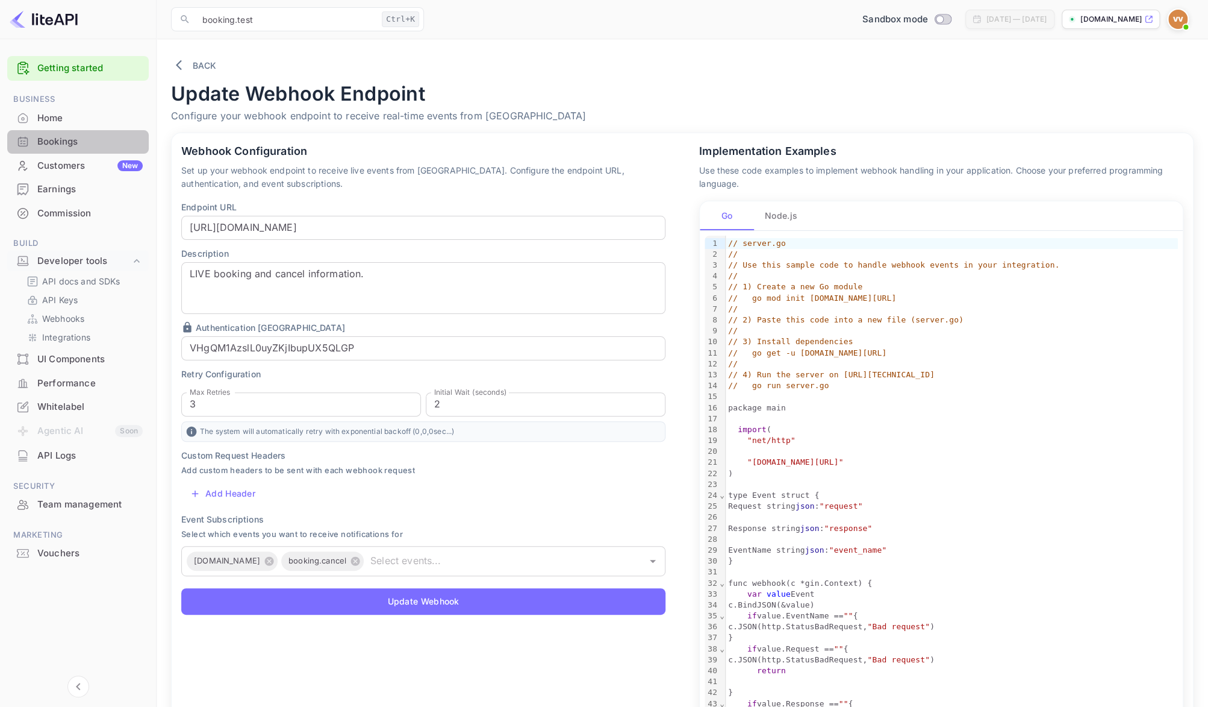
click at [67, 145] on div "Bookings" at bounding box center [89, 142] width 105 height 14
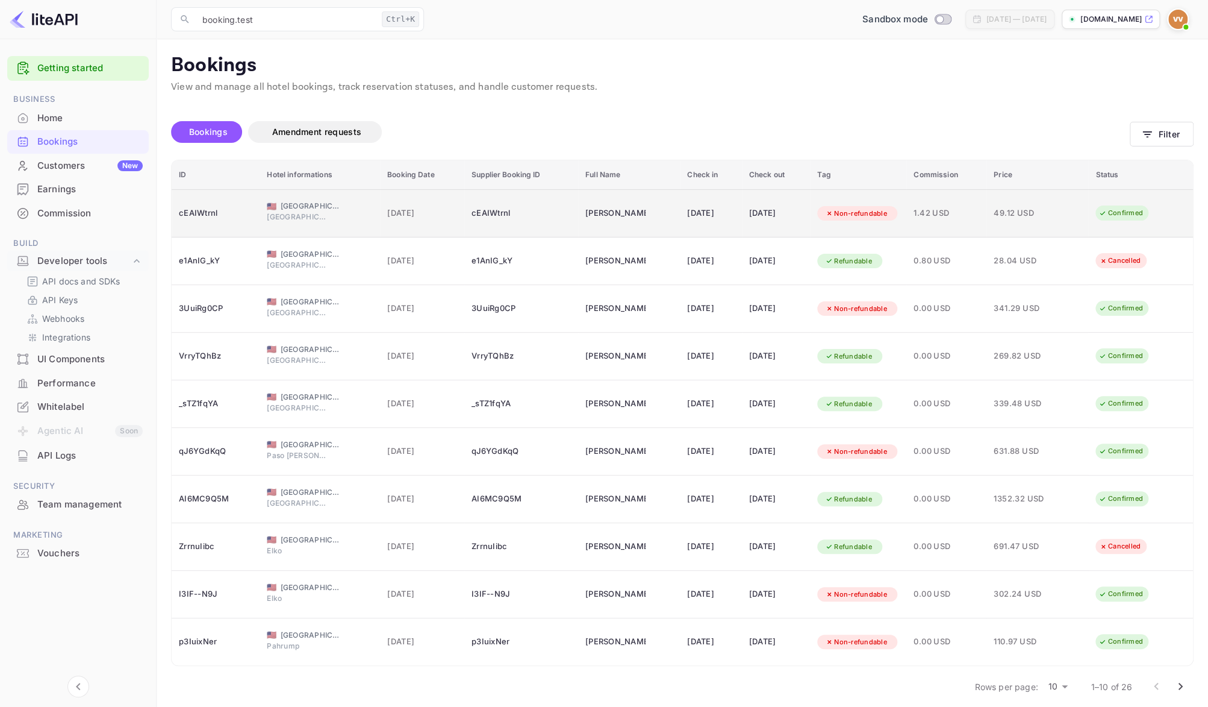
click at [979, 209] on span "1.42 USD" at bounding box center [947, 213] width 66 height 13
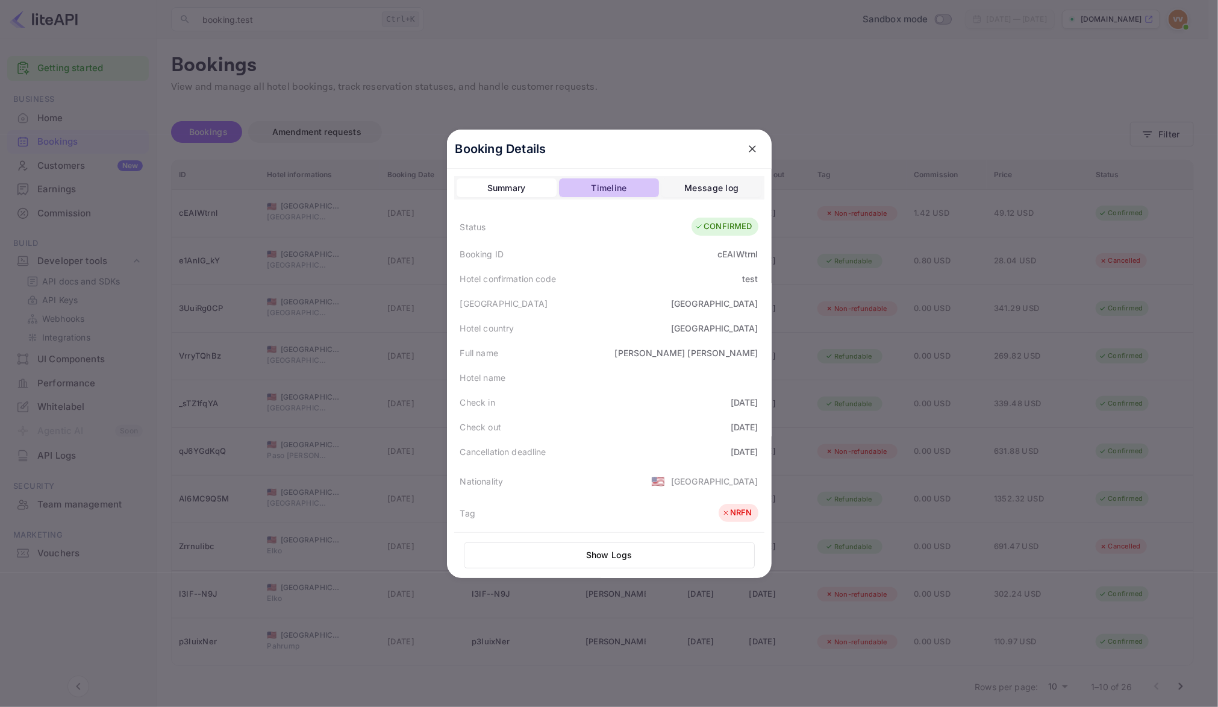
click at [603, 186] on div "Timeline" at bounding box center [609, 188] width 36 height 14
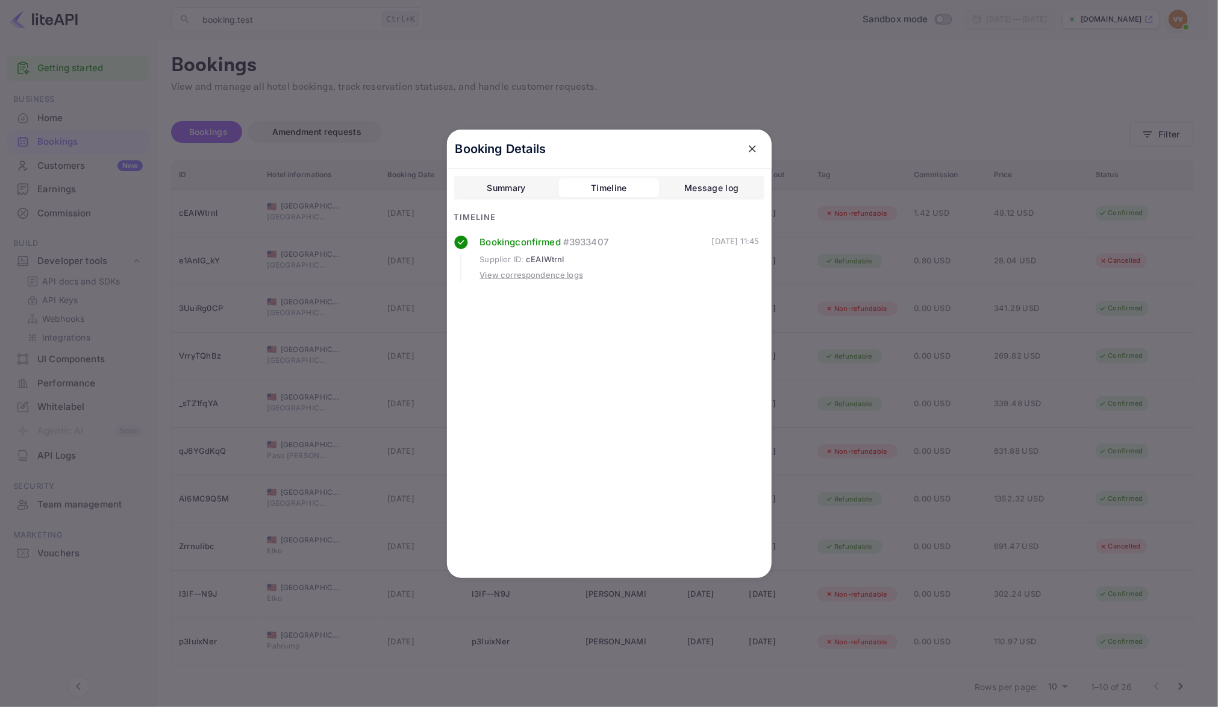
click at [700, 190] on div "Message log" at bounding box center [711, 188] width 54 height 14
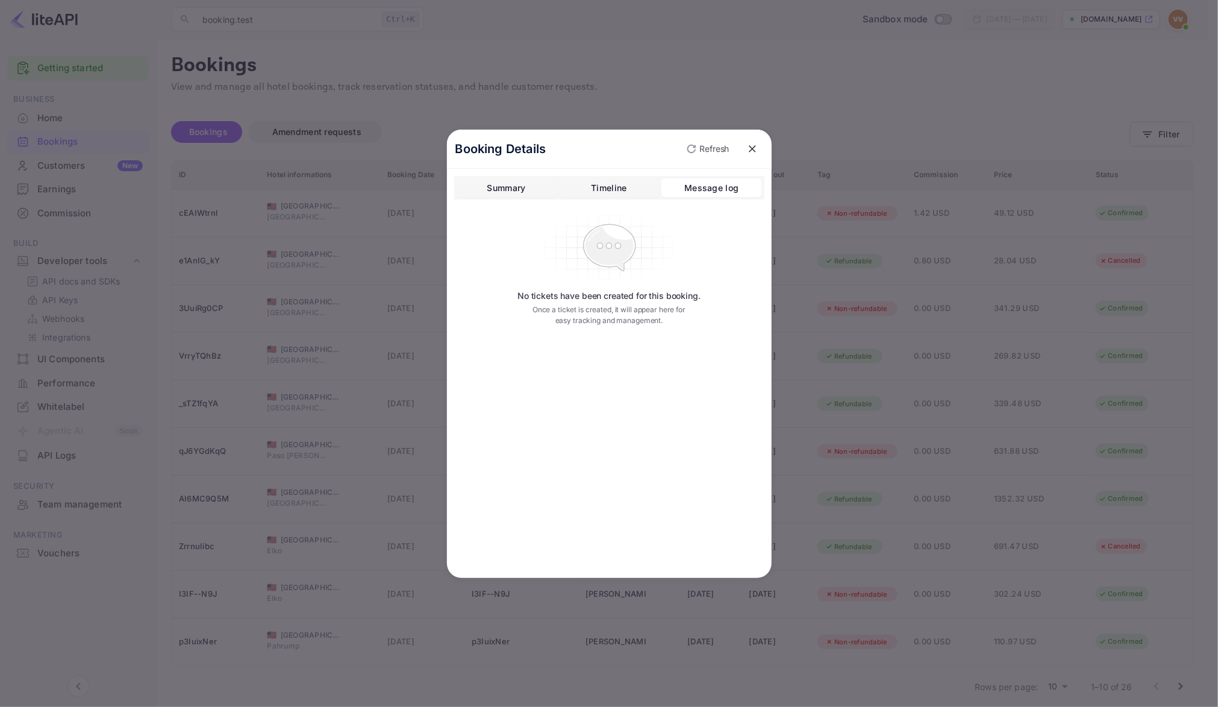
click at [516, 192] on div "Summary" at bounding box center [506, 188] width 39 height 14
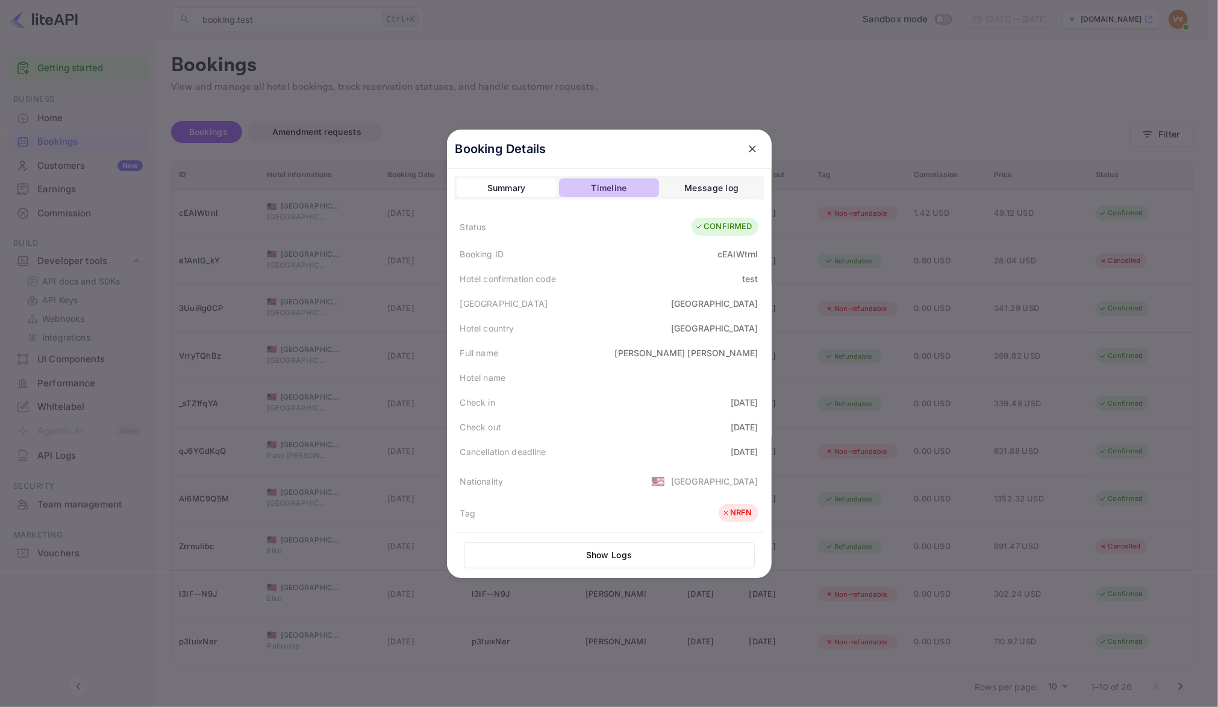
click at [587, 186] on button "Timeline" at bounding box center [609, 187] width 100 height 19
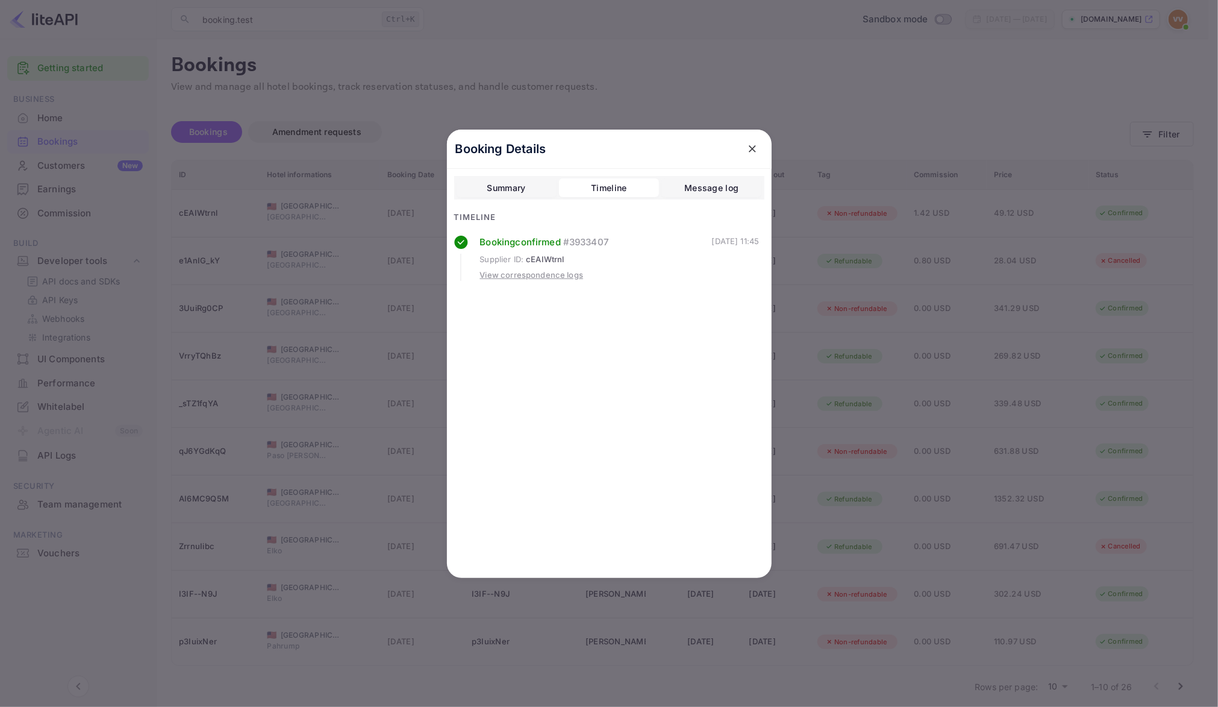
click at [751, 146] on icon "close" at bounding box center [752, 149] width 12 height 12
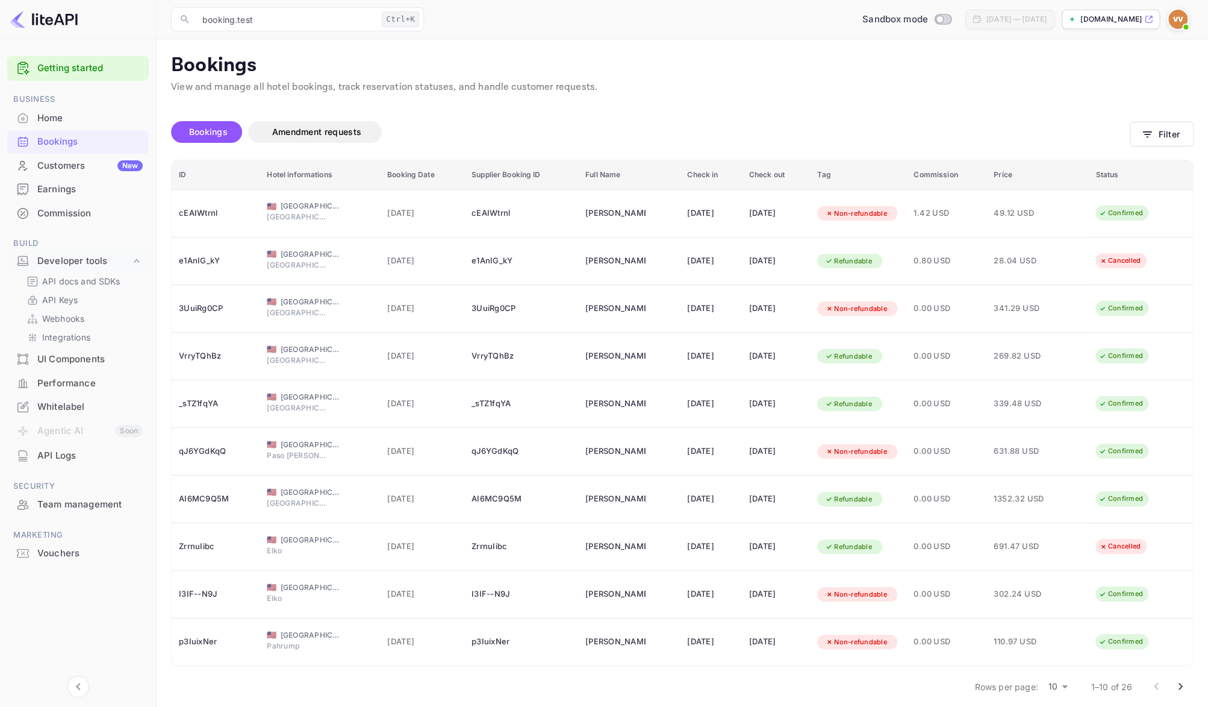
click at [74, 168] on div "Customers New" at bounding box center [89, 166] width 105 height 14
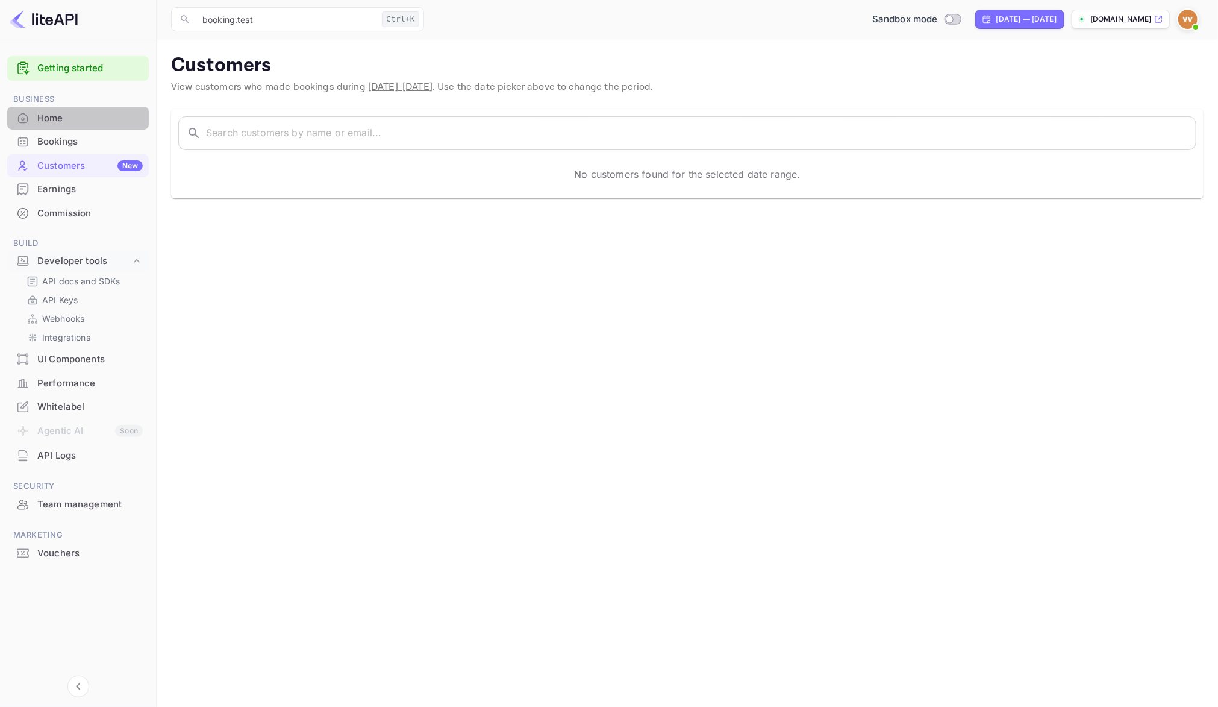
click at [55, 124] on div "Home" at bounding box center [89, 118] width 105 height 14
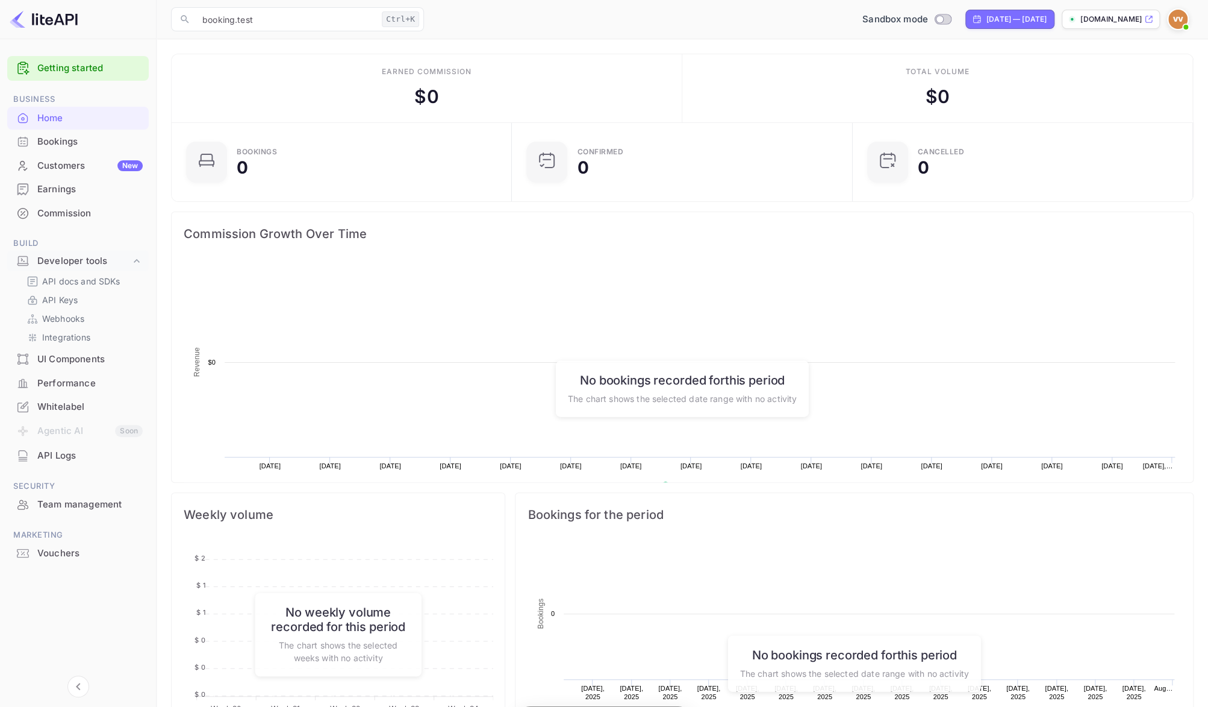
scroll to position [11, 11]
